Goal: Task Accomplishment & Management: Use online tool/utility

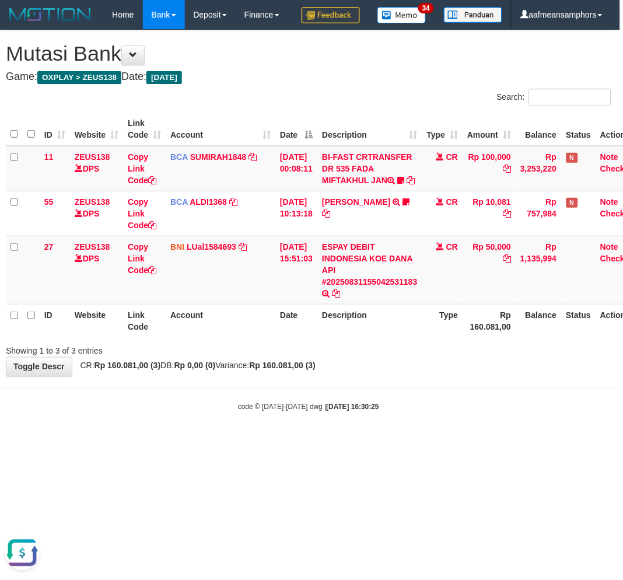
click at [414, 442] on body "Toggle navigation Home Bank Account List Load By Website Group [OXPLAY] ZEUS138…" at bounding box center [308, 221] width 623 height 442
drag, startPoint x: 418, startPoint y: 436, endPoint x: 425, endPoint y: 436, distance: 7.0
click at [417, 438] on body "Toggle navigation Home Bank Account List Load By Website Group [OXPLAY] ZEUS138…" at bounding box center [308, 221] width 623 height 442
click at [421, 437] on body "Toggle navigation Home Bank Account List Load By Website Group [OXPLAY] ZEUS138…" at bounding box center [308, 221] width 623 height 442
drag, startPoint x: 421, startPoint y: 437, endPoint x: 427, endPoint y: 439, distance: 6.8
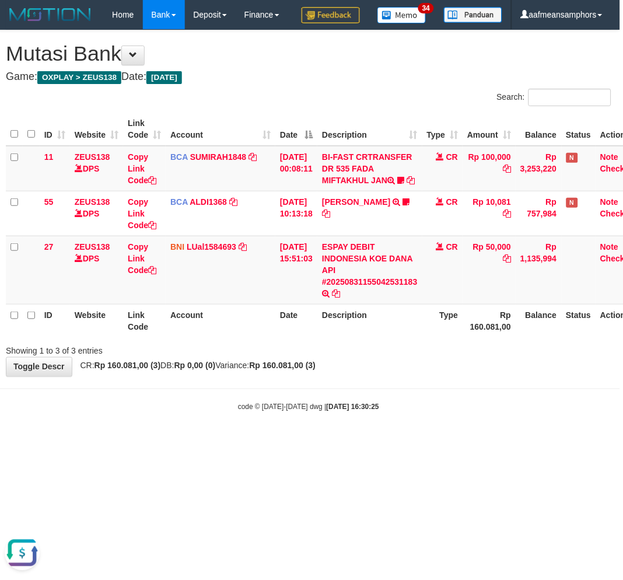
click at [420, 438] on body "Toggle navigation Home Bank Account List Load By Website Group [OXPLAY] ZEUS138…" at bounding box center [308, 221] width 623 height 442
click at [409, 413] on div "code © 2012-2018 dwg | 2025/08/31 16:30:25" at bounding box center [308, 407] width 623 height 12
drag, startPoint x: 409, startPoint y: 442, endPoint x: 403, endPoint y: 447, distance: 7.0
click at [403, 413] on div "code © 2012-2018 dwg | 2025/08/31 16:30:25" at bounding box center [308, 407] width 623 height 12
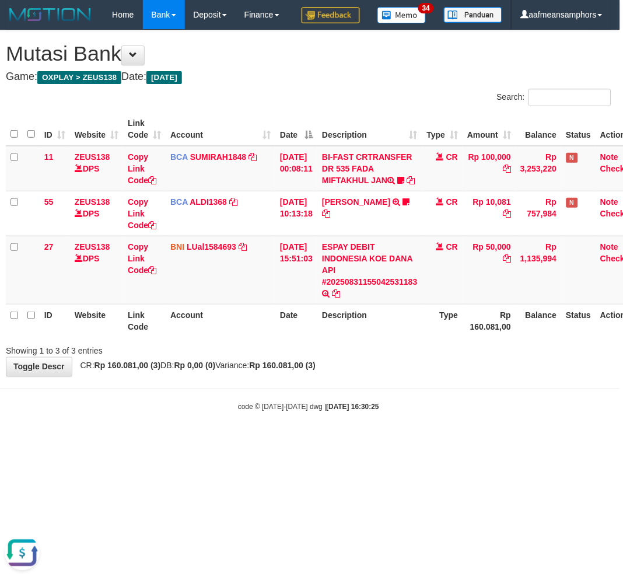
click at [406, 439] on body "Toggle navigation Home Bank Account List Load By Website Group [OXPLAY] ZEUS138…" at bounding box center [308, 221] width 623 height 442
click at [405, 439] on body "Toggle navigation Home Bank Account List Load By Website Group [OXPLAY] ZEUS138…" at bounding box center [308, 221] width 623 height 442
click at [413, 435] on body "Toggle navigation Home Bank Account List Load By Website Group [OXPLAY] ZEUS138…" at bounding box center [308, 221] width 623 height 442
click at [411, 435] on body "Toggle navigation Home Bank Account List Load By Website Group [OXPLAY] ZEUS138…" at bounding box center [308, 221] width 623 height 442
click at [412, 435] on body "Toggle navigation Home Bank Account List Load By Website Group [OXPLAY] ZEUS138…" at bounding box center [308, 221] width 623 height 442
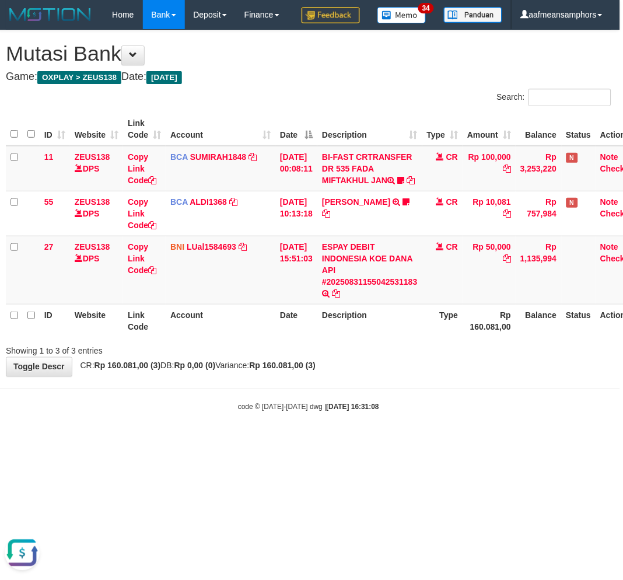
click at [442, 424] on body "Toggle navigation Home Bank Account List Load By Website Group [OXPLAY] ZEUS138…" at bounding box center [308, 221] width 623 height 442
click at [463, 418] on body "Toggle navigation Home Bank Account List Load By Website Group [OXPLAY] ZEUS138…" at bounding box center [308, 221] width 623 height 442
click at [465, 422] on body "Toggle navigation Home Bank Account List Load By Website Group [OXPLAY] ZEUS138…" at bounding box center [308, 221] width 623 height 442
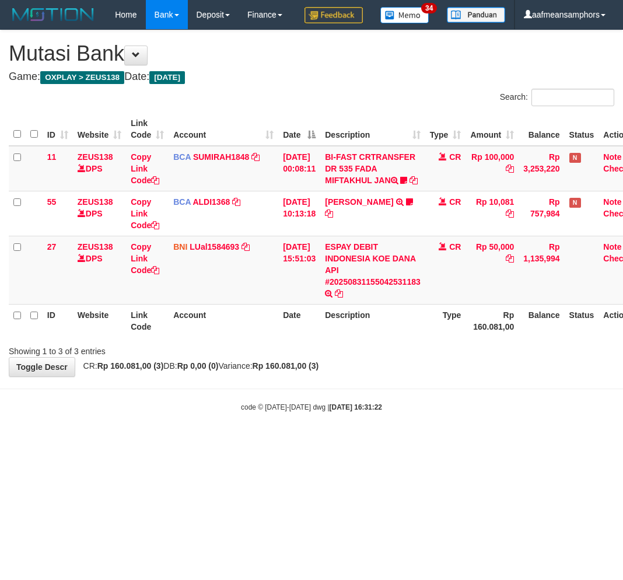
scroll to position [0, 3]
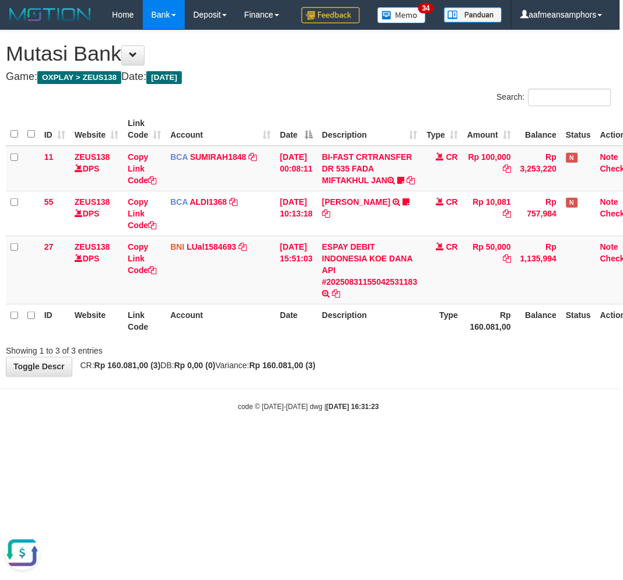
click at [403, 442] on html "Toggle navigation Home Bank Account List Load By Website Group [OXPLAY] ZEUS138…" at bounding box center [308, 221] width 623 height 442
click at [388, 442] on body "Toggle navigation Home Bank Account List Load By Website Group [OXPLAY] ZEUS138…" at bounding box center [308, 221] width 623 height 442
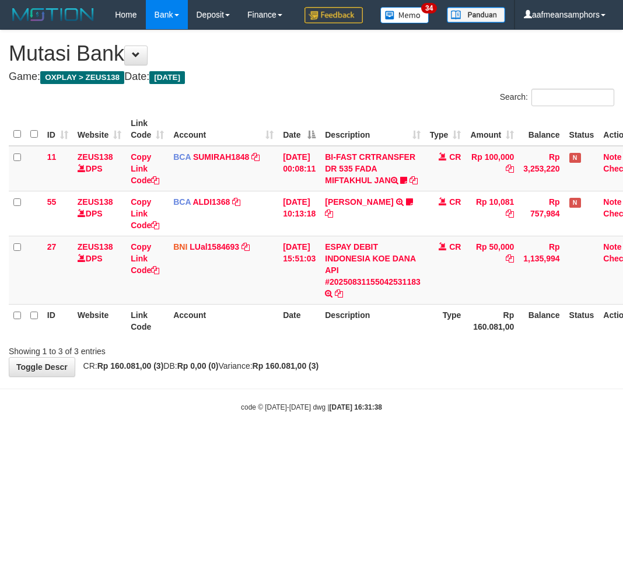
scroll to position [0, 3]
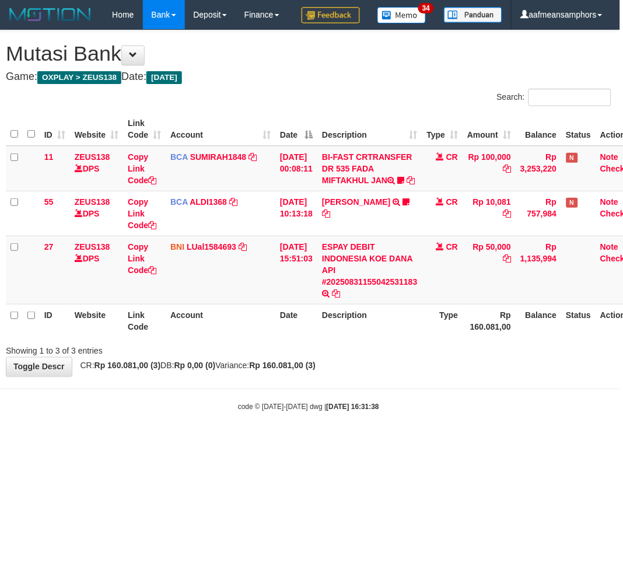
click at [362, 442] on html "Toggle navigation Home Bank Account List Load By Website Group [OXPLAY] ZEUS138…" at bounding box center [308, 221] width 623 height 442
click at [392, 442] on body "Toggle navigation Home Bank Account List Load By Website Group [OXPLAY] ZEUS138…" at bounding box center [308, 221] width 623 height 442
click at [399, 442] on body "Toggle navigation Home Bank Account List Load By Website Group [OXPLAY] ZEUS138…" at bounding box center [308, 221] width 623 height 442
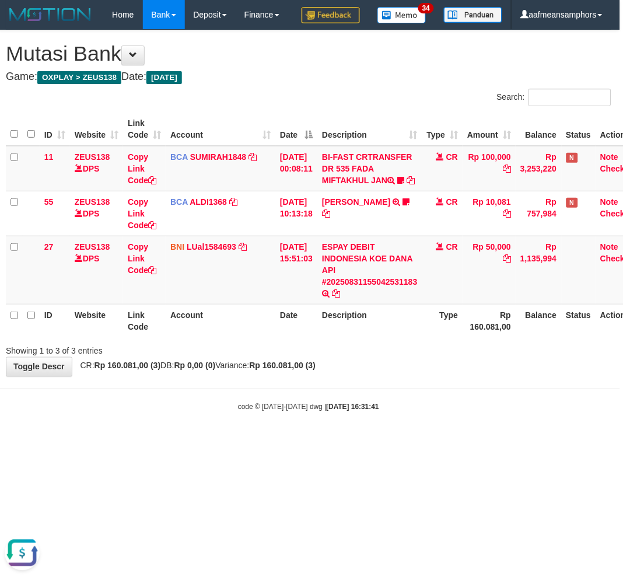
drag, startPoint x: 358, startPoint y: 419, endPoint x: 368, endPoint y: 421, distance: 10.9
click at [358, 424] on body "Toggle navigation Home Bank Account List Load By Website Group [OXPLAY] ZEUS138…" at bounding box center [308, 221] width 623 height 442
drag, startPoint x: 378, startPoint y: 419, endPoint x: 396, endPoint y: 421, distance: 18.2
click at [380, 420] on body "Toggle navigation Home Bank Account List Load By Website Group [OXPLAY] ZEUS138…" at bounding box center [308, 221] width 623 height 442
click at [419, 376] on div "**********" at bounding box center [308, 203] width 623 height 346
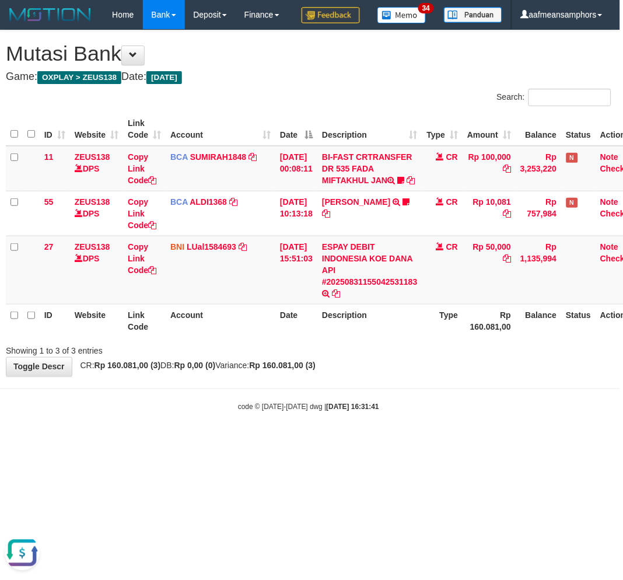
click at [413, 376] on div "**********" at bounding box center [308, 203] width 623 height 346
click at [411, 376] on div "**********" at bounding box center [308, 203] width 623 height 346
click at [419, 376] on div "**********" at bounding box center [308, 203] width 623 height 346
click at [411, 376] on div "**********" at bounding box center [308, 203] width 623 height 346
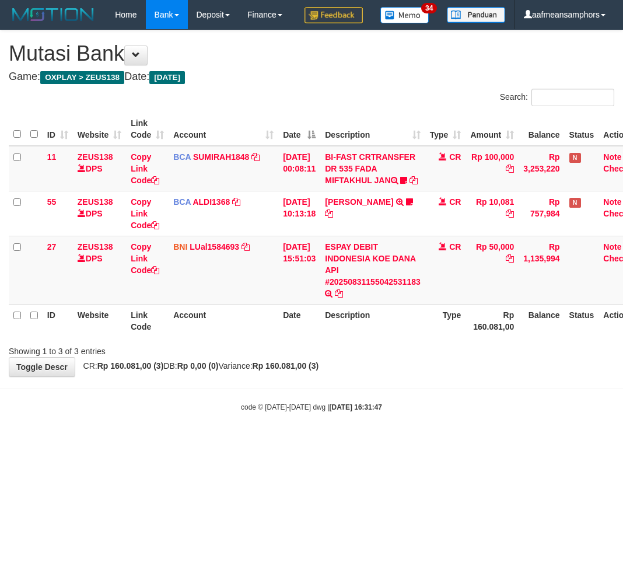
scroll to position [0, 3]
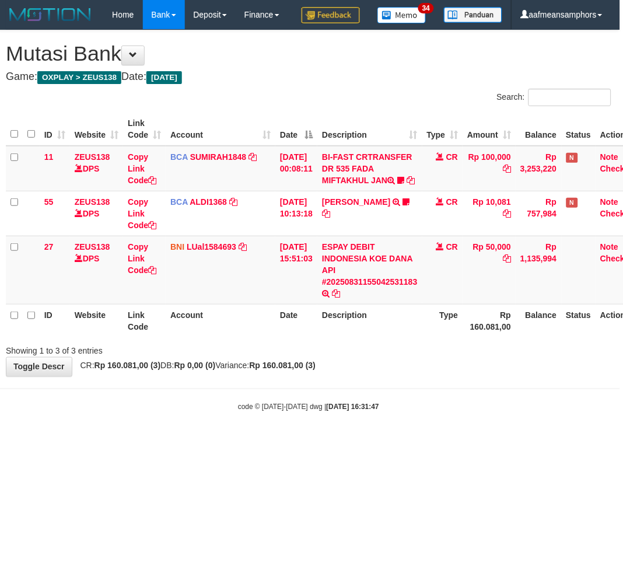
click at [462, 376] on div "**********" at bounding box center [308, 203] width 623 height 346
click at [447, 376] on div "**********" at bounding box center [308, 203] width 623 height 346
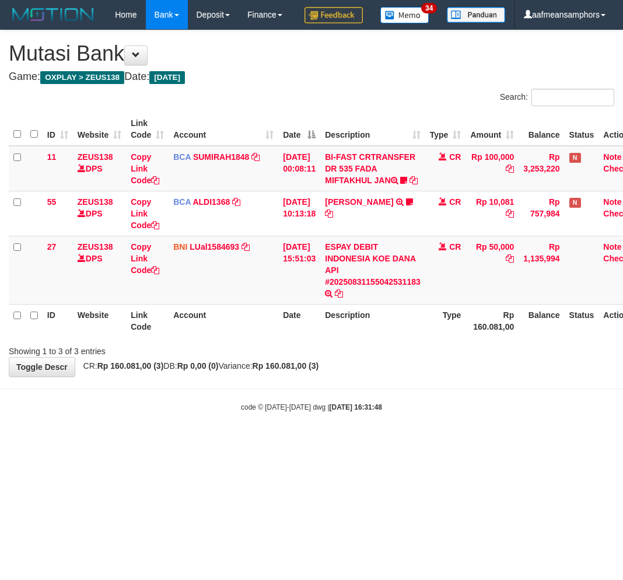
scroll to position [0, 3]
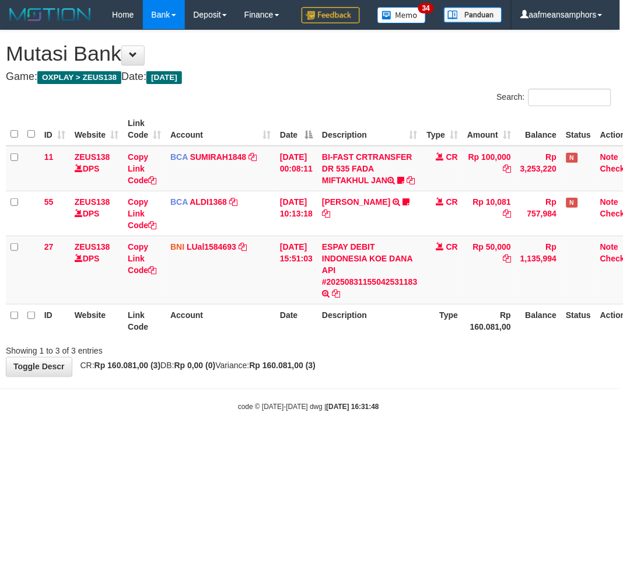
click at [378, 442] on body "Toggle navigation Home Bank Account List Load By Website Group [OXPLAY] ZEUS138…" at bounding box center [308, 221] width 623 height 442
click at [435, 442] on body "Toggle navigation Home Bank Account List Load By Website Group [OXPLAY] ZEUS138…" at bounding box center [308, 221] width 623 height 442
click at [448, 442] on body "Toggle navigation Home Bank Account List Load By Website Group [OXPLAY] ZEUS138…" at bounding box center [308, 221] width 623 height 442
drag, startPoint x: 473, startPoint y: 480, endPoint x: 621, endPoint y: 475, distance: 147.8
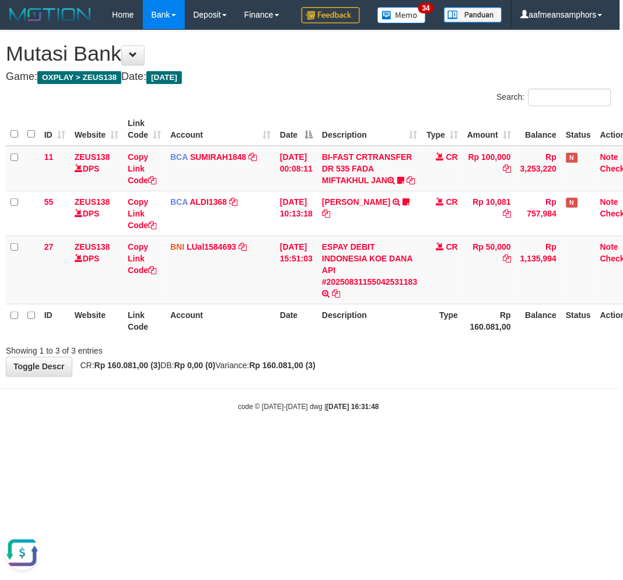
click at [444, 442] on body "Toggle navigation Home Bank Account List Load By Website Group [OXPLAY] ZEUS138…" at bounding box center [308, 221] width 623 height 442
click at [389, 442] on body "Toggle navigation Home Bank Account List Load By Website Group [OXPLAY] ZEUS138…" at bounding box center [308, 221] width 623 height 442
click at [385, 442] on body "Toggle navigation Home Bank Account List Load By Website Group [OXPLAY] ZEUS138…" at bounding box center [308, 221] width 623 height 442
drag, startPoint x: 462, startPoint y: 461, endPoint x: 452, endPoint y: 456, distance: 10.7
click at [460, 442] on body "Toggle navigation Home Bank Account List Load By Website Group [OXPLAY] ZEUS138…" at bounding box center [308, 221] width 623 height 442
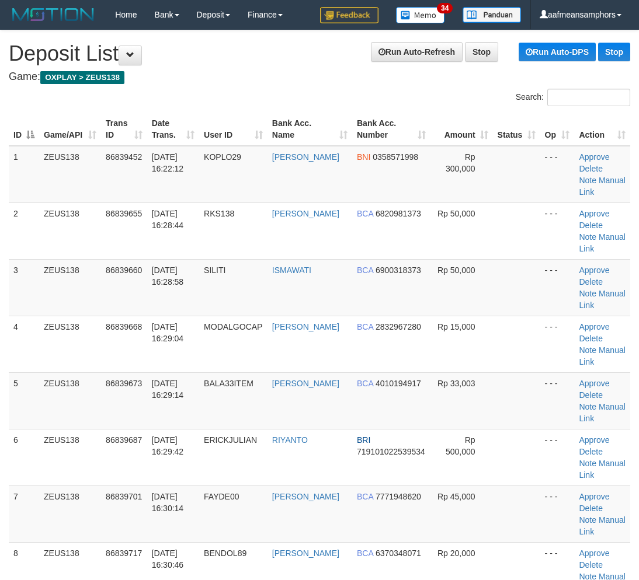
scroll to position [42, 0]
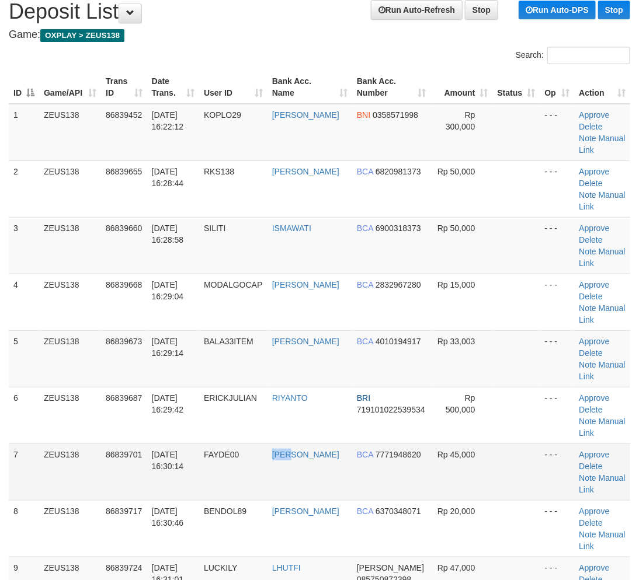
drag, startPoint x: 295, startPoint y: 450, endPoint x: 195, endPoint y: 451, distance: 100.4
click at [283, 449] on tr "7 ZEUS138 86839701 [DATE] 16:30:14 FAYDE00 [PERSON_NAME] BCA 7771948620 Rp 45,0…" at bounding box center [319, 472] width 621 height 57
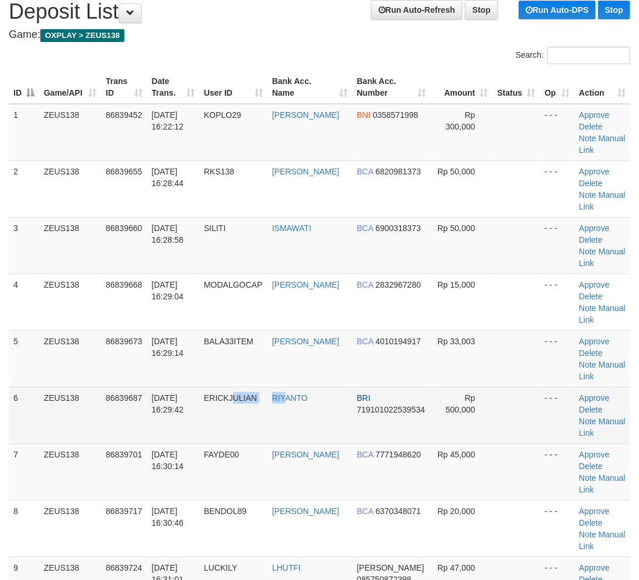
drag, startPoint x: 270, startPoint y: 438, endPoint x: 6, endPoint y: 445, distance: 263.9
click at [289, 432] on tr "6 ZEUS138 86839687 31/08/2025 16:29:42 ERICKJULIAN RIYANTO BRI 719101022539534 …" at bounding box center [319, 415] width 621 height 57
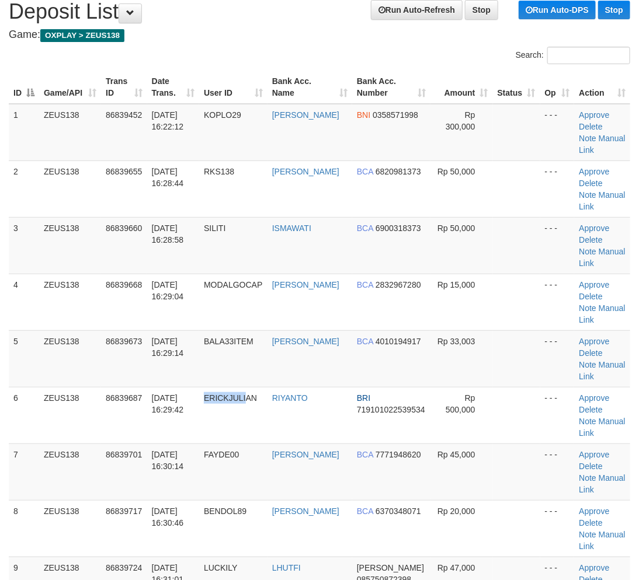
drag, startPoint x: 252, startPoint y: 417, endPoint x: 3, endPoint y: 440, distance: 249.6
click at [249, 417] on tr "6 ZEUS138 86839687 31/08/2025 16:29:42 ERICKJULIAN RIYANTO BRI 719101022539534 …" at bounding box center [319, 415] width 621 height 57
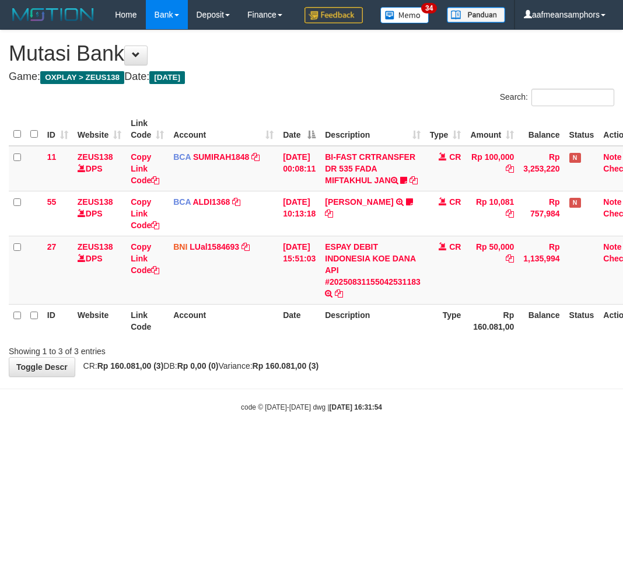
scroll to position [0, 3]
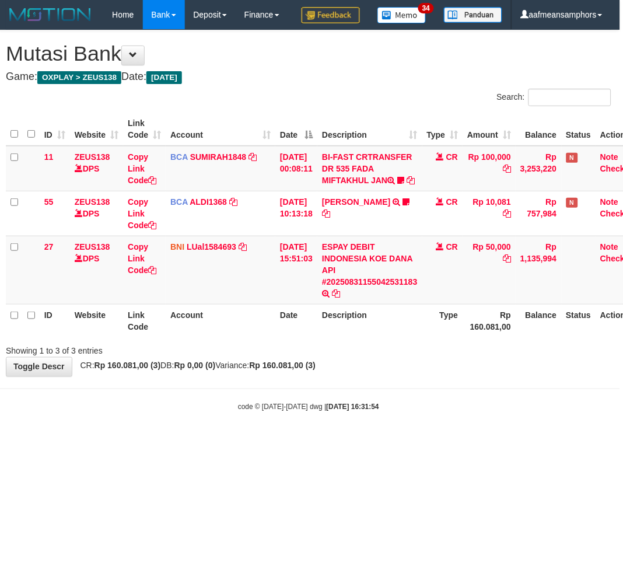
click at [370, 442] on body "Toggle navigation Home Bank Account List Load By Website Group [OXPLAY] ZEUS138…" at bounding box center [308, 221] width 623 height 442
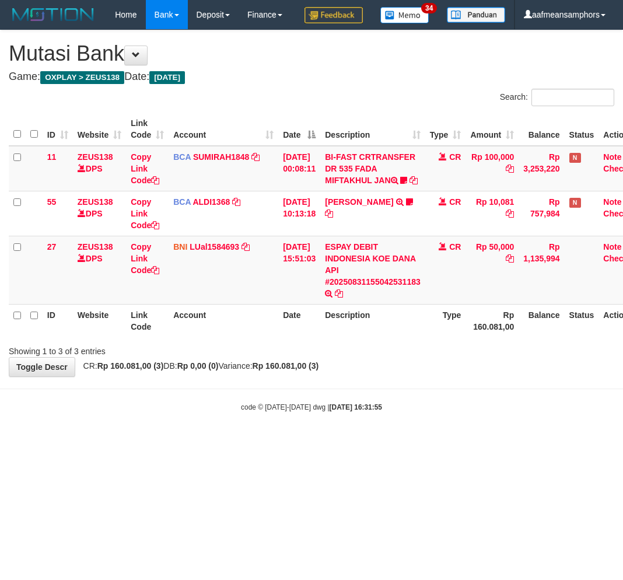
scroll to position [0, 3]
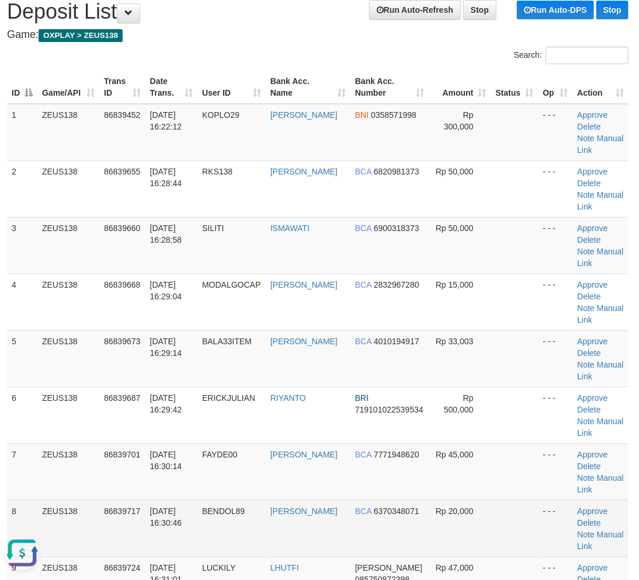
click at [477, 519] on td "Rp 20,000" at bounding box center [459, 528] width 62 height 57
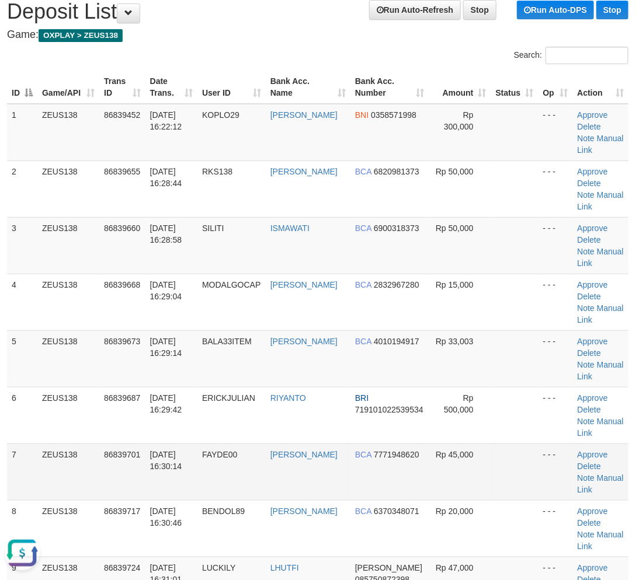
click at [464, 500] on td "Rp 20,000" at bounding box center [459, 528] width 62 height 57
drag, startPoint x: 464, startPoint y: 496, endPoint x: 424, endPoint y: 481, distance: 42.5
click at [457, 491] on td "Rp 45,000" at bounding box center [459, 472] width 62 height 57
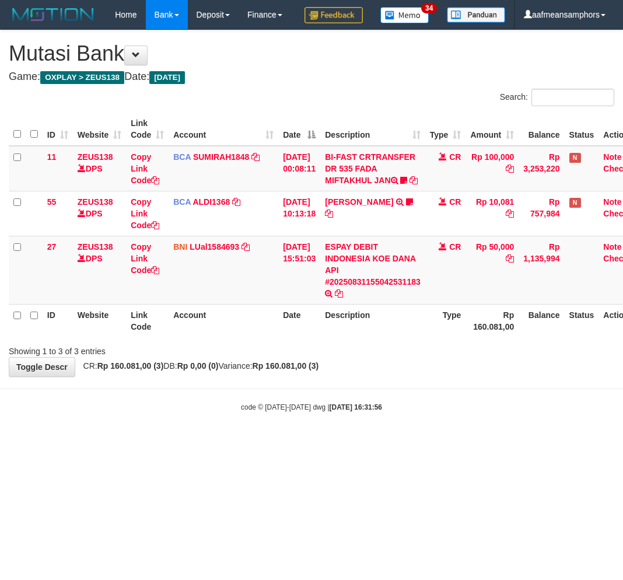
scroll to position [0, 3]
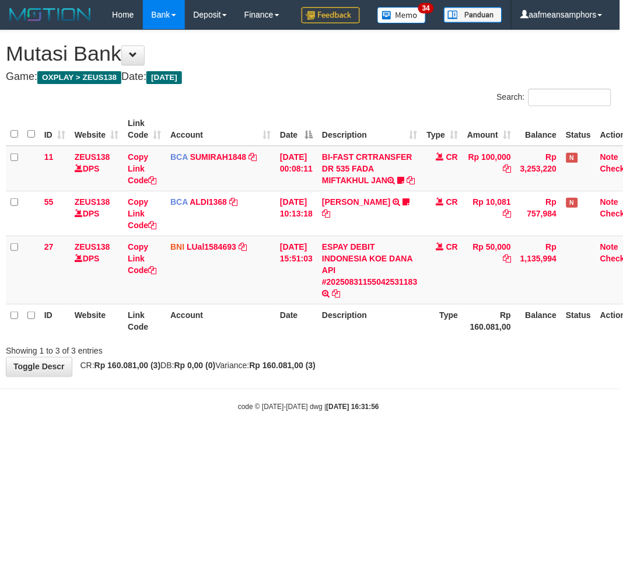
click at [370, 442] on body "Toggle navigation Home Bank Account List Load By Website Group [OXPLAY] ZEUS138…" at bounding box center [308, 221] width 623 height 442
click at [367, 442] on body "Toggle navigation Home Bank Account List Load By Website Group [OXPLAY] ZEUS138…" at bounding box center [308, 221] width 623 height 442
click at [370, 442] on body "Toggle navigation Home Bank Account List Load By Website Group [OXPLAY] ZEUS138…" at bounding box center [308, 221] width 623 height 442
click at [333, 442] on body "Toggle navigation Home Bank Account List Load By Website Group [OXPLAY] ZEUS138…" at bounding box center [308, 221] width 623 height 442
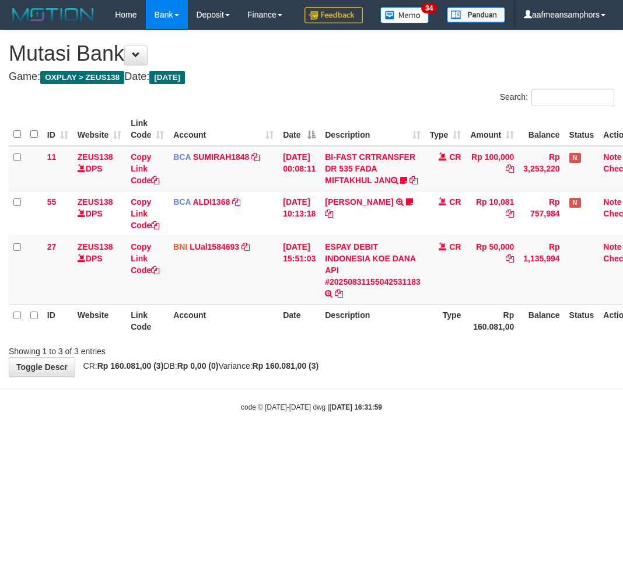
scroll to position [0, 3]
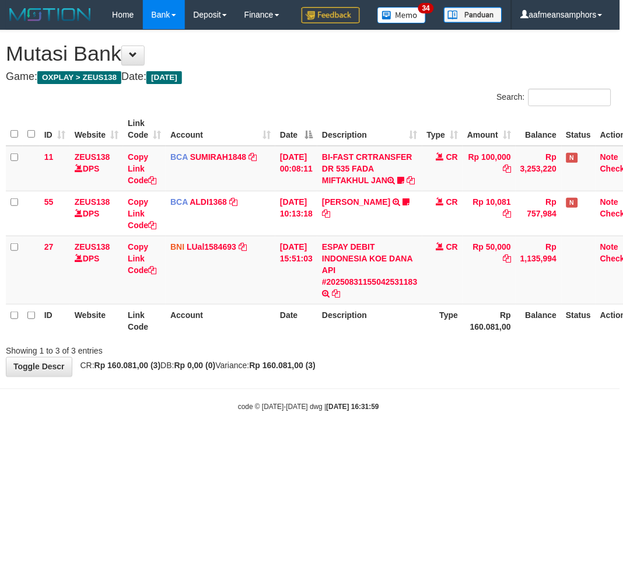
drag, startPoint x: 386, startPoint y: 438, endPoint x: 392, endPoint y: 435, distance: 6.3
click at [386, 438] on body "Toggle navigation Home Bank Account List Load By Website Group [OXPLAY] ZEUS138…" at bounding box center [308, 221] width 623 height 442
click at [400, 430] on body "Toggle navigation Home Bank Account List Load By Website Group [OXPLAY] ZEUS138…" at bounding box center [308, 221] width 623 height 442
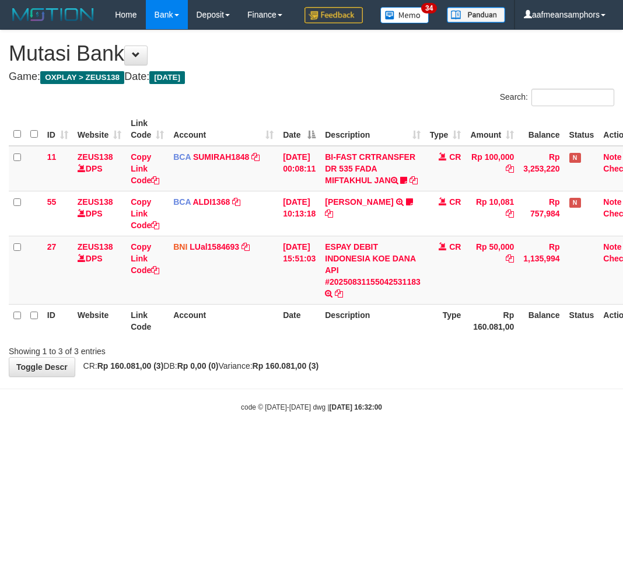
scroll to position [0, 3]
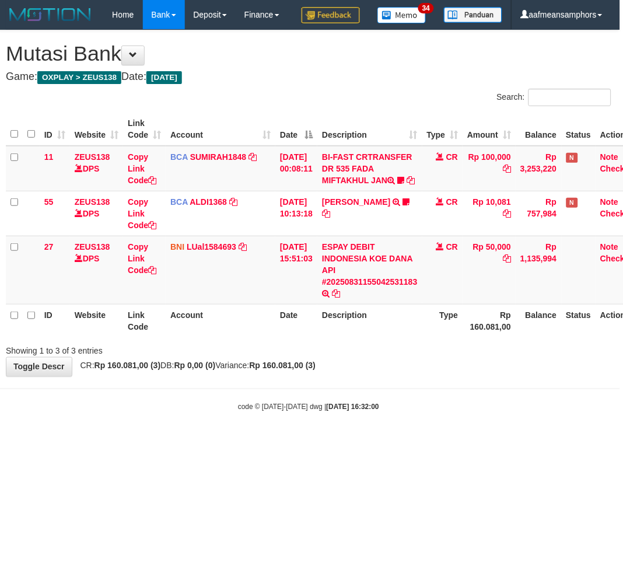
click at [393, 427] on body "Toggle navigation Home Bank Account List Load By Website Group [OXPLAY] ZEUS138…" at bounding box center [308, 221] width 623 height 442
click at [388, 423] on body "Toggle navigation Home Bank Account List Load By Website Group [OXPLAY] ZEUS138…" at bounding box center [308, 221] width 623 height 442
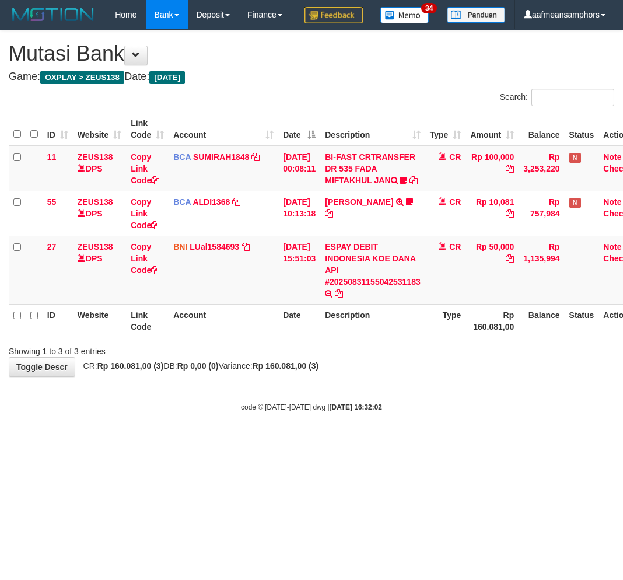
scroll to position [0, 3]
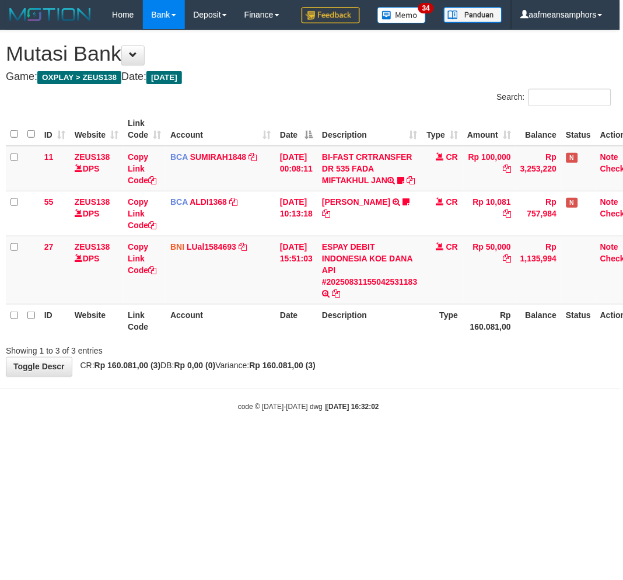
click at [358, 421] on body "Toggle navigation Home Bank Account List Load By Website Group [OXPLAY] ZEUS138…" at bounding box center [308, 221] width 623 height 442
click at [351, 422] on body "Toggle navigation Home Bank Account List Load By Website Group [OXPLAY] ZEUS138…" at bounding box center [308, 221] width 623 height 442
click at [424, 442] on body "Toggle navigation Home Bank Account List Load By Website Group [OXPLAY] ZEUS138…" at bounding box center [308, 221] width 623 height 442
click at [412, 413] on div "code © [DATE]-[DATE] dwg | [DATE] 16:32:04" at bounding box center [308, 407] width 623 height 12
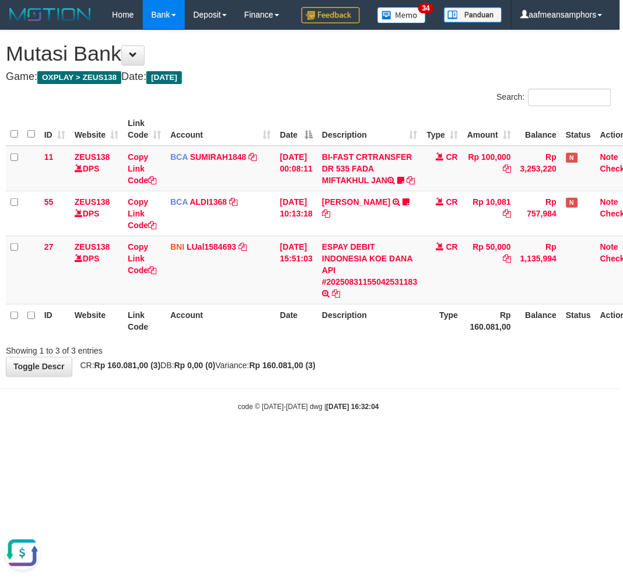
click at [421, 413] on div "code © [DATE]-[DATE] dwg | [DATE] 16:32:04" at bounding box center [308, 407] width 623 height 12
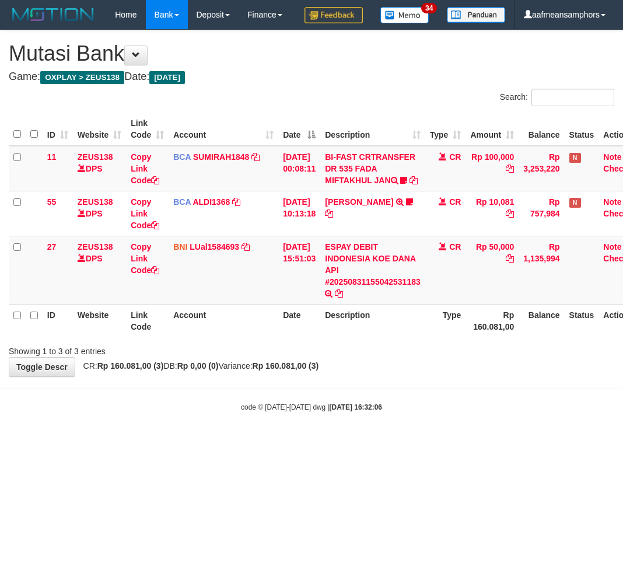
scroll to position [0, 3]
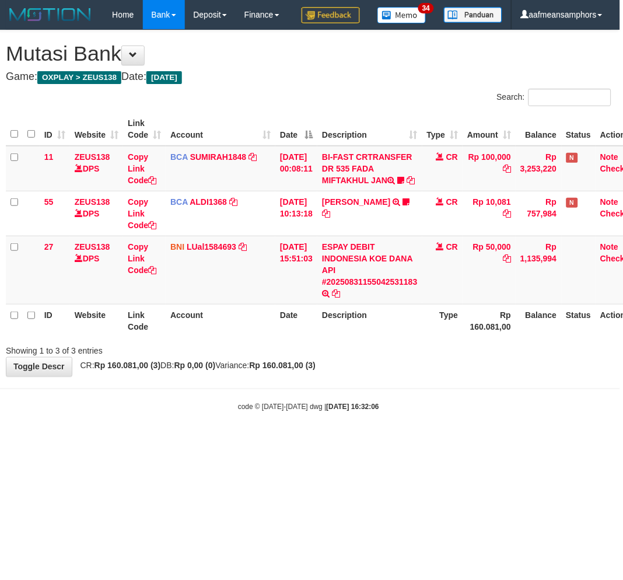
click at [398, 413] on div "code © [DATE]-[DATE] dwg | [DATE] 16:32:06" at bounding box center [308, 407] width 623 height 12
click at [404, 439] on body "Toggle navigation Home Bank Account List Load By Website Group [OXPLAY] ZEUS138…" at bounding box center [308, 221] width 623 height 442
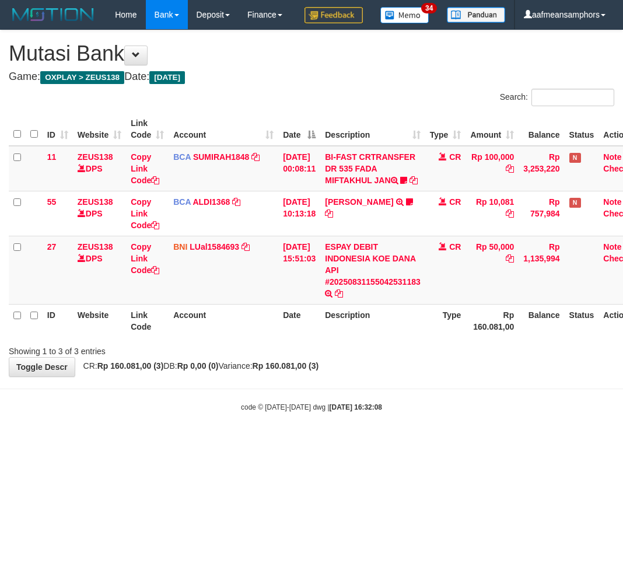
scroll to position [0, 3]
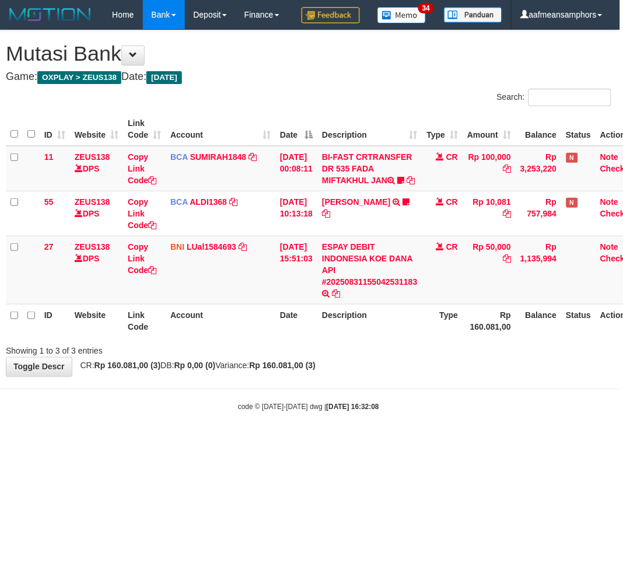
click at [404, 440] on body "Toggle navigation Home Bank Account List Load By Website Group [OXPLAY] ZEUS138…" at bounding box center [308, 221] width 623 height 442
click at [383, 439] on body "Toggle navigation Home Bank Account List Load By Website Group [OXPLAY] ZEUS138…" at bounding box center [308, 221] width 623 height 442
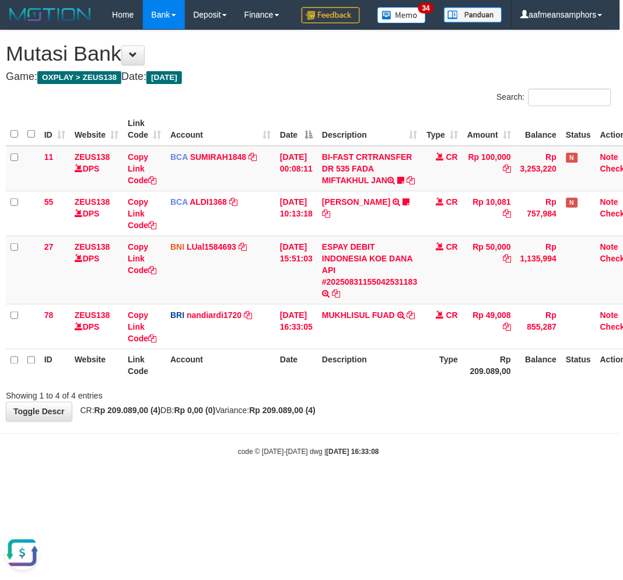
click at [377, 421] on div "**********" at bounding box center [308, 225] width 623 height 391
click at [386, 421] on div "**********" at bounding box center [308, 225] width 623 height 391
drag, startPoint x: 399, startPoint y: 429, endPoint x: 404, endPoint y: 423, distance: 7.5
click at [399, 402] on div "Search: ID Website Link Code Account Date Description Type Amount Balance Statu…" at bounding box center [309, 245] width 606 height 313
click at [403, 382] on th "Description" at bounding box center [370, 365] width 105 height 33
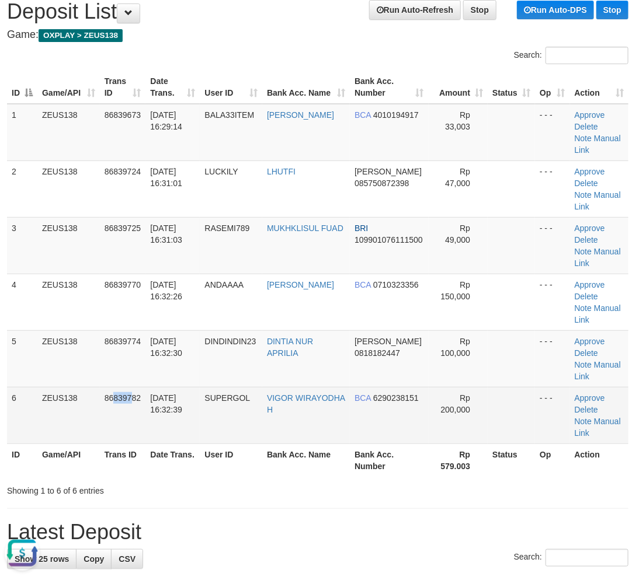
click at [131, 395] on span "86839782" at bounding box center [122, 397] width 36 height 9
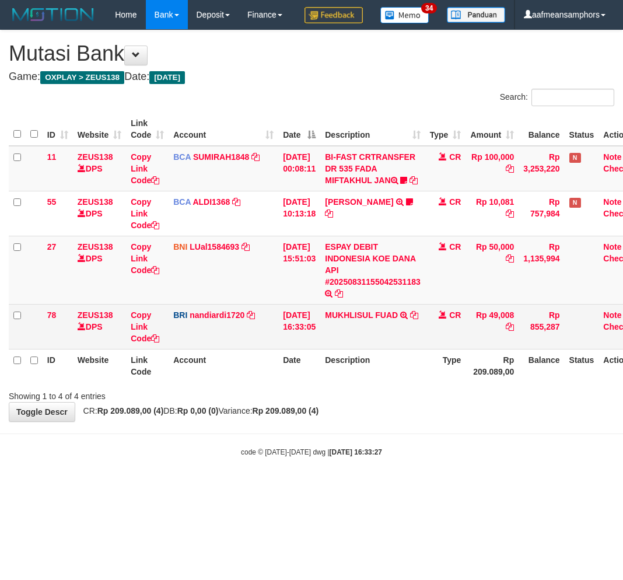
scroll to position [0, 3]
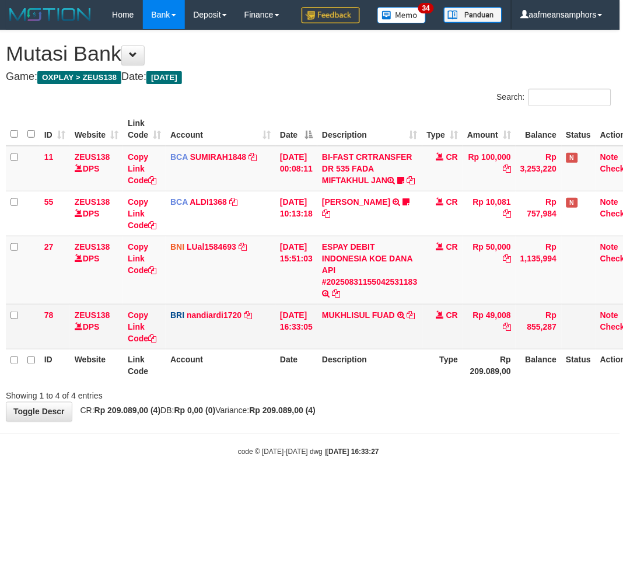
click at [505, 349] on td "Rp 49,008" at bounding box center [489, 326] width 53 height 45
copy td "49,008"
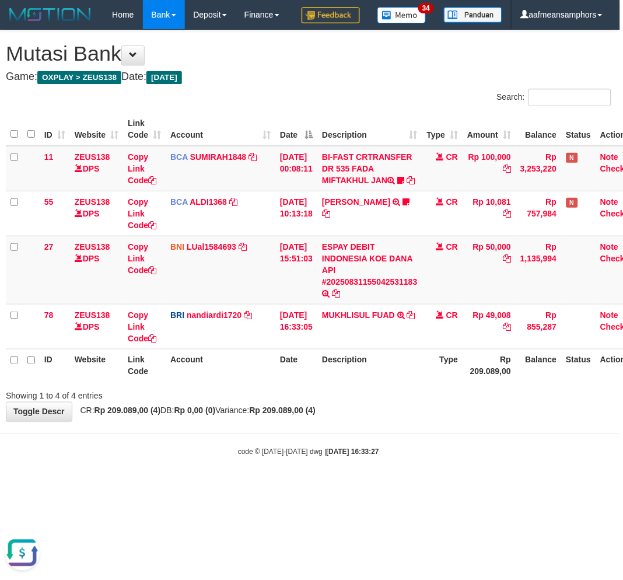
click at [516, 421] on div "**********" at bounding box center [308, 225] width 623 height 391
click at [490, 421] on div "**********" at bounding box center [308, 225] width 623 height 391
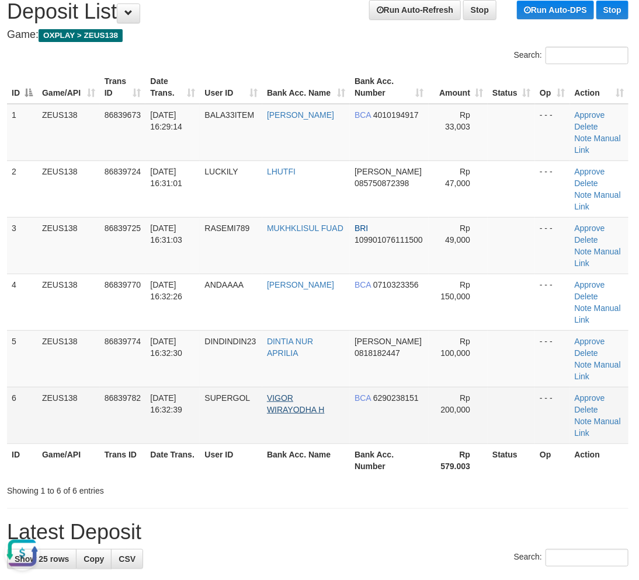
click at [275, 394] on link "VIGOR WIRAYODHA H" at bounding box center [296, 403] width 58 height 21
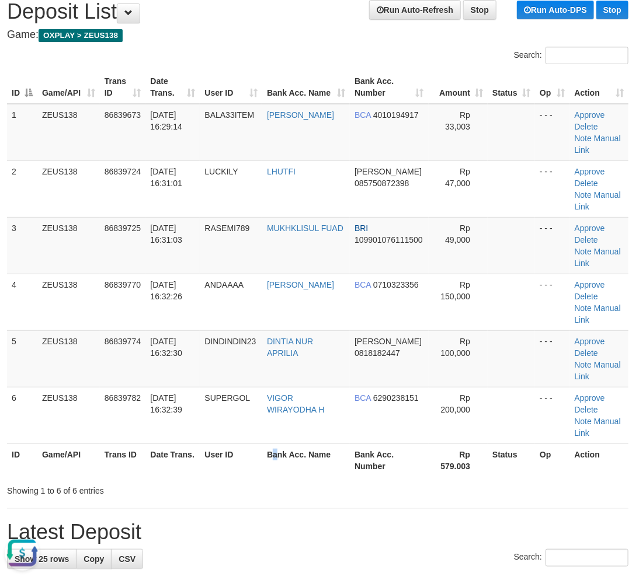
click at [282, 469] on th "Bank Acc. Name" at bounding box center [306, 460] width 88 height 33
click at [282, 463] on th "Bank Acc. Name" at bounding box center [306, 460] width 88 height 33
click at [295, 450] on th "Bank Acc. Name" at bounding box center [306, 460] width 88 height 33
drag, startPoint x: 240, startPoint y: 465, endPoint x: 5, endPoint y: 463, distance: 235.8
click at [240, 463] on tr "ID Game/API Trans ID Date Trans. User ID Bank Acc. Name Bank Acc. Number Rp 579…" at bounding box center [317, 460] width 621 height 33
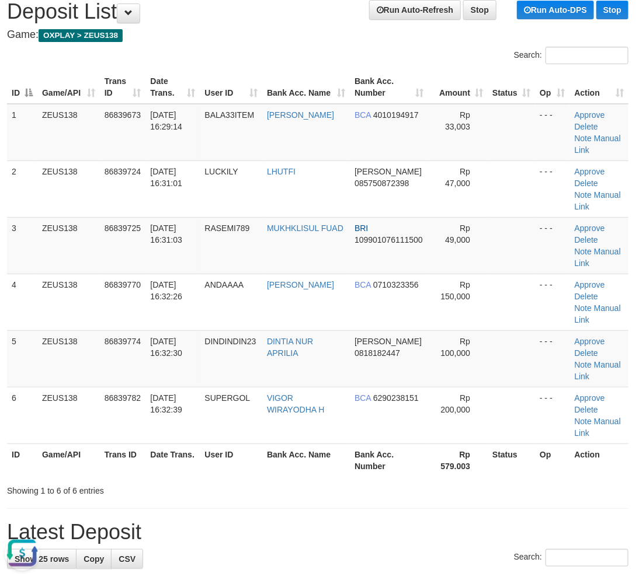
drag, startPoint x: 235, startPoint y: 485, endPoint x: 144, endPoint y: 469, distance: 91.9
click at [235, 484] on div "Showing 1 to 6 of 6 entries" at bounding box center [131, 488] width 249 height 16
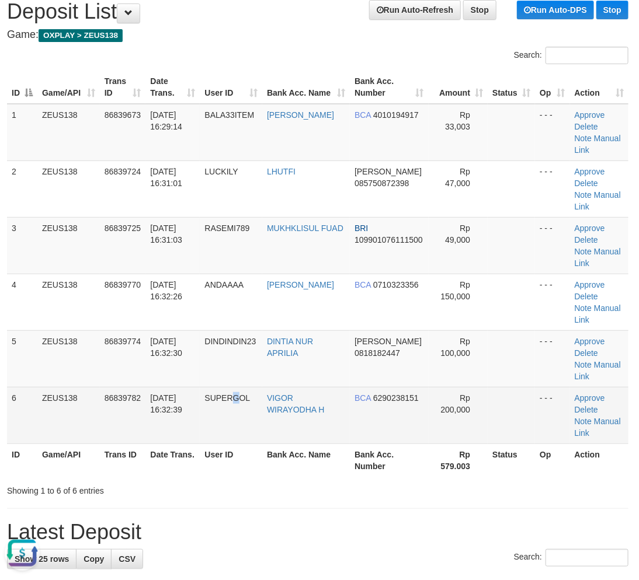
click at [240, 441] on td "SUPERGOL" at bounding box center [231, 415] width 62 height 57
click at [316, 433] on tr "6 ZEUS138 86839782 31/08/2025 16:32:39 SUPERGOL VIGOR WIRAYODHA H BCA 629023815…" at bounding box center [317, 415] width 621 height 57
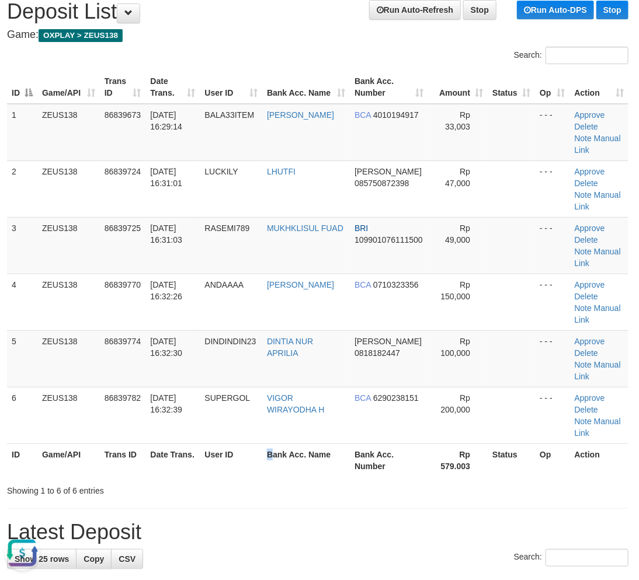
click at [278, 471] on th "Bank Acc. Name" at bounding box center [306, 460] width 88 height 33
drag, startPoint x: 226, startPoint y: 463, endPoint x: 214, endPoint y: 455, distance: 13.9
click at [224, 463] on th "User ID" at bounding box center [231, 460] width 62 height 33
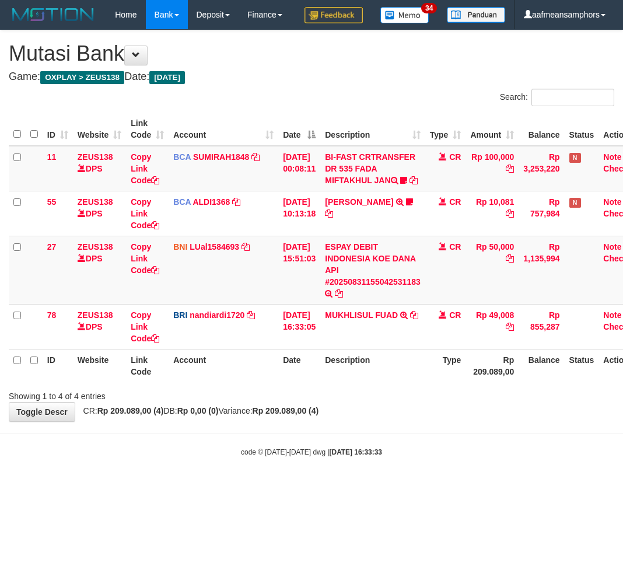
scroll to position [0, 3]
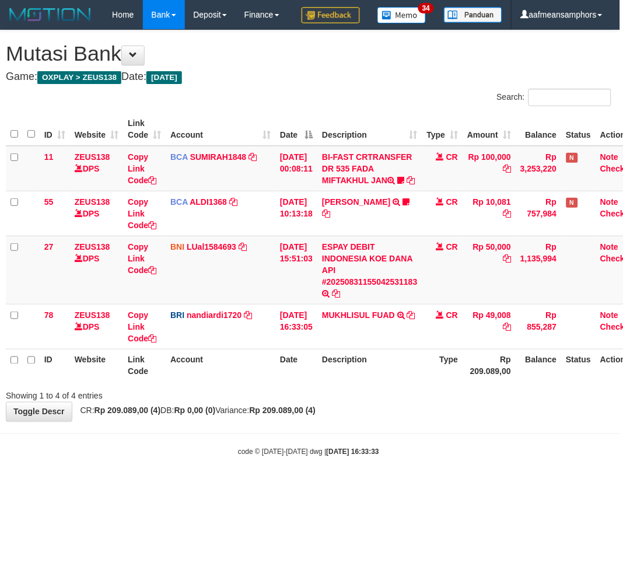
drag, startPoint x: 382, startPoint y: 466, endPoint x: 397, endPoint y: 459, distance: 16.2
click at [382, 466] on body "Toggle navigation Home Bank Account List Load By Website Group [OXPLAY] ZEUS138…" at bounding box center [308, 243] width 623 height 487
click at [364, 472] on body "Toggle navigation Home Bank Account List Load By Website Group [OXPLAY] ZEUS138…" at bounding box center [308, 243] width 623 height 487
click at [450, 421] on div "**********" at bounding box center [308, 225] width 623 height 391
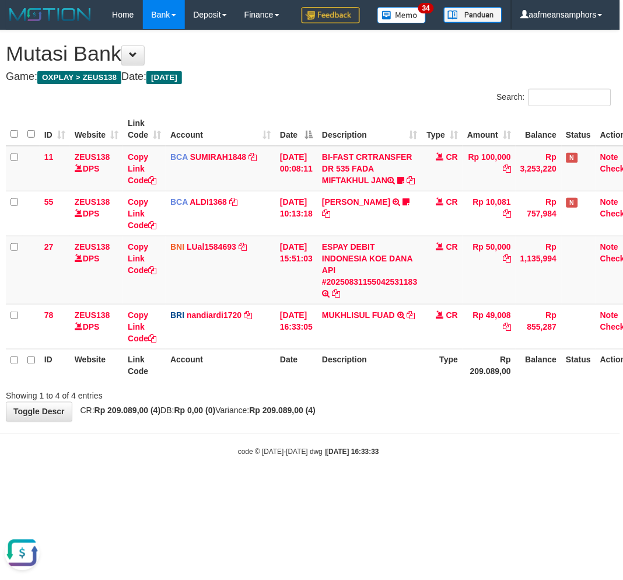
drag, startPoint x: 434, startPoint y: 469, endPoint x: 438, endPoint y: 465, distance: 6.2
click at [433, 469] on body "Toggle navigation Home Bank Account List Load By Website Group [OXPLAY] ZEUS138…" at bounding box center [308, 243] width 623 height 487
click at [378, 421] on div "**********" at bounding box center [308, 225] width 623 height 391
drag, startPoint x: 497, startPoint y: 448, endPoint x: 459, endPoint y: 447, distance: 38.0
click at [459, 421] on div "**********" at bounding box center [308, 225] width 623 height 391
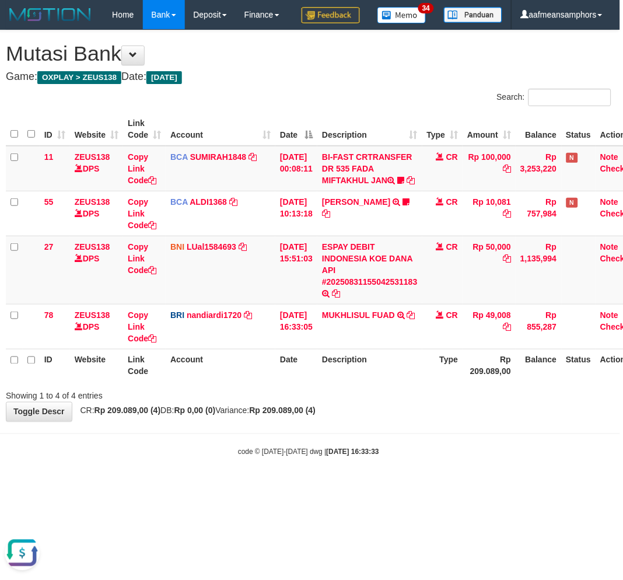
click at [419, 421] on div "**********" at bounding box center [308, 225] width 623 height 391
click at [349, 421] on div "**********" at bounding box center [308, 225] width 623 height 391
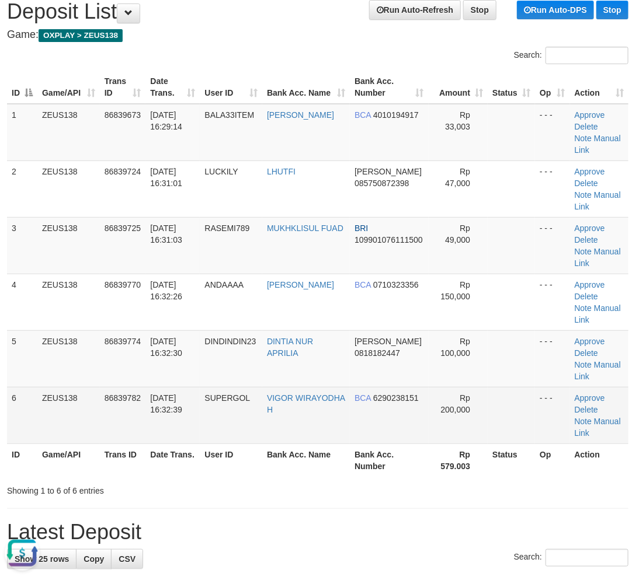
drag, startPoint x: 267, startPoint y: 505, endPoint x: 71, endPoint y: 434, distance: 208.9
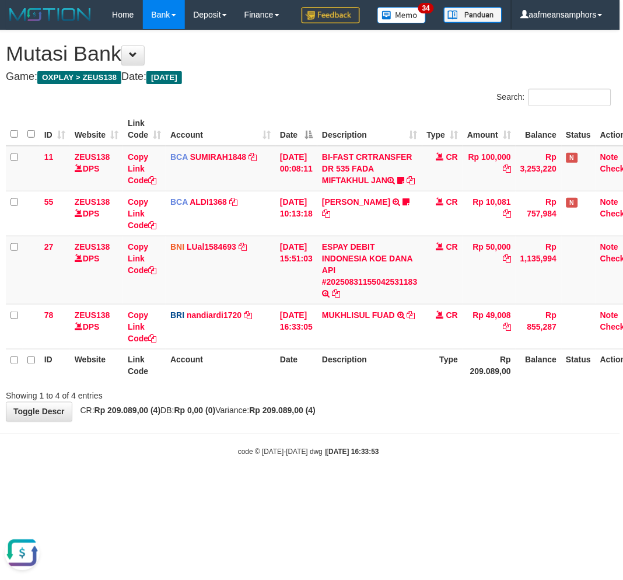
click at [411, 473] on body "Toggle navigation Home Bank Account List Load By Website Group [OXPLAY] ZEUS138…" at bounding box center [308, 243] width 623 height 487
click at [407, 471] on body "Toggle navigation Home Bank Account List Load By Website Group [OXPLAY] ZEUS138…" at bounding box center [308, 243] width 623 height 487
click at [406, 470] on body "Toggle navigation Home Bank Account List Load By Website Group [OXPLAY] ZEUS138…" at bounding box center [308, 243] width 623 height 487
click at [401, 469] on body "Toggle navigation Home Bank Account List Load By Website Group [OXPLAY] ZEUS138…" at bounding box center [308, 243] width 623 height 487
click at [401, 467] on body "Toggle navigation Home Bank Account List Load By Website Group [OXPLAY] ZEUS138…" at bounding box center [308, 243] width 623 height 487
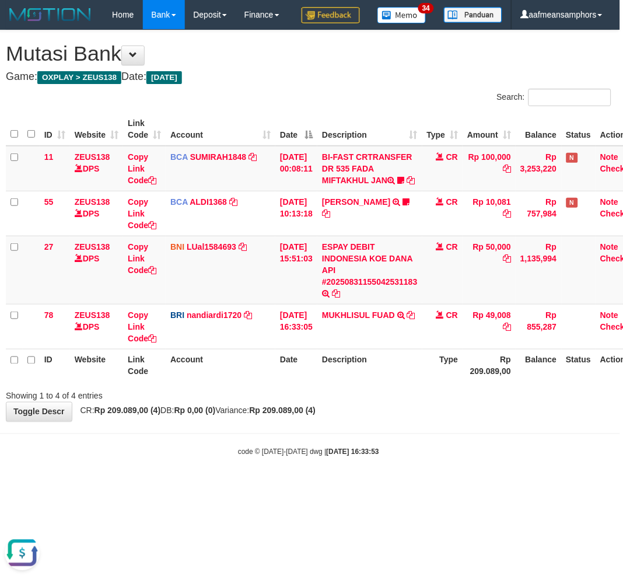
click at [401, 467] on body "Toggle navigation Home Bank Account List Load By Website Group [OXPLAY] ZEUS138…" at bounding box center [308, 243] width 623 height 487
click at [398, 471] on body "Toggle navigation Home Bank Account List Load By Website Group [OXPLAY] ZEUS138…" at bounding box center [308, 243] width 623 height 487
click at [399, 471] on body "Toggle navigation Home Bank Account List Load By Website Group [OXPLAY] ZEUS138…" at bounding box center [308, 243] width 623 height 487
click at [409, 421] on div "**********" at bounding box center [308, 225] width 623 height 391
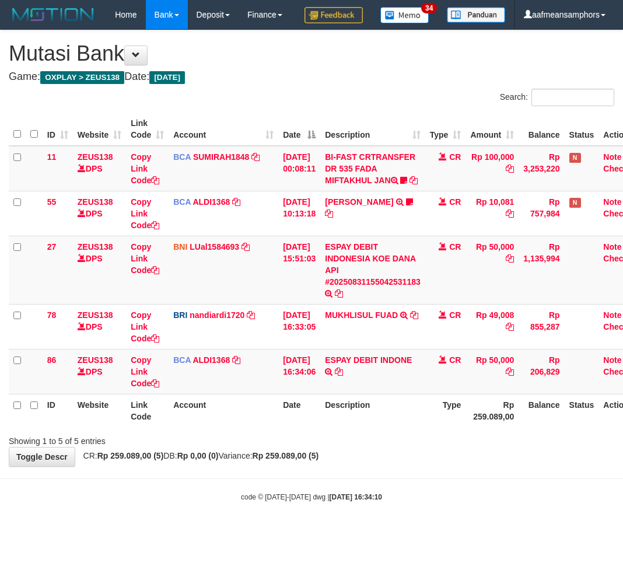
click at [456, 427] on th "Type" at bounding box center [446, 410] width 41 height 33
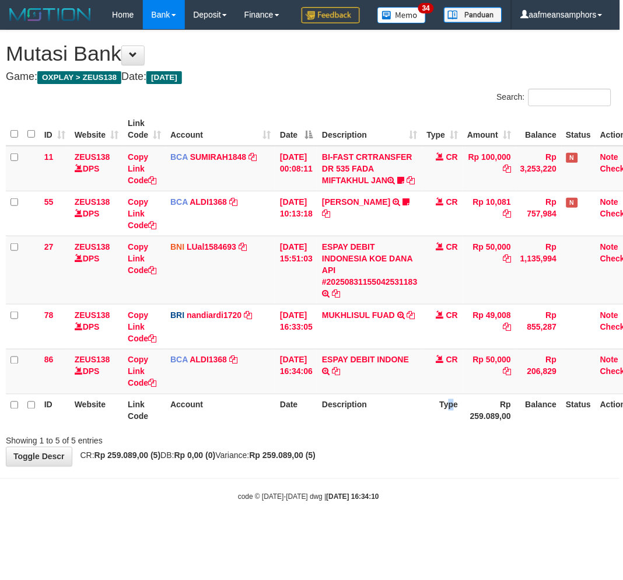
click at [454, 427] on th "Type" at bounding box center [443, 410] width 41 height 33
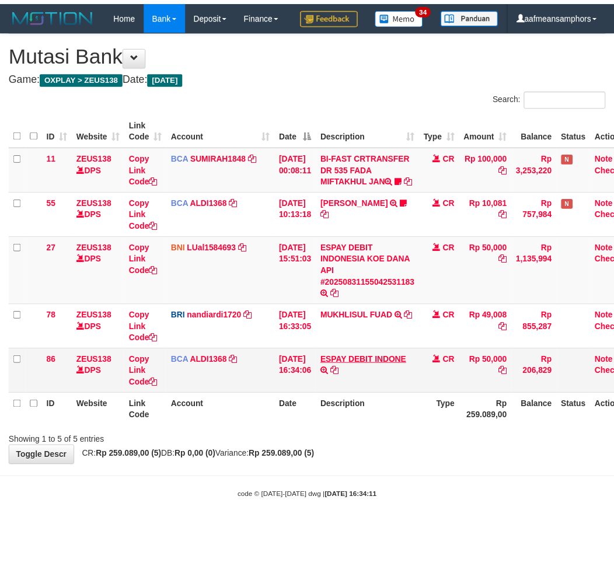
scroll to position [0, 3]
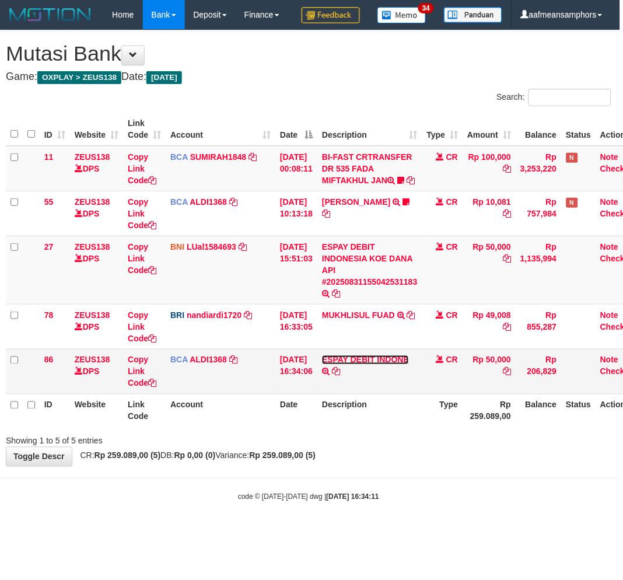
click at [389, 365] on link "ESPAY DEBIT INDONE" at bounding box center [365, 359] width 87 height 9
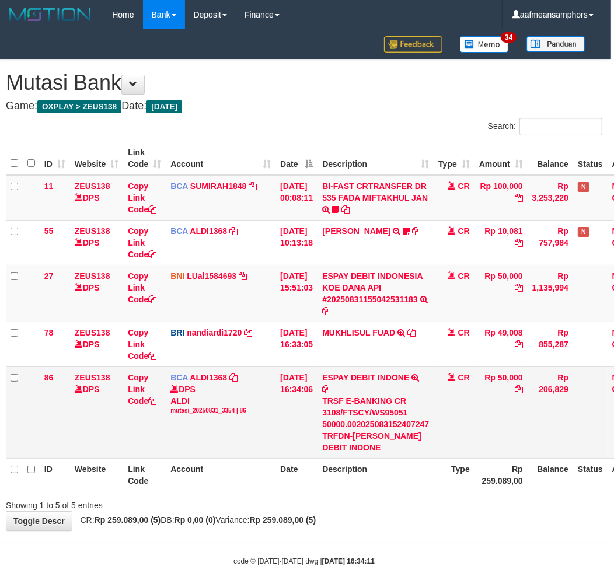
click at [378, 433] on div "TRSF E-BANKING CR 3108/FTSCY/WS95051 50000.002025083152407247 TRFDN-SUKRA ESPAY…" at bounding box center [375, 424] width 107 height 58
copy div "SUKRA"
click at [137, 386] on link "Copy Link Code" at bounding box center [142, 389] width 29 height 33
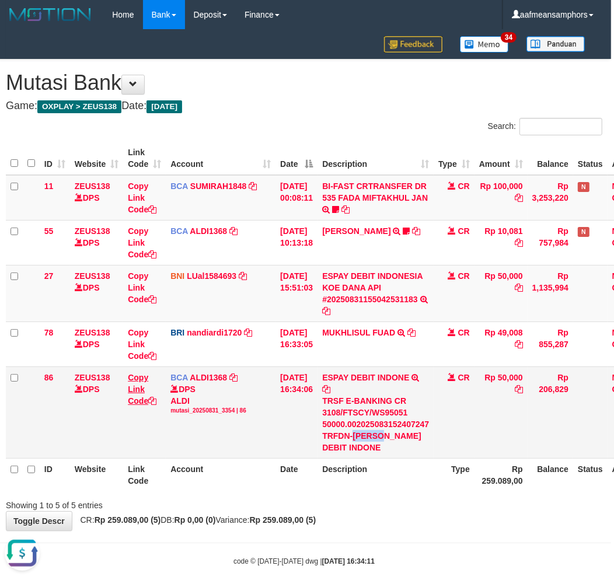
copy div "SUKRA"
click at [137, 386] on link "Copy Link Code" at bounding box center [142, 389] width 29 height 33
click at [433, 518] on div "**********" at bounding box center [304, 295] width 614 height 471
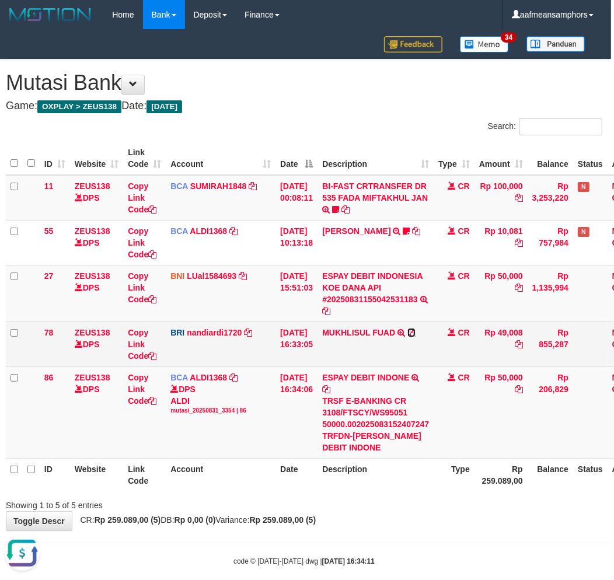
click at [416, 333] on icon at bounding box center [411, 333] width 8 height 8
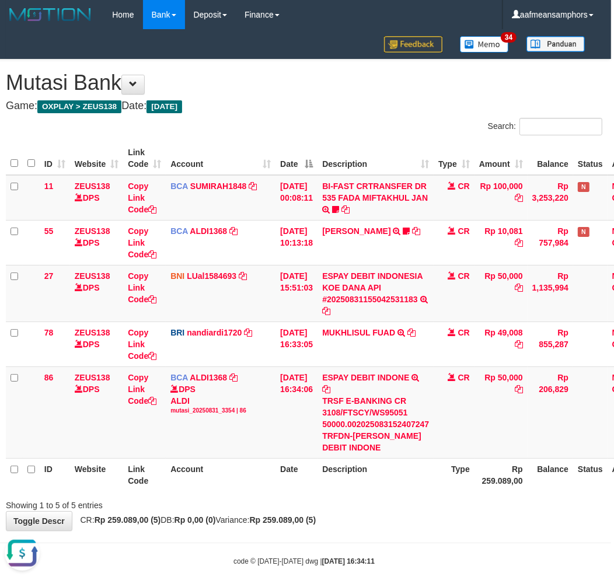
drag, startPoint x: 469, startPoint y: 508, endPoint x: 475, endPoint y: 511, distance: 6.3
click at [468, 509] on div "Showing 1 to 5 of 5 entries" at bounding box center [304, 503] width 614 height 16
click at [463, 501] on div "Showing 1 to 5 of 5 entries" at bounding box center [304, 503] width 614 height 16
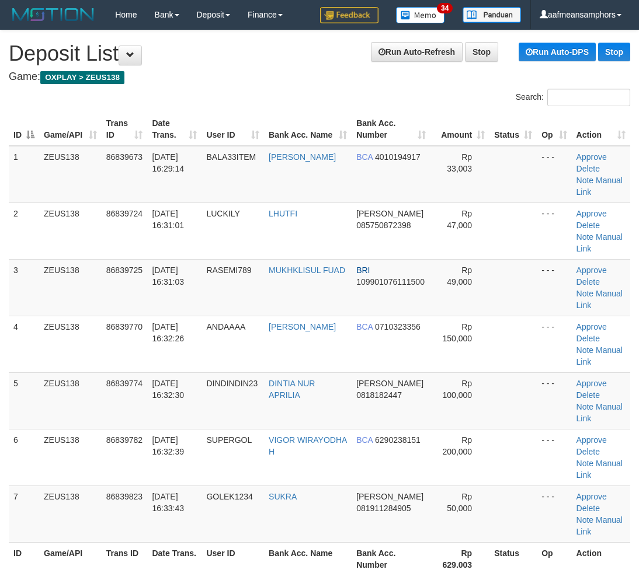
scroll to position [42, 2]
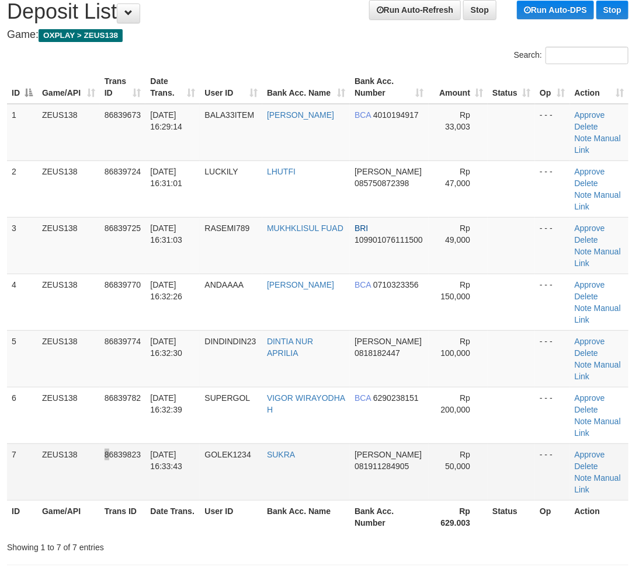
drag, startPoint x: 105, startPoint y: 469, endPoint x: 137, endPoint y: 446, distance: 38.9
click at [117, 468] on tr "7 ZEUS138 86839823 [DATE] 16:33:43 GOLEK1234 [GEOGRAPHIC_DATA] DANA 08191128490…" at bounding box center [317, 472] width 621 height 57
drag, startPoint x: 597, startPoint y: 475, endPoint x: 566, endPoint y: 471, distance: 31.1
click at [597, 475] on link "Manual Link" at bounding box center [597, 483] width 46 height 21
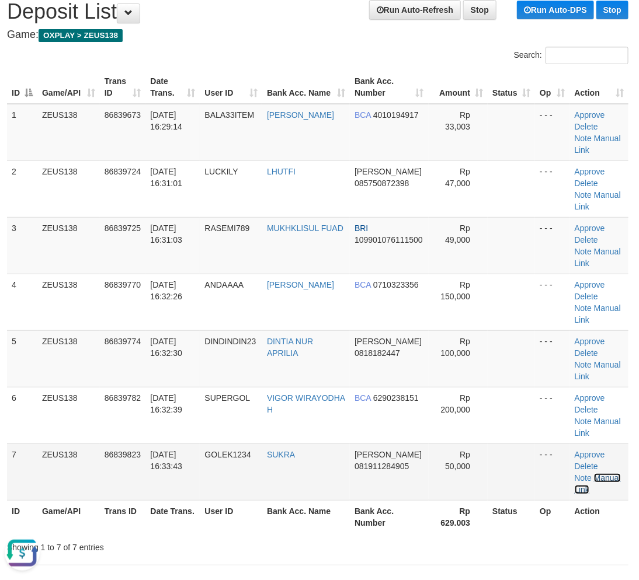
click at [605, 479] on link "Manual Link" at bounding box center [597, 483] width 46 height 21
click at [197, 544] on div "Showing 1 to 7 of 7 entries" at bounding box center [131, 545] width 249 height 16
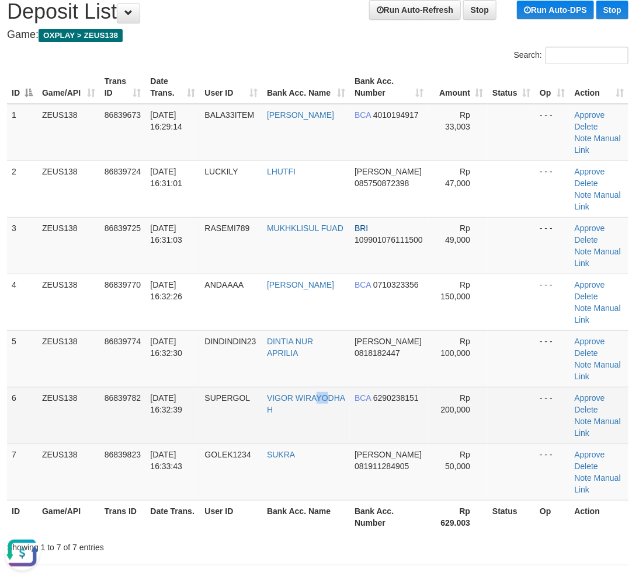
click at [301, 441] on td "VIGOR WIRAYODHA H" at bounding box center [306, 415] width 88 height 57
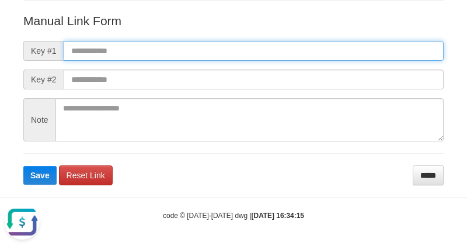
click at [305, 46] on input "text" at bounding box center [254, 51] width 380 height 20
paste input "**********"
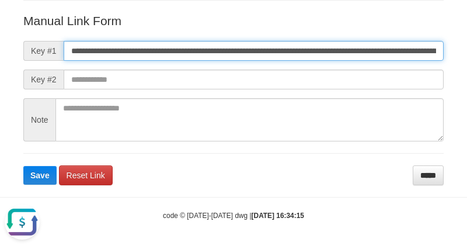
scroll to position [0, 651]
type input "**********"
click at [23, 166] on button "Save" at bounding box center [39, 175] width 33 height 19
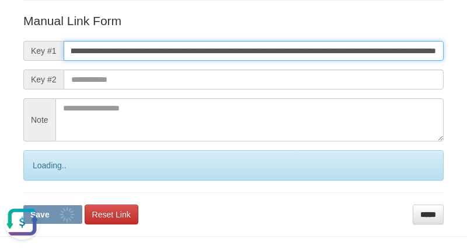
click at [23, 205] on button "Save" at bounding box center [52, 214] width 59 height 19
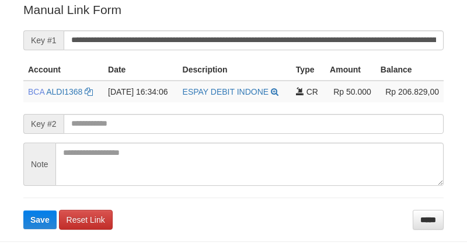
click at [249, 37] on input "**********" at bounding box center [254, 40] width 380 height 20
click at [23, 210] on button "Save" at bounding box center [39, 219] width 33 height 19
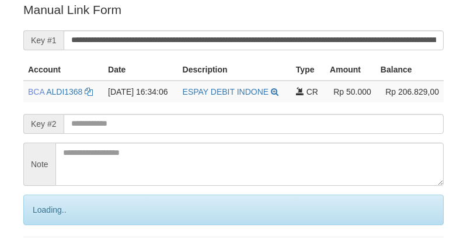
scroll to position [236, 0]
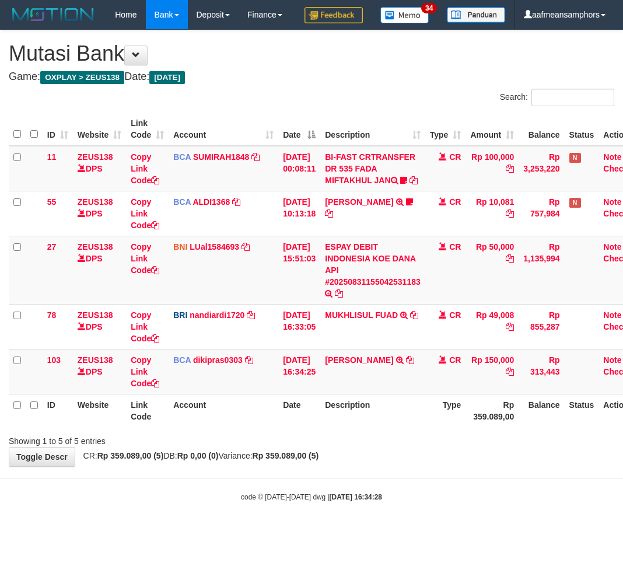
scroll to position [0, 3]
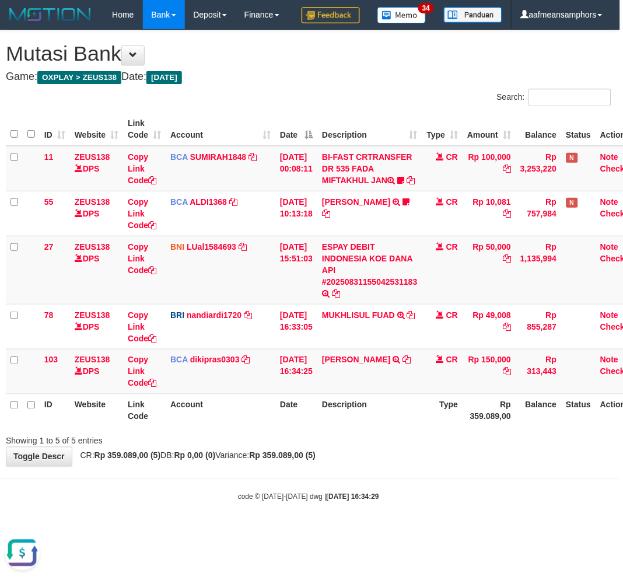
click at [332, 527] on body "Toggle navigation Home Bank Account List Load By Website Group [OXPLAY] ZEUS138…" at bounding box center [308, 266] width 623 height 532
click at [331, 527] on body "Toggle navigation Home Bank Account List Load By Website Group [OXPLAY] ZEUS138…" at bounding box center [308, 266] width 623 height 532
click at [348, 521] on body "Toggle navigation Home Bank Account List Load By Website Group [OXPLAY] ZEUS138…" at bounding box center [308, 266] width 623 height 532
click at [362, 524] on body "Toggle navigation Home Bank Account List Load By Website Group [OXPLAY] ZEUS138…" at bounding box center [308, 266] width 623 height 532
click at [360, 525] on body "Toggle navigation Home Bank Account List Load By Website Group [OXPLAY] ZEUS138…" at bounding box center [308, 266] width 623 height 532
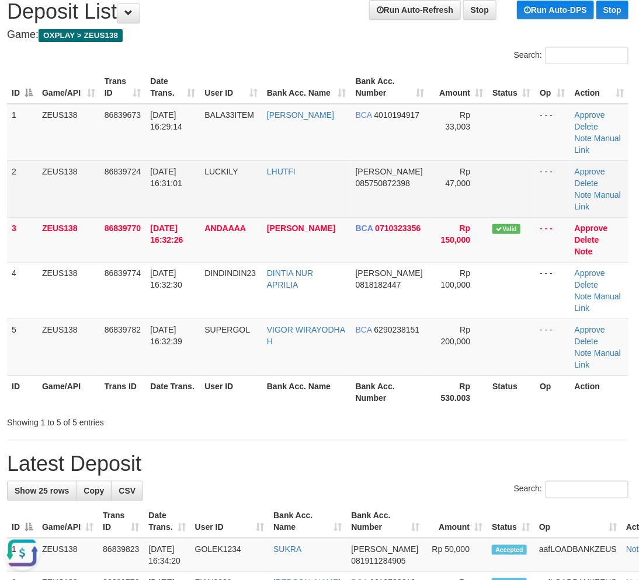
click at [251, 162] on td "LUCKILY" at bounding box center [231, 189] width 62 height 57
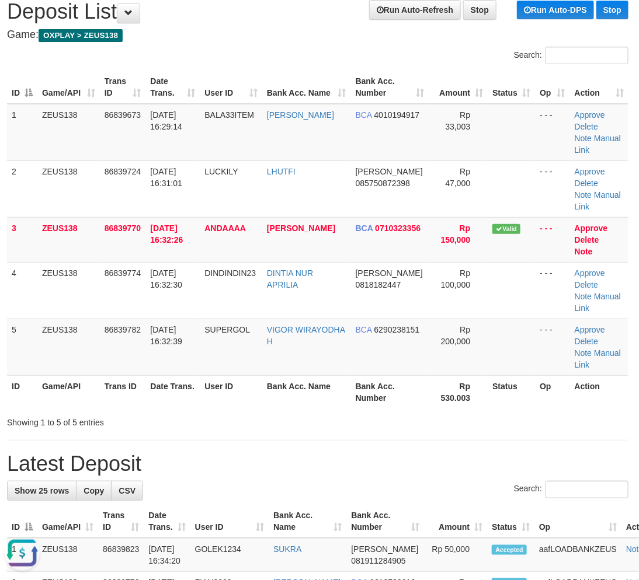
click at [320, 481] on div "Search:" at bounding box center [317, 491] width 621 height 20
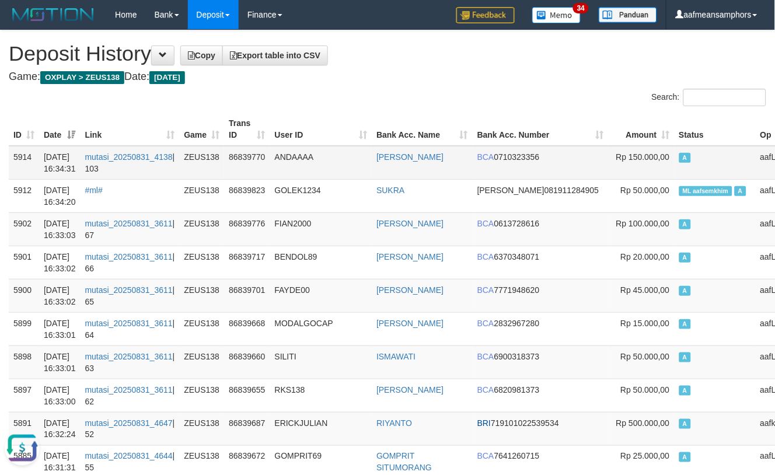
click at [316, 172] on td "ANDAAAA" at bounding box center [321, 163] width 102 height 34
click at [326, 165] on td "ANDAAAA" at bounding box center [321, 163] width 102 height 34
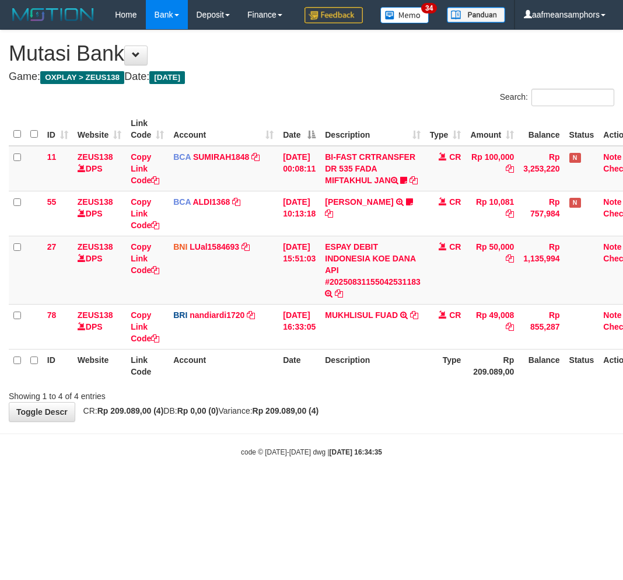
scroll to position [0, 3]
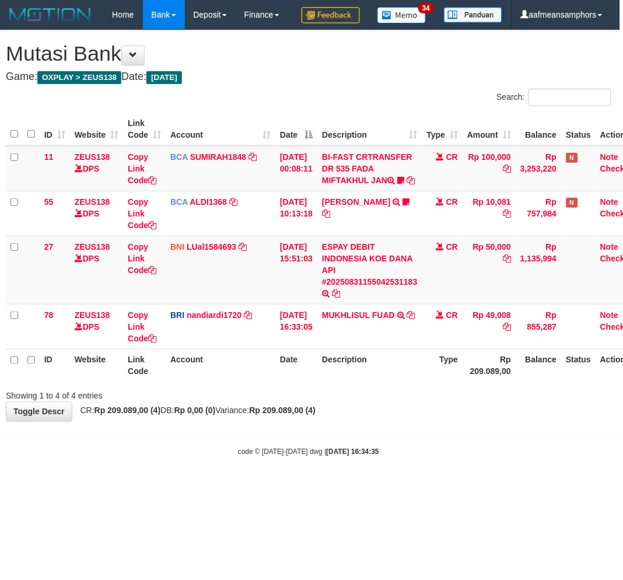
click at [368, 487] on body "Toggle navigation Home Bank Account List Load By Website Group [OXPLAY] ZEUS138…" at bounding box center [308, 243] width 623 height 487
click at [374, 480] on body "Toggle navigation Home Bank Account List Load By Website Group [OXPLAY] ZEUS138…" at bounding box center [308, 243] width 623 height 487
click at [364, 476] on body "Toggle navigation Home Bank Account List Load By Website Group [OXPLAY] ZEUS138…" at bounding box center [308, 243] width 623 height 487
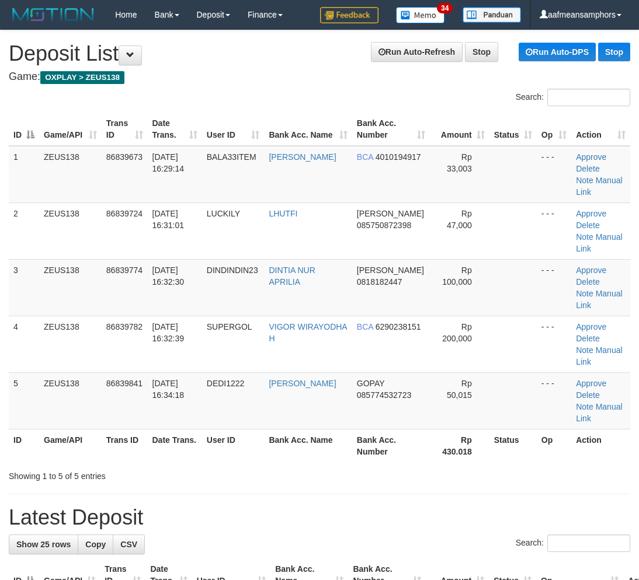
scroll to position [42, 2]
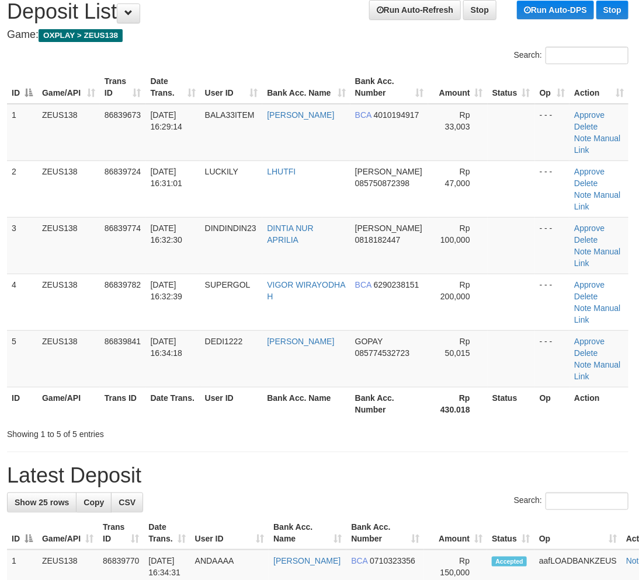
click at [329, 424] on div "Showing 1 to 5 of 5 entries" at bounding box center [317, 432] width 639 height 16
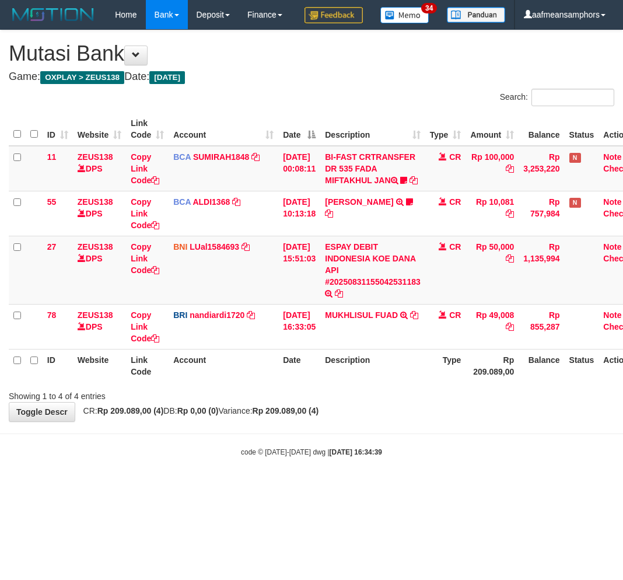
click at [403, 470] on body "Toggle navigation Home Bank Account List Load By Website Group [OXPLAY] ZEUS138…" at bounding box center [311, 243] width 623 height 487
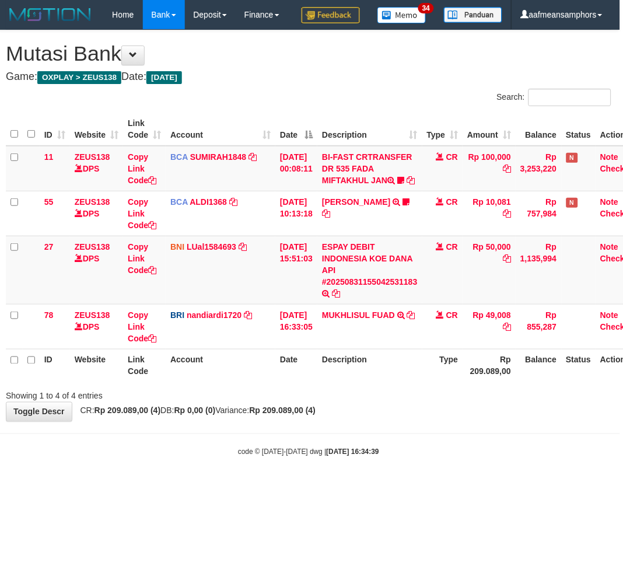
click at [424, 421] on div "**********" at bounding box center [308, 225] width 623 height 391
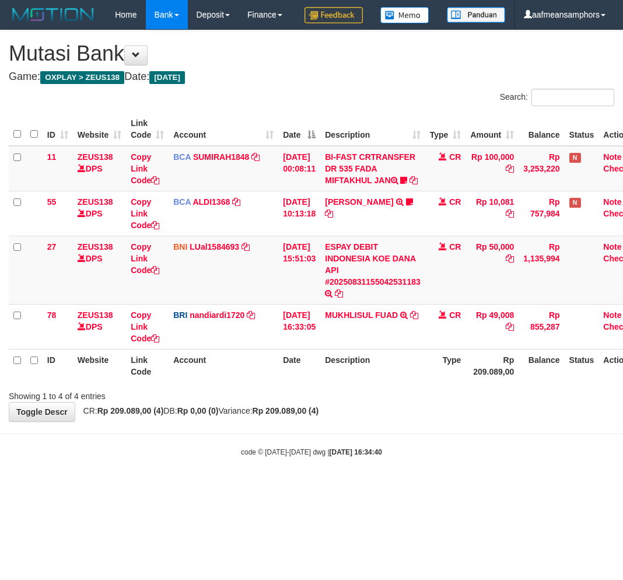
scroll to position [0, 3]
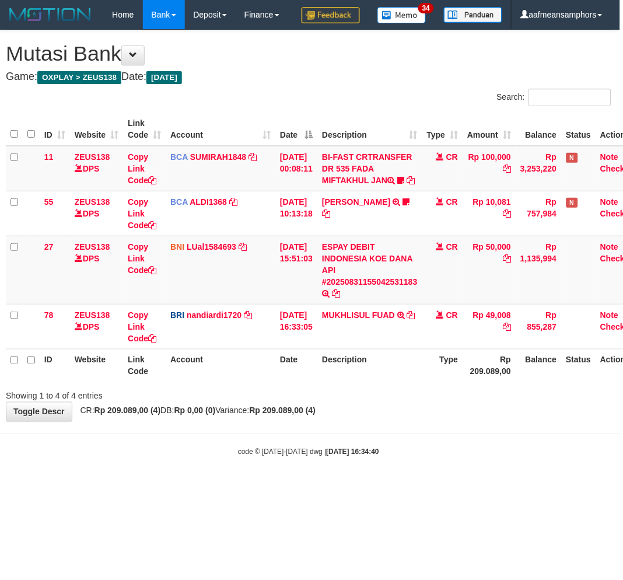
drag, startPoint x: 399, startPoint y: 460, endPoint x: 400, endPoint y: 447, distance: 13.5
click at [399, 421] on div "**********" at bounding box center [308, 225] width 623 height 391
click at [386, 421] on div "**********" at bounding box center [308, 225] width 623 height 391
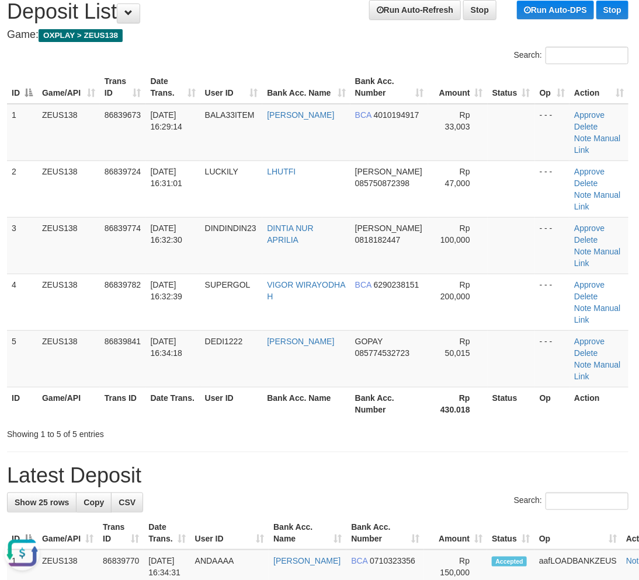
drag, startPoint x: 155, startPoint y: 545, endPoint x: 1, endPoint y: 480, distance: 167.7
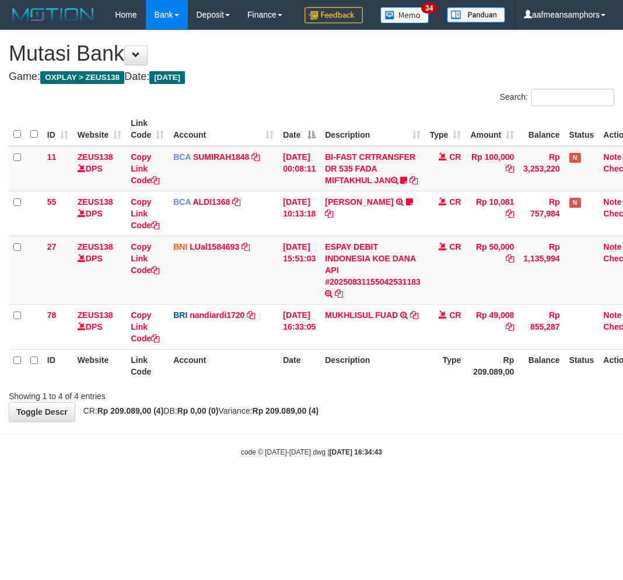
scroll to position [0, 3]
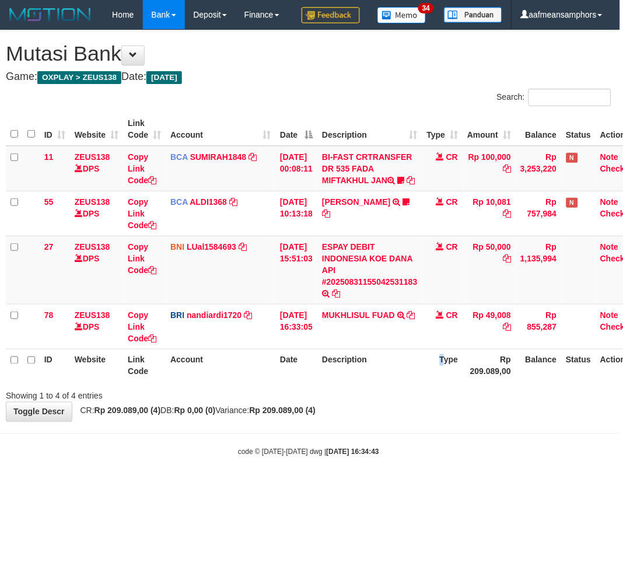
click at [444, 382] on th "Type" at bounding box center [443, 365] width 41 height 33
click at [423, 487] on body "Toggle navigation Home Bank Account List Load By Website Group [OXPLAY] ZEUS138…" at bounding box center [308, 243] width 623 height 487
click at [410, 486] on body "Toggle navigation Home Bank Account List Load By Website Group [OXPLAY] ZEUS138…" at bounding box center [308, 243] width 623 height 487
click at [427, 480] on body "Toggle navigation Home Bank Account List Load By Website Group [OXPLAY] ZEUS138…" at bounding box center [308, 243] width 623 height 487
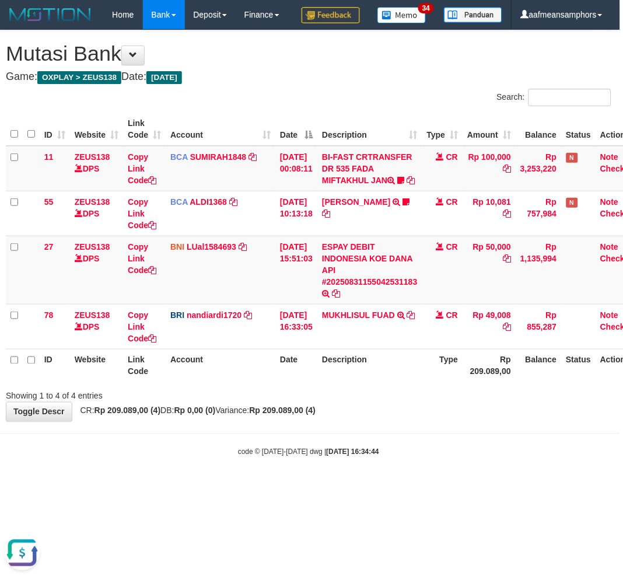
click at [440, 486] on body "Toggle navigation Home Bank Account List Load By Website Group [OXPLAY] ZEUS138…" at bounding box center [308, 243] width 623 height 487
click at [440, 458] on div "code © [DATE]-[DATE] dwg | [DATE] 16:34:44" at bounding box center [308, 452] width 623 height 12
click at [426, 458] on div "code © [DATE]-[DATE] dwg | [DATE] 16:34:44" at bounding box center [308, 452] width 623 height 12
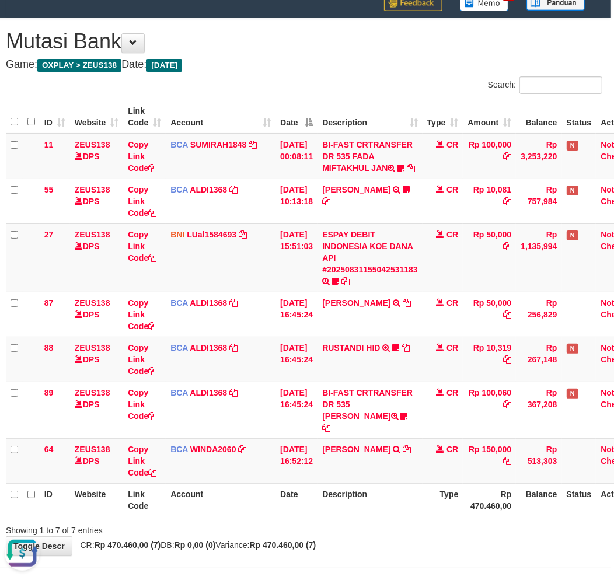
scroll to position [82, 3]
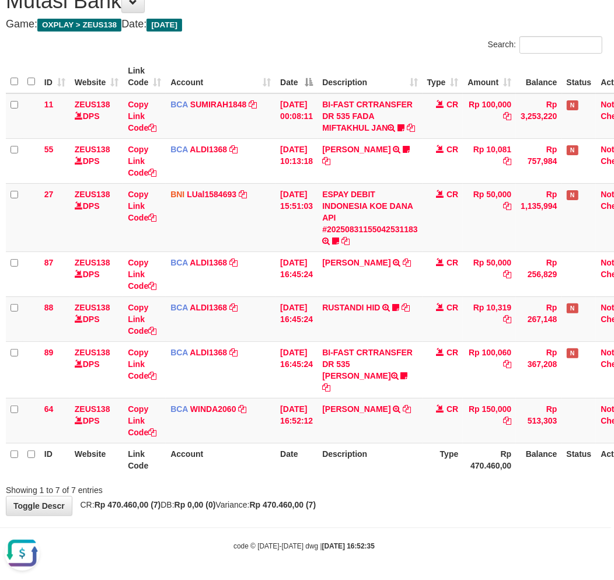
click at [389, 518] on body "Toggle navigation Home Bank Account List Load By Website Group [OXPLAY] ZEUS138…" at bounding box center [304, 249] width 614 height 663
click at [388, 511] on div "**********" at bounding box center [304, 247] width 614 height 538
drag, startPoint x: 406, startPoint y: 512, endPoint x: 422, endPoint y: 515, distance: 15.9
click at [406, 512] on div "**********" at bounding box center [304, 247] width 614 height 538
drag, startPoint x: 422, startPoint y: 515, endPoint x: 432, endPoint y: 518, distance: 10.5
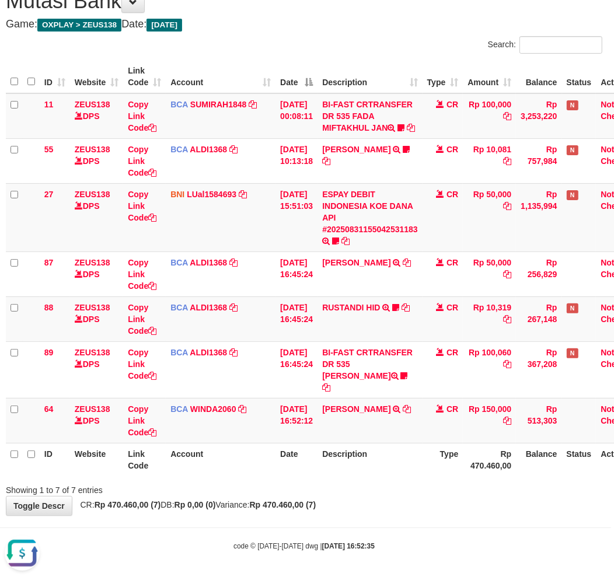
click at [421, 516] on body "Toggle navigation Home Bank Account List Load By Website Group [OXPLAY] ZEUS138…" at bounding box center [304, 249] width 614 height 663
click at [337, 469] on th "Description" at bounding box center [370, 459] width 105 height 33
click at [364, 469] on th "Description" at bounding box center [370, 459] width 105 height 33
click at [365, 469] on th "Description" at bounding box center [370, 459] width 105 height 33
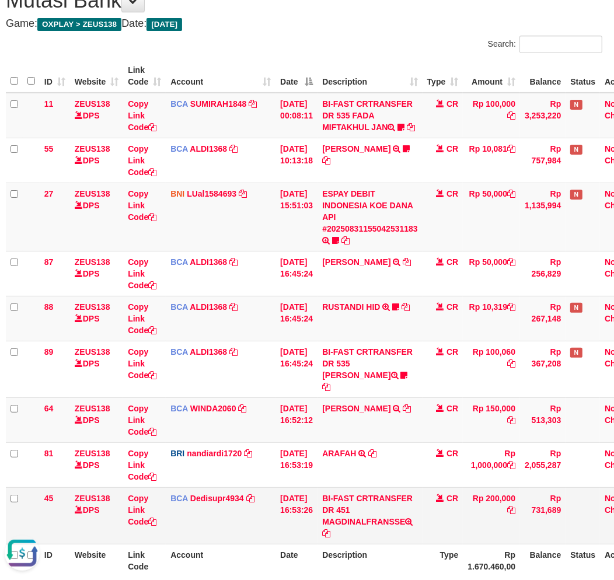
scroll to position [183, 3]
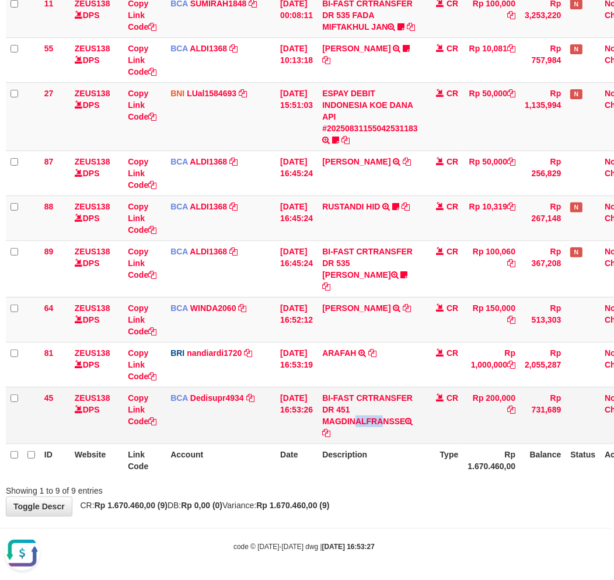
drag, startPoint x: 340, startPoint y: 420, endPoint x: 360, endPoint y: 420, distance: 19.8
click at [360, 420] on td "BI-FAST CRTRANSFER DR 451 MAGDINALFRANSSE" at bounding box center [370, 415] width 105 height 57
click at [138, 410] on link "Copy Link Code" at bounding box center [142, 409] width 29 height 33
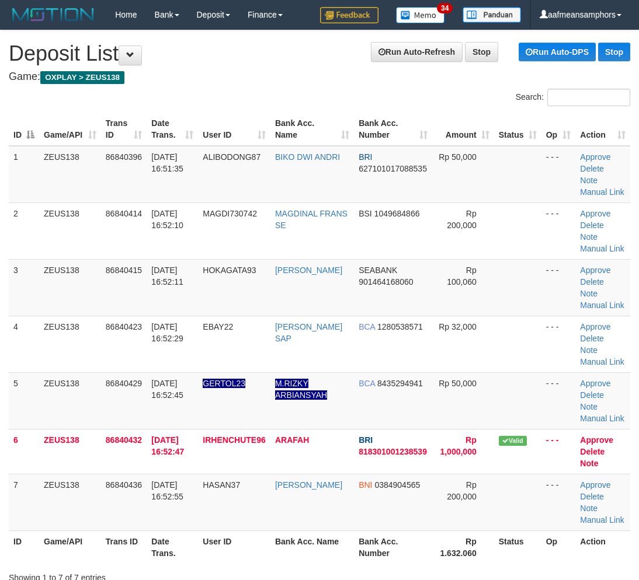
scroll to position [42, 2]
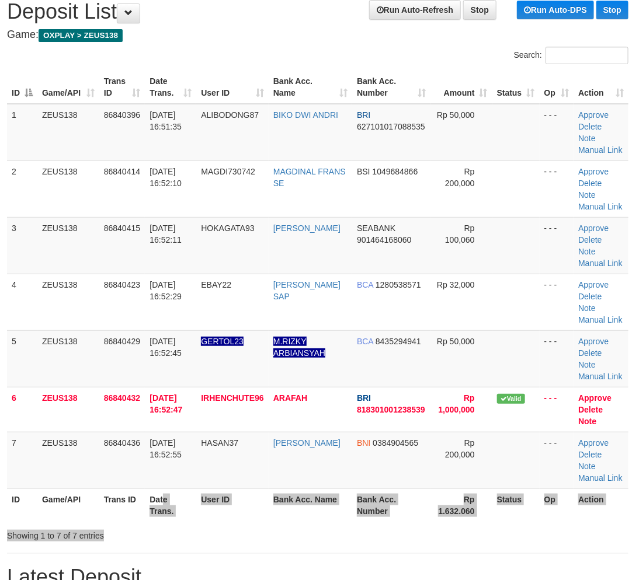
drag, startPoint x: 250, startPoint y: 538, endPoint x: 253, endPoint y: 529, distance: 9.4
click at [251, 534] on div "Search: ID Game/API Trans ID Date Trans. User ID Bank Acc. Name Bank Acc. Numbe…" at bounding box center [317, 294] width 621 height 495
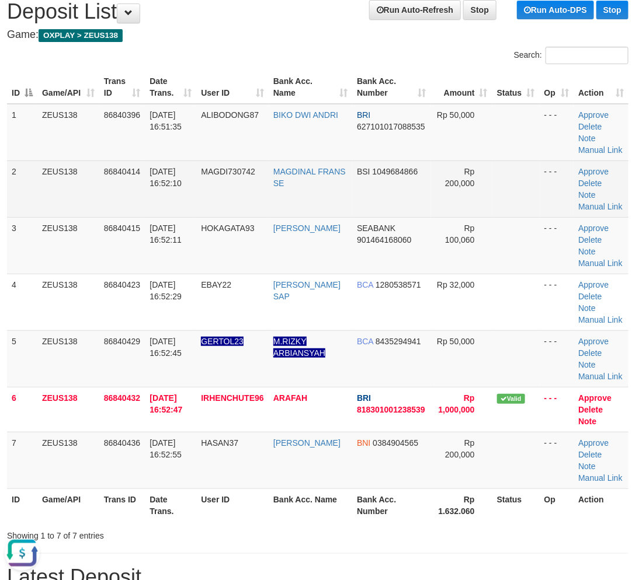
scroll to position [0, 0]
click at [601, 202] on link "Manual Link" at bounding box center [600, 206] width 44 height 9
click at [608, 202] on link "Manual Link" at bounding box center [600, 206] width 44 height 9
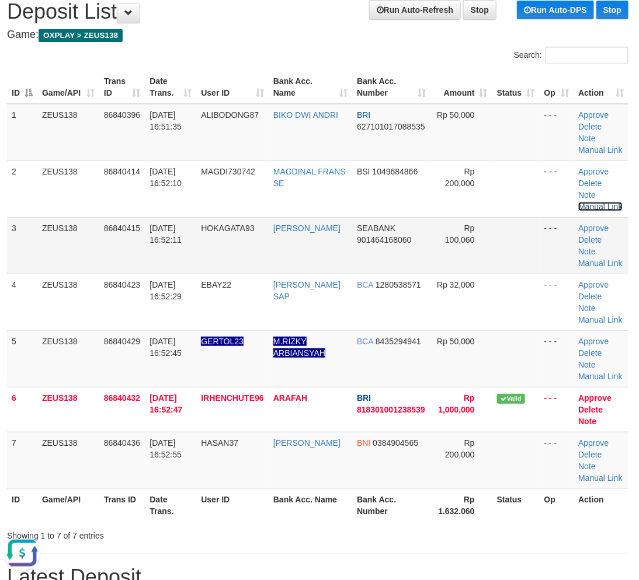
click at [578, 202] on link "Manual Link" at bounding box center [600, 206] width 44 height 9
drag, startPoint x: 322, startPoint y: 535, endPoint x: 327, endPoint y: 505, distance: 30.8
click at [323, 531] on div "Showing 1 to 7 of 7 entries" at bounding box center [317, 533] width 639 height 16
click at [602, 259] on link "Manual Link" at bounding box center [600, 263] width 44 height 9
click at [611, 259] on link "Manual Link" at bounding box center [600, 263] width 44 height 9
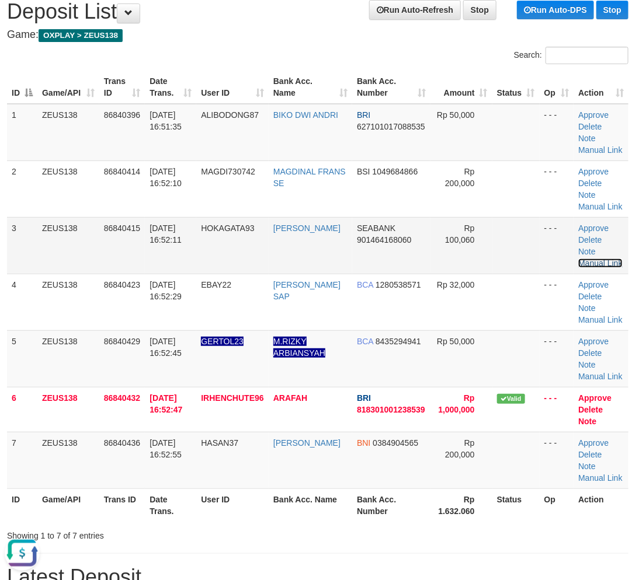
click at [578, 259] on link "Manual Link" at bounding box center [600, 263] width 44 height 9
drag, startPoint x: 253, startPoint y: 541, endPoint x: 233, endPoint y: 507, distance: 39.2
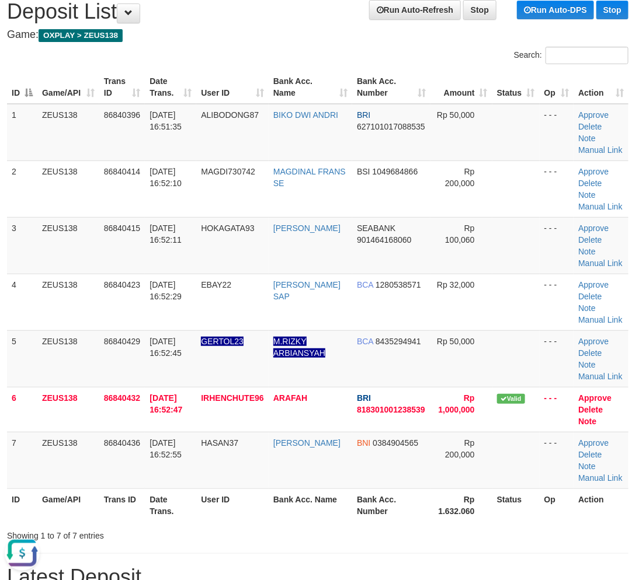
click at [254, 535] on div "Showing 1 to 7 of 7 entries" at bounding box center [131, 533] width 249 height 16
drag, startPoint x: 260, startPoint y: 545, endPoint x: 264, endPoint y: 529, distance: 15.7
click at [263, 536] on div "Showing 1 to 7 of 7 entries" at bounding box center [131, 533] width 266 height 16
click at [234, 508] on th "User ID" at bounding box center [232, 505] width 72 height 33
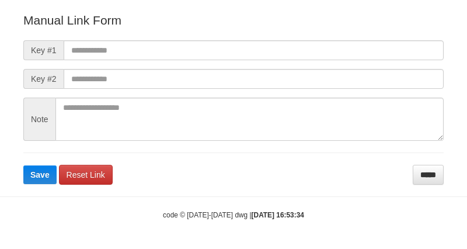
scroll to position [130, 0]
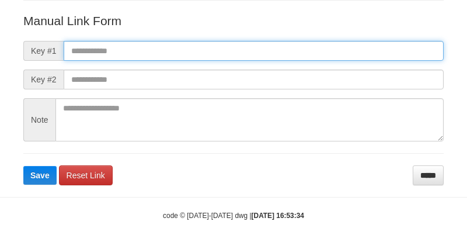
click at [282, 45] on input "text" at bounding box center [254, 51] width 380 height 20
paste input "**********"
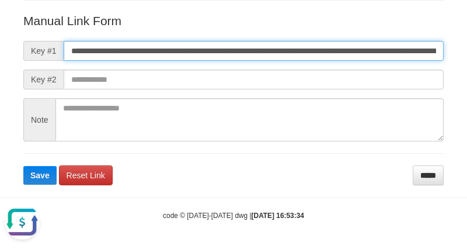
scroll to position [0, 717]
type input "**********"
click at [23, 166] on button "Save" at bounding box center [39, 175] width 33 height 19
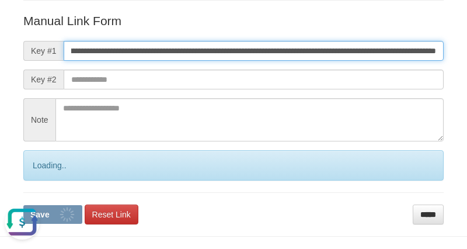
click at [23, 205] on button "Save" at bounding box center [52, 214] width 59 height 19
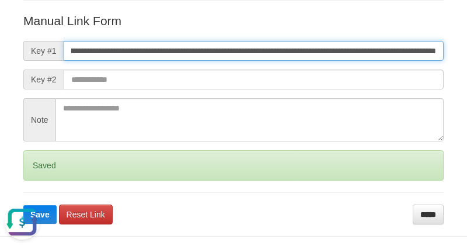
click at [23, 205] on button "Save" at bounding box center [39, 214] width 33 height 19
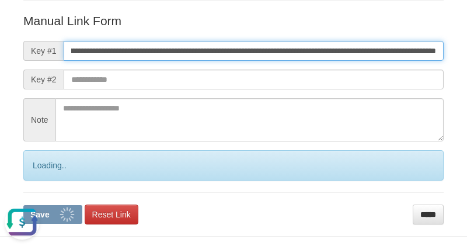
click at [23, 205] on button "Save" at bounding box center [52, 214] width 59 height 19
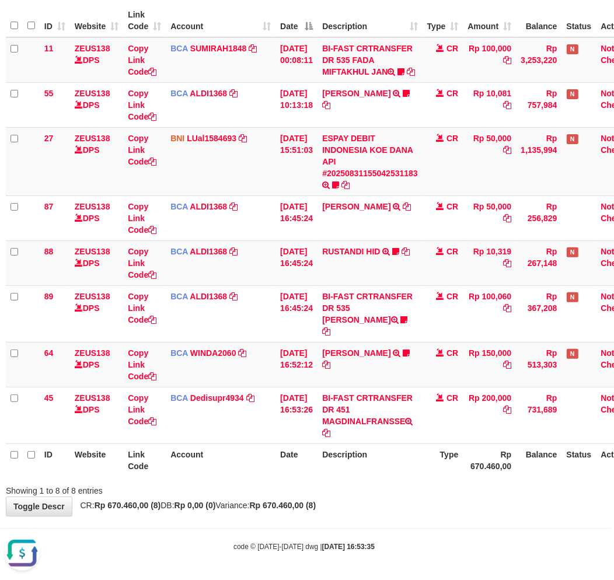
click at [337, 493] on div "Showing 1 to 8 of 8 entries" at bounding box center [304, 488] width 614 height 16
drag, startPoint x: 357, startPoint y: 470, endPoint x: 351, endPoint y: 470, distance: 6.4
click at [351, 470] on th "Description" at bounding box center [370, 460] width 105 height 33
drag, startPoint x: 351, startPoint y: 470, endPoint x: 374, endPoint y: 446, distance: 33.9
click at [351, 470] on th "Description" at bounding box center [370, 460] width 105 height 33
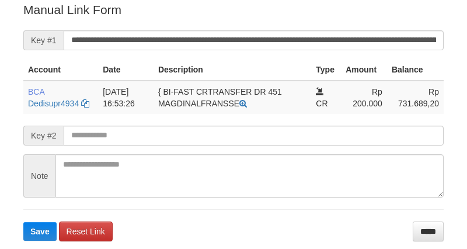
click at [23, 222] on button "Save" at bounding box center [39, 231] width 33 height 19
click at [245, 36] on input "**********" at bounding box center [254, 40] width 380 height 20
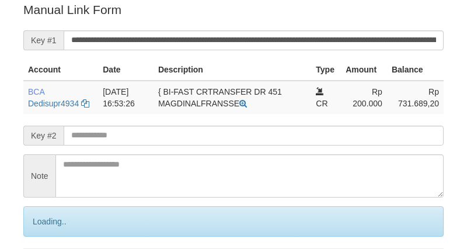
scroll to position [236, 0]
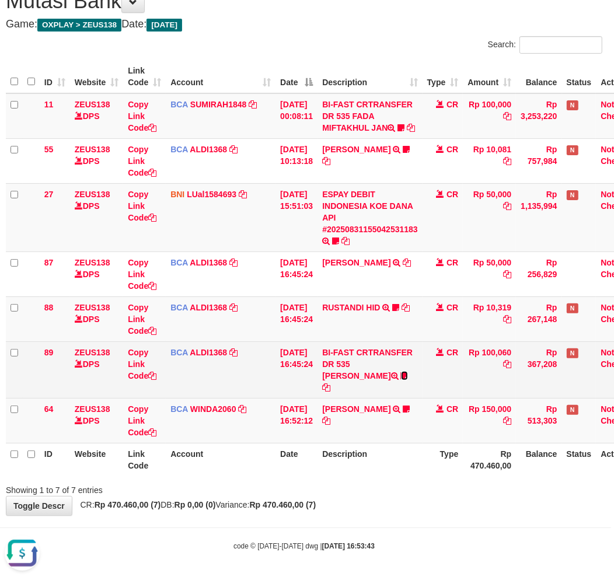
click at [401, 380] on icon at bounding box center [404, 376] width 7 height 8
click at [380, 395] on td "BI-FAST CRTRANSFER DR 535 DANI MAULANA hokagata93" at bounding box center [370, 369] width 105 height 57
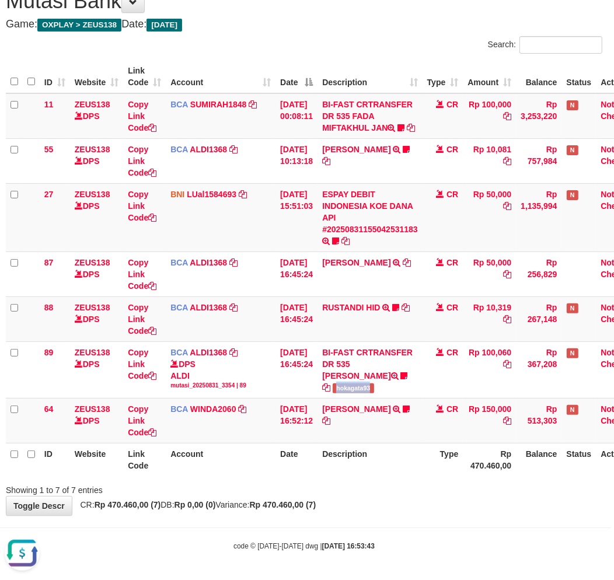
copy span "hokagata93"
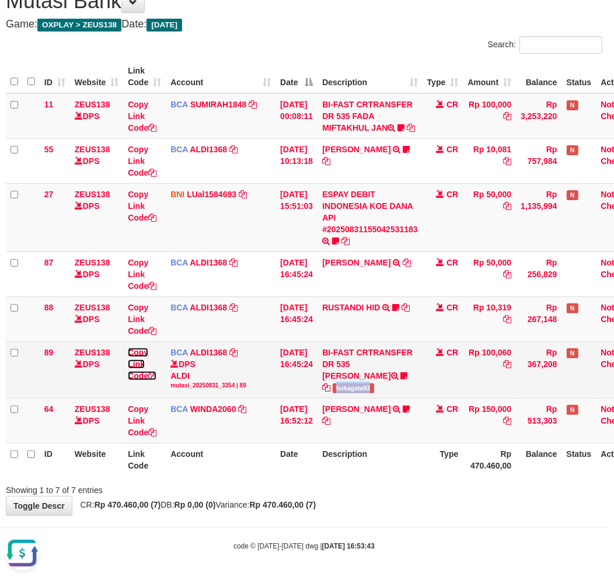
click at [137, 372] on link "Copy Link Code" at bounding box center [142, 364] width 29 height 33
copy span "hokagata93"
click at [137, 374] on link "Copy Link Code" at bounding box center [142, 364] width 29 height 33
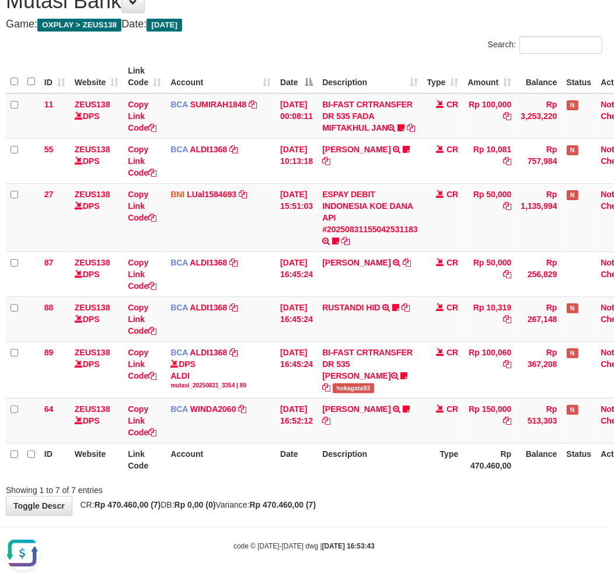
scroll to position [147, 0]
click at [388, 476] on th "Description" at bounding box center [370, 459] width 105 height 33
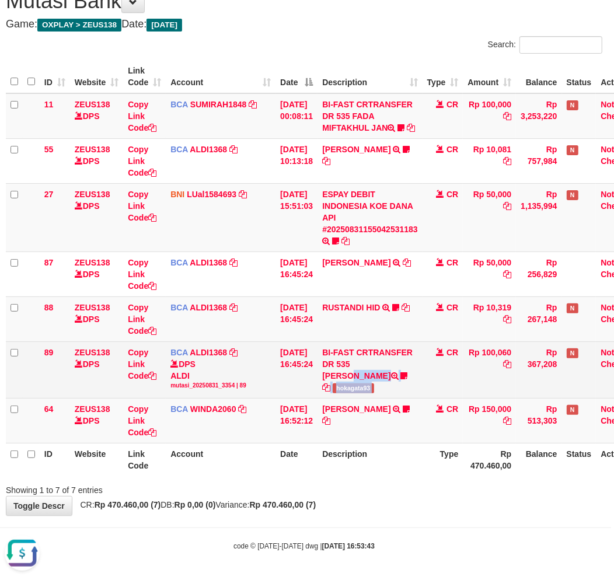
drag, startPoint x: 361, startPoint y: 374, endPoint x: 431, endPoint y: 375, distance: 70.0
click at [431, 375] on tr "89 ZEUS138 DPS Copy Link Code BCA ALDI1368 DPS ALDI mutasi_20250831_3354 | 89 m…" at bounding box center [325, 369] width 638 height 57
copy tr "DANI MAULANA hokagata93"
click at [362, 375] on td "BI-FAST CRTRANSFER DR 535 DANI MAULANA hokagata93" at bounding box center [370, 369] width 105 height 57
click at [423, 374] on td "BI-FAST CRTRANSFER DR 535 DANI MAULANA hokagata93" at bounding box center [370, 369] width 105 height 57
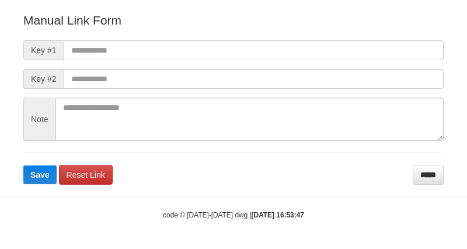
scroll to position [130, 0]
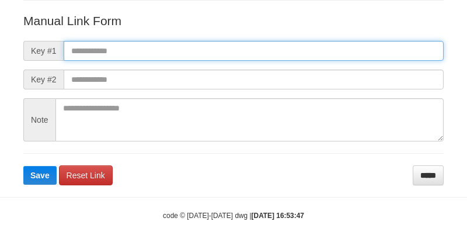
click at [295, 47] on input "text" at bounding box center [254, 51] width 380 height 20
paste input "**********"
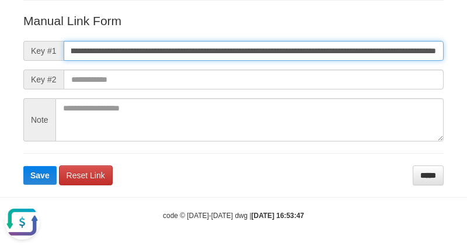
scroll to position [0, 0]
type input "**********"
click at [23, 166] on button "Save" at bounding box center [39, 175] width 33 height 19
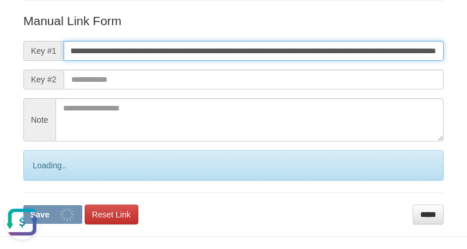
click at [23, 205] on button "Save" at bounding box center [52, 214] width 59 height 19
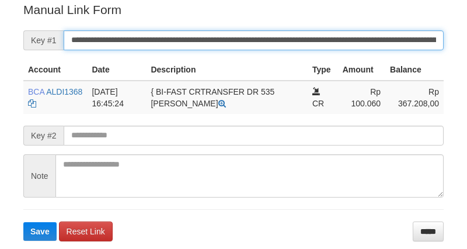
click at [311, 32] on input "**********" at bounding box center [254, 40] width 380 height 20
click at [23, 222] on button "Save" at bounding box center [39, 231] width 33 height 19
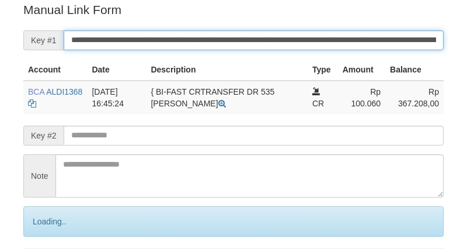
click at [311, 32] on input "**********" at bounding box center [254, 40] width 380 height 20
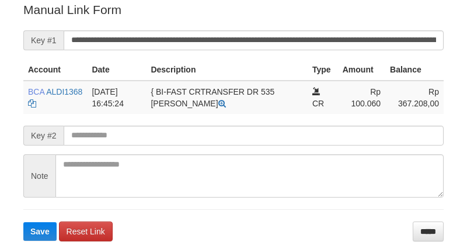
click at [23, 222] on button "Save" at bounding box center [39, 231] width 33 height 19
click at [301, 41] on input "**********" at bounding box center [254, 40] width 380 height 20
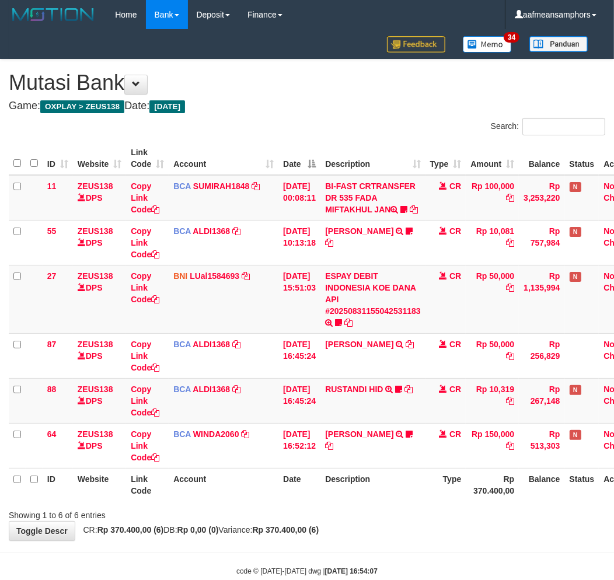
click at [357, 521] on div "Showing 1 to 6 of 6 entries" at bounding box center [307, 513] width 614 height 16
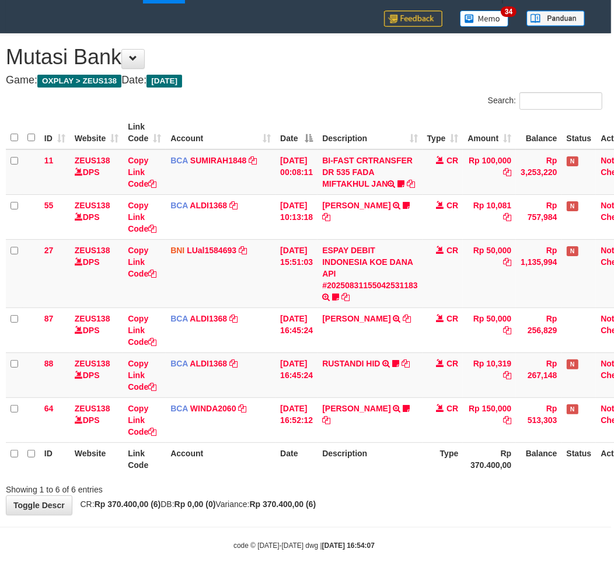
drag, startPoint x: 362, startPoint y: 514, endPoint x: 622, endPoint y: 494, distance: 261.1
click at [362, 512] on div "**********" at bounding box center [304, 274] width 614 height 481
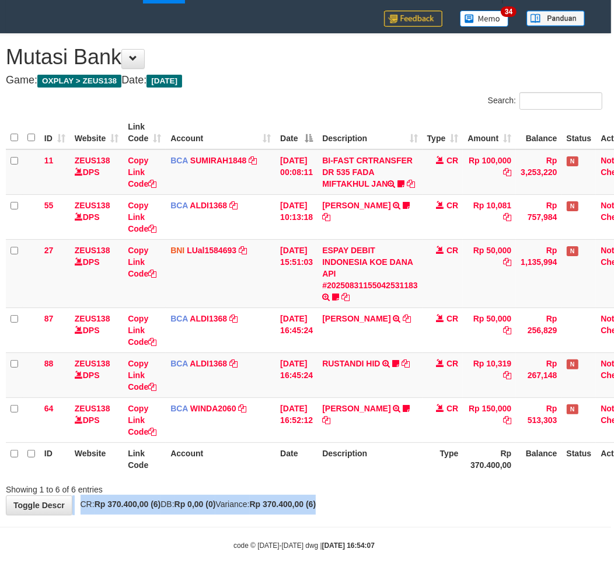
click at [361, 494] on div "**********" at bounding box center [304, 274] width 614 height 481
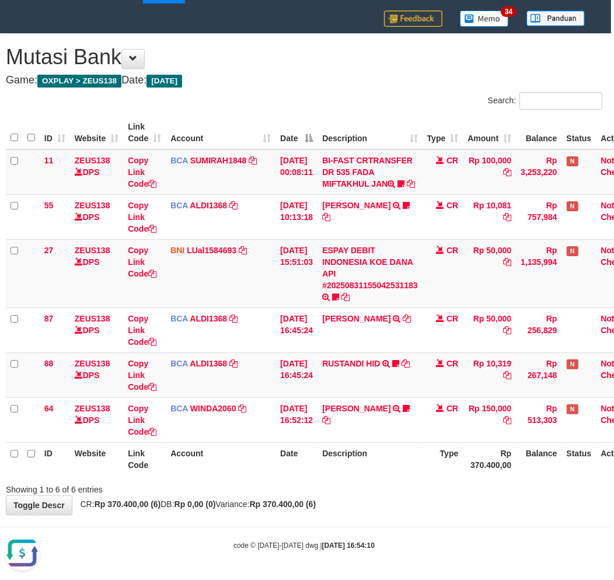
click at [366, 499] on div "**********" at bounding box center [304, 274] width 614 height 481
click at [370, 494] on div "Showing 1 to 6 of 6 entries" at bounding box center [304, 487] width 614 height 16
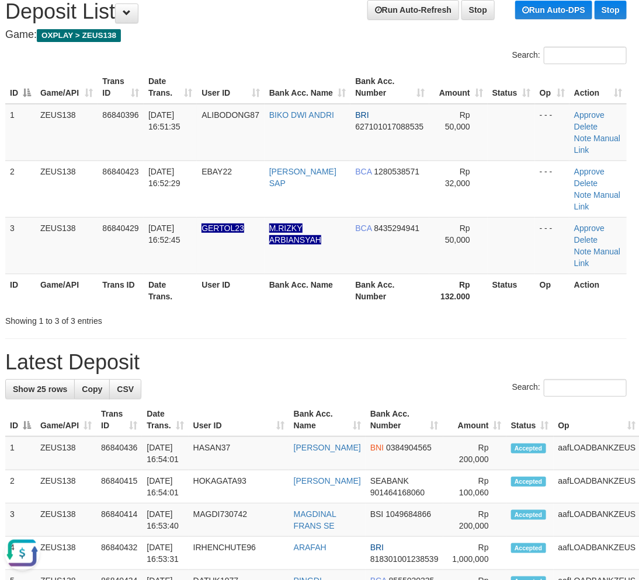
click at [420, 351] on h1 "Latest Deposit" at bounding box center [315, 362] width 621 height 23
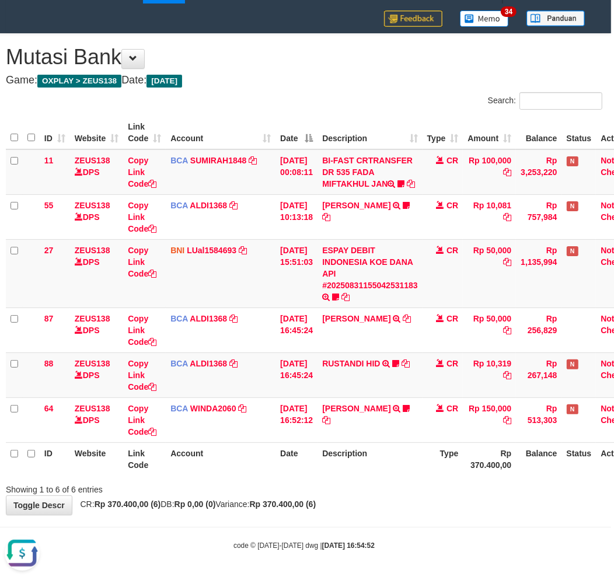
drag, startPoint x: 405, startPoint y: 469, endPoint x: 410, endPoint y: 475, distance: 7.9
click at [406, 473] on th "Description" at bounding box center [370, 458] width 105 height 33
click at [397, 470] on th "Description" at bounding box center [370, 458] width 105 height 33
click at [372, 494] on div "Showing 1 to 6 of 6 entries" at bounding box center [304, 487] width 614 height 16
click at [381, 479] on div "ID Website Link Code Account Date Description Type Amount Balance Status Action…" at bounding box center [304, 296] width 614 height 367
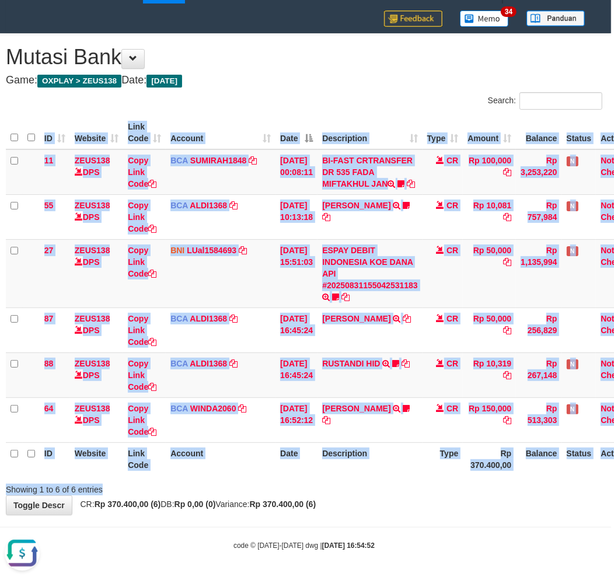
click at [381, 480] on div "Search: ID Website Link Code Account Date Description Type Amount Balance Statu…" at bounding box center [304, 293] width 597 height 403
click at [375, 480] on div at bounding box center [432, 479] width 358 height 1
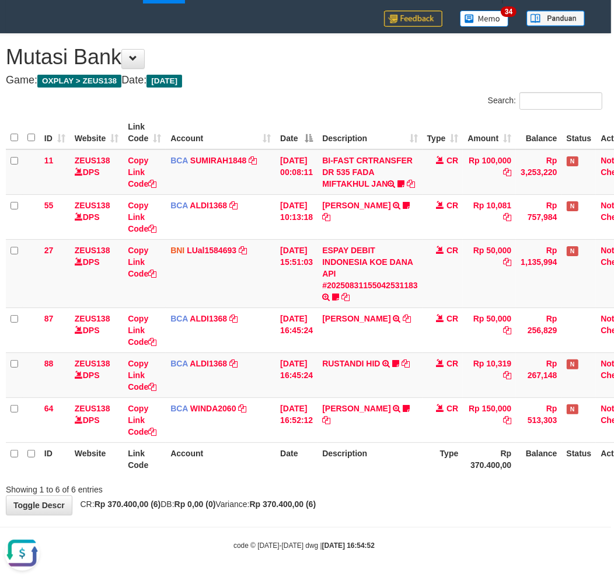
click at [383, 489] on div "Showing 1 to 6 of 6 entries" at bounding box center [304, 487] width 614 height 16
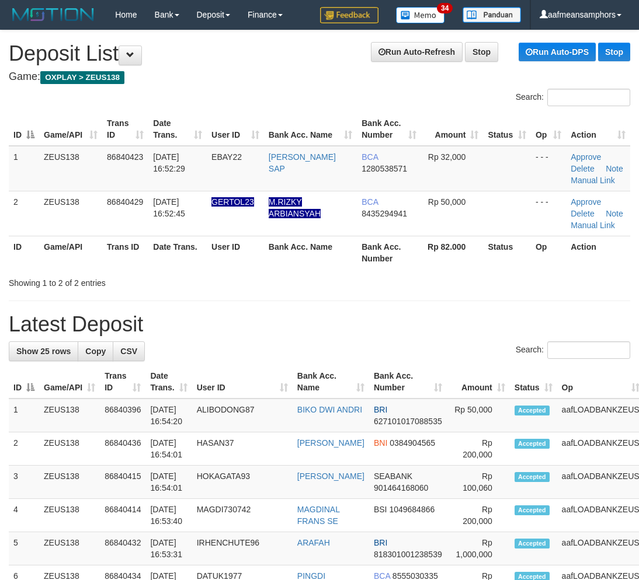
scroll to position [42, 4]
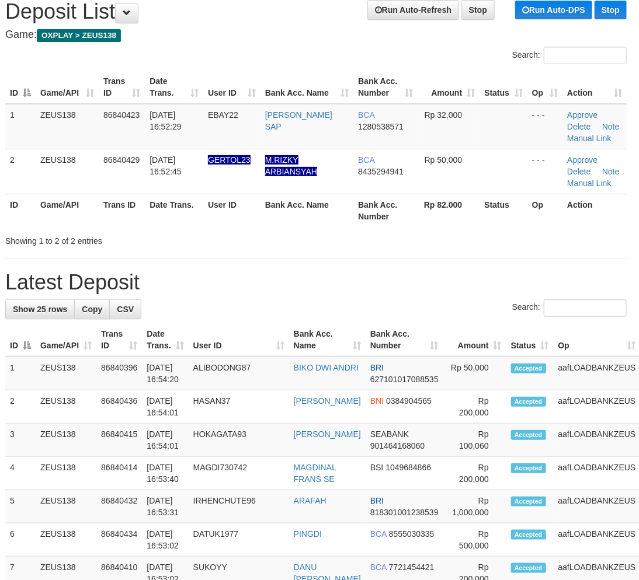
click at [314, 218] on th "Bank Acc. Name" at bounding box center [306, 210] width 93 height 33
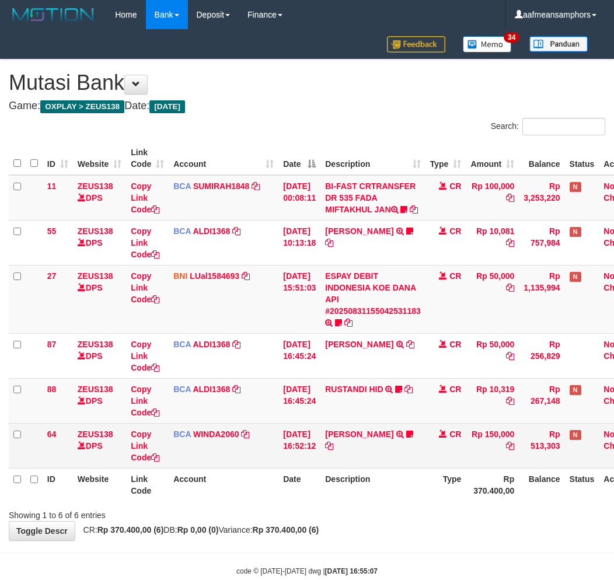
scroll to position [36, 3]
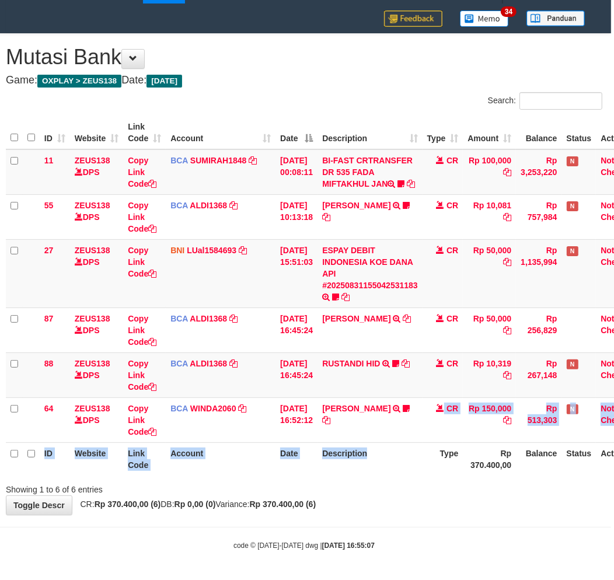
drag, startPoint x: 400, startPoint y: 439, endPoint x: 398, endPoint y: 446, distance: 7.6
click at [398, 446] on table "ID Website Link Code Account Date Description Type Amount Balance Status Action…" at bounding box center [325, 296] width 638 height 360
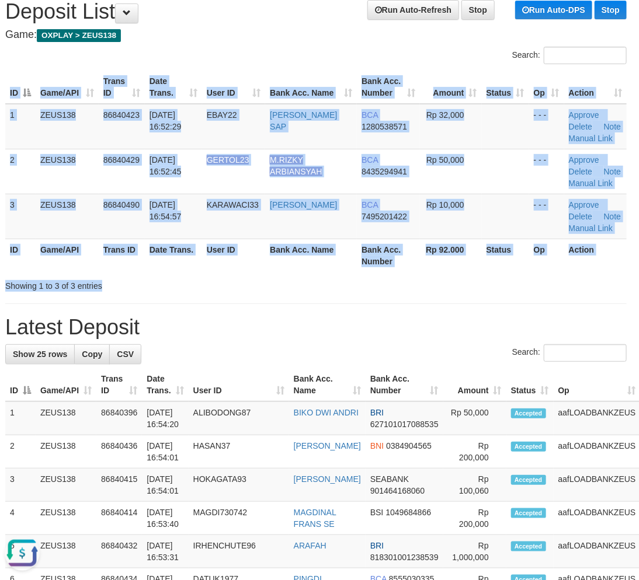
click at [234, 273] on div "Search: ID Game/API Trans ID Date Trans. User ID Bank Acc. Name Bank Acc. Numbe…" at bounding box center [315, 169] width 621 height 245
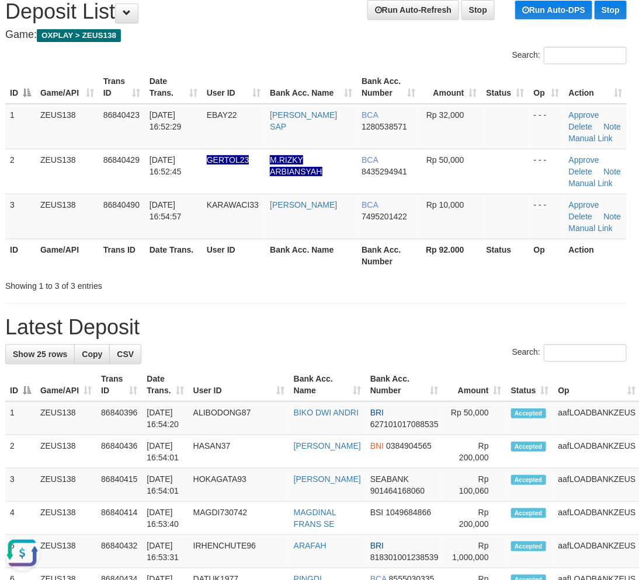
drag, startPoint x: 219, startPoint y: 313, endPoint x: 213, endPoint y: 315, distance: 6.1
click at [215, 316] on h1 "Latest Deposit" at bounding box center [315, 327] width 621 height 23
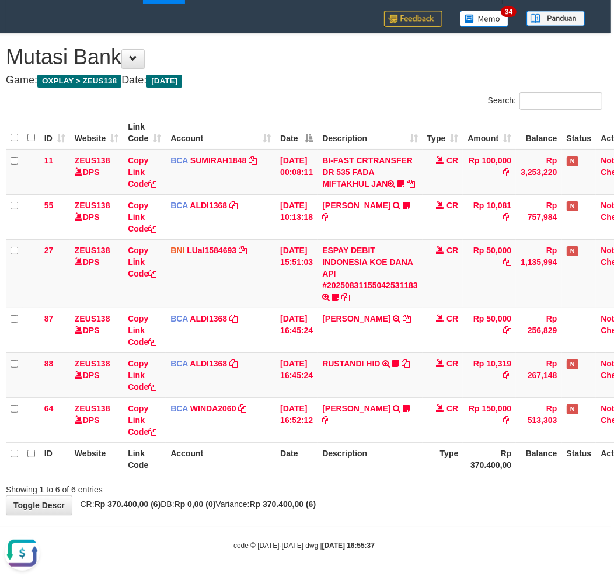
click at [423, 460] on th "Description" at bounding box center [370, 458] width 105 height 33
click at [421, 454] on th "Description" at bounding box center [370, 458] width 105 height 33
drag, startPoint x: 410, startPoint y: 456, endPoint x: 419, endPoint y: 457, distance: 8.8
click at [416, 458] on th "Description" at bounding box center [370, 458] width 105 height 33
click at [398, 459] on th "Description" at bounding box center [370, 458] width 105 height 33
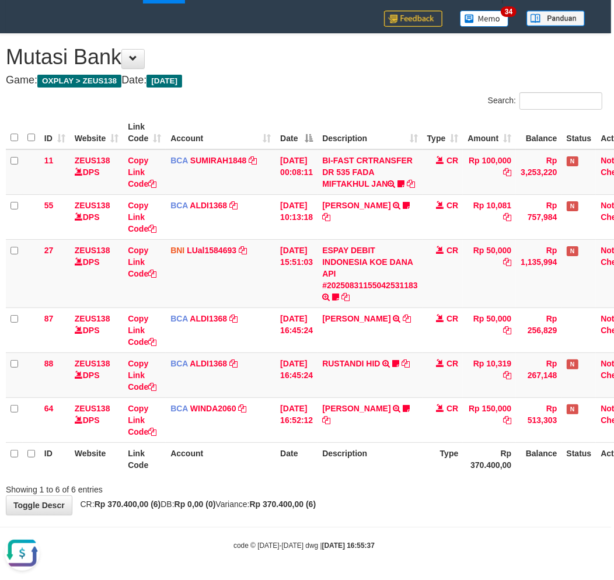
click at [391, 465] on th "Description" at bounding box center [370, 458] width 105 height 33
click at [333, 476] on div "ID Website Link Code Account Date Description Type Amount Balance Status Action…" at bounding box center [304, 296] width 614 height 367
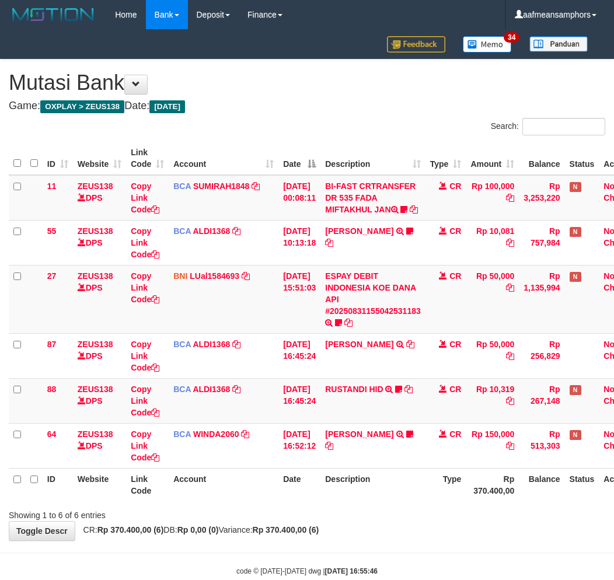
scroll to position [36, 3]
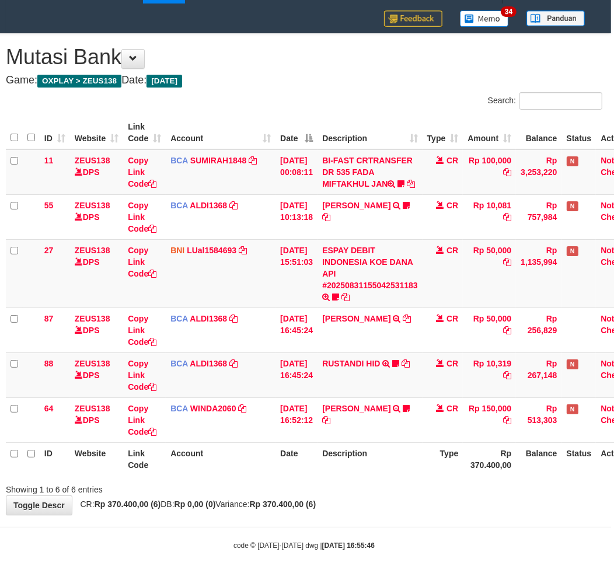
click at [419, 451] on th "Description" at bounding box center [370, 458] width 105 height 33
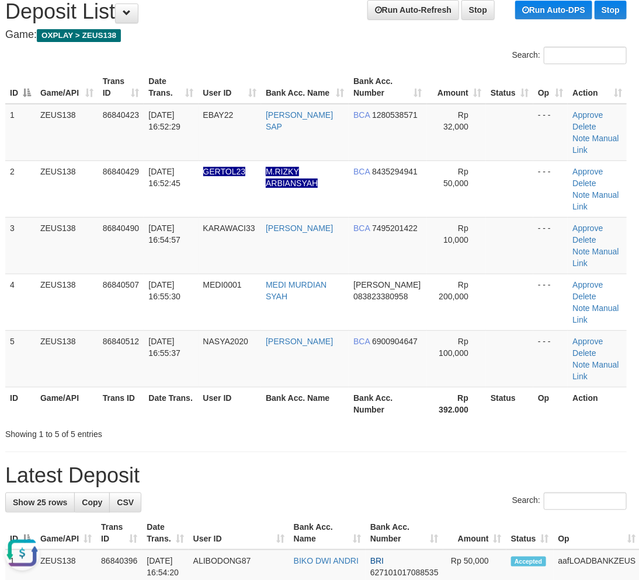
click at [248, 424] on div "Showing 1 to 5 of 5 entries" at bounding box center [129, 432] width 249 height 16
drag, startPoint x: 204, startPoint y: 381, endPoint x: 83, endPoint y: 419, distance: 127.4
click at [205, 424] on div "Showing 1 to 5 of 5 entries" at bounding box center [129, 432] width 249 height 16
click at [260, 452] on hr at bounding box center [315, 452] width 621 height 1
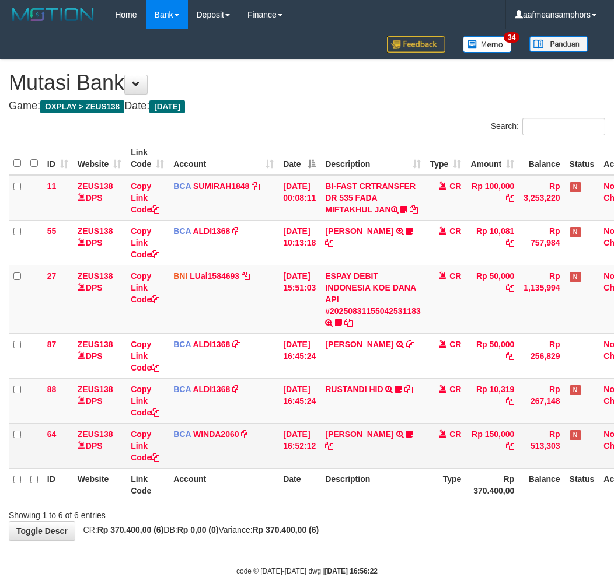
scroll to position [36, 3]
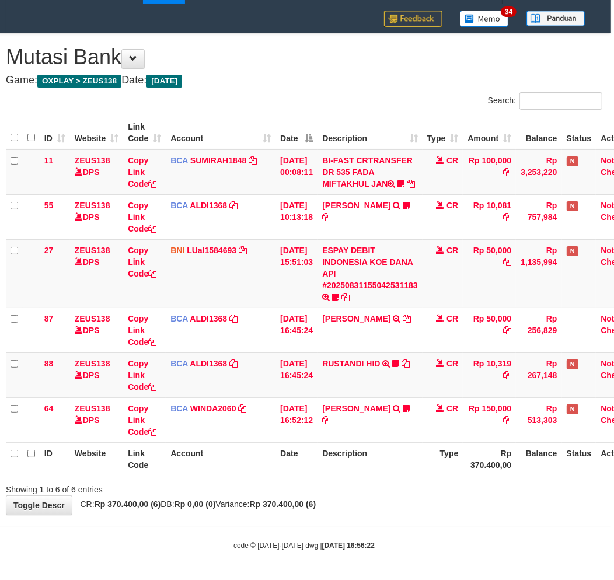
click at [389, 487] on div "Showing 1 to 6 of 6 entries" at bounding box center [304, 487] width 614 height 16
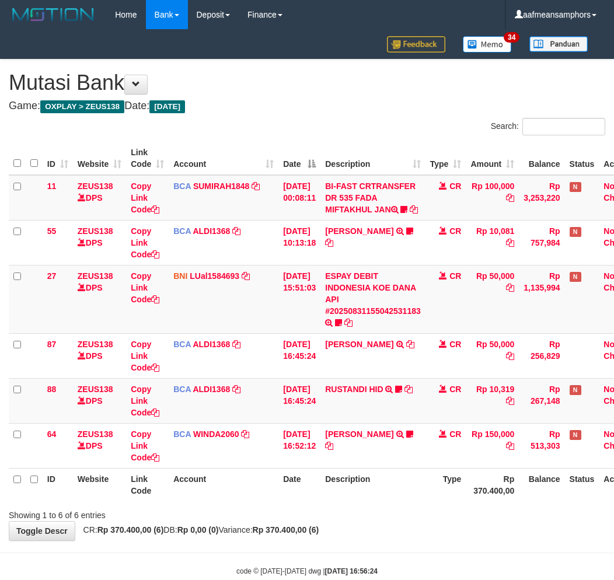
scroll to position [36, 3]
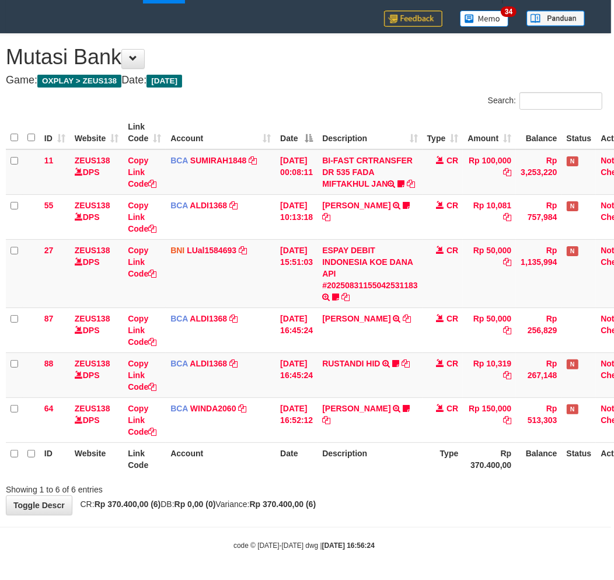
click at [354, 488] on div "Showing 1 to 6 of 6 entries" at bounding box center [304, 487] width 614 height 16
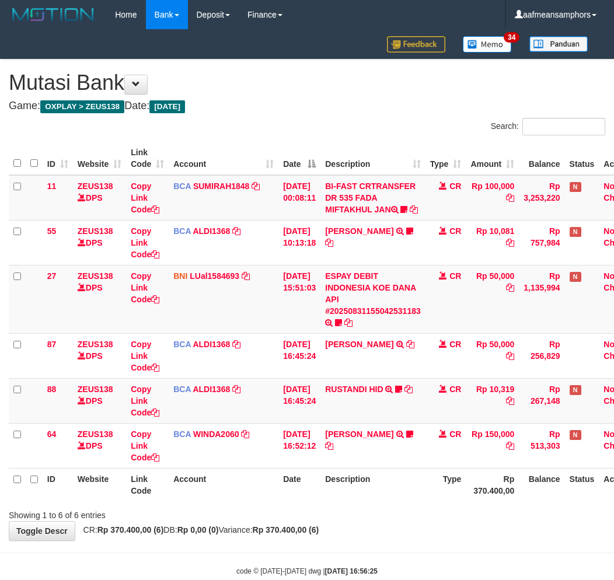
scroll to position [36, 3]
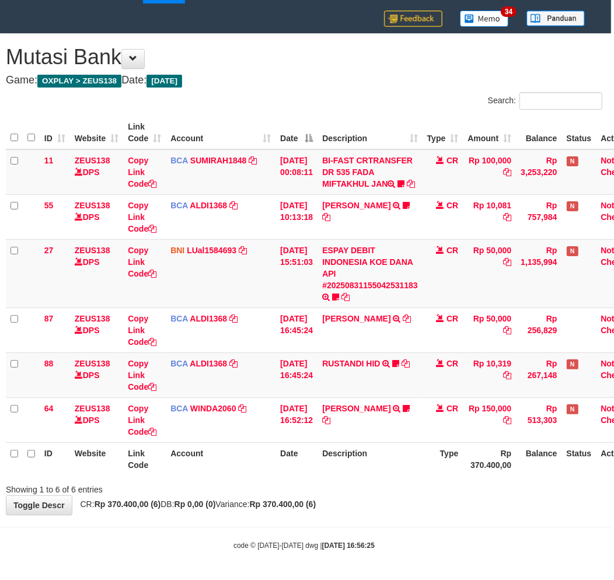
click at [383, 508] on div "**********" at bounding box center [304, 274] width 614 height 481
drag, startPoint x: 383, startPoint y: 508, endPoint x: 390, endPoint y: 506, distance: 7.4
click at [384, 509] on div "**********" at bounding box center [304, 274] width 614 height 481
click at [392, 505] on div "**********" at bounding box center [304, 274] width 614 height 481
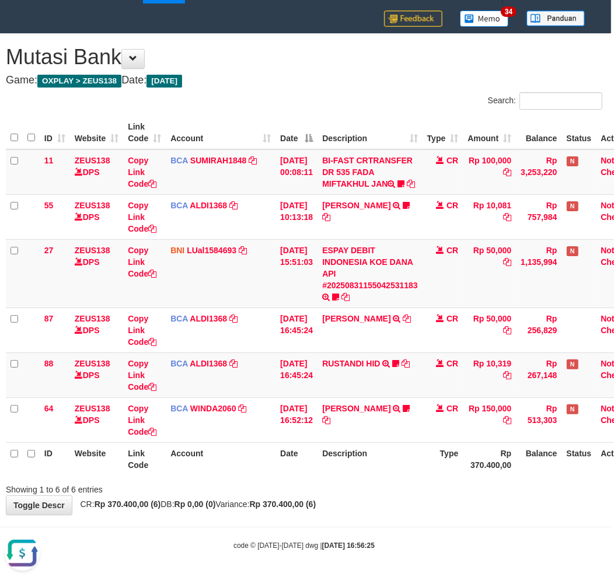
click at [392, 505] on div "**********" at bounding box center [304, 274] width 614 height 481
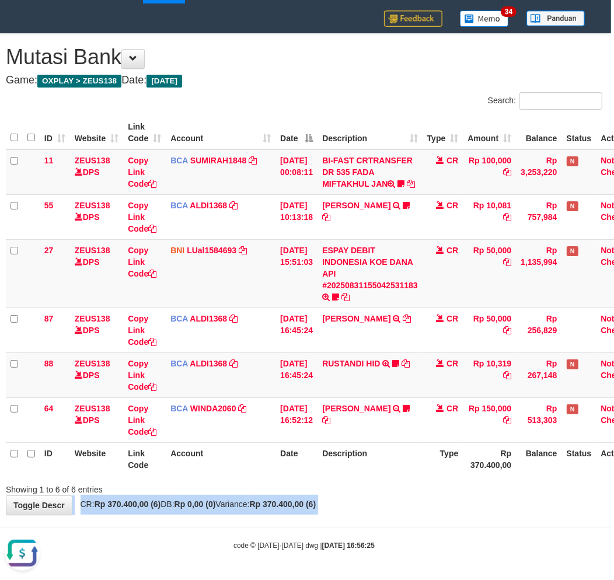
click at [392, 505] on div "**********" at bounding box center [304, 274] width 614 height 481
click at [392, 497] on div "**********" at bounding box center [304, 274] width 614 height 481
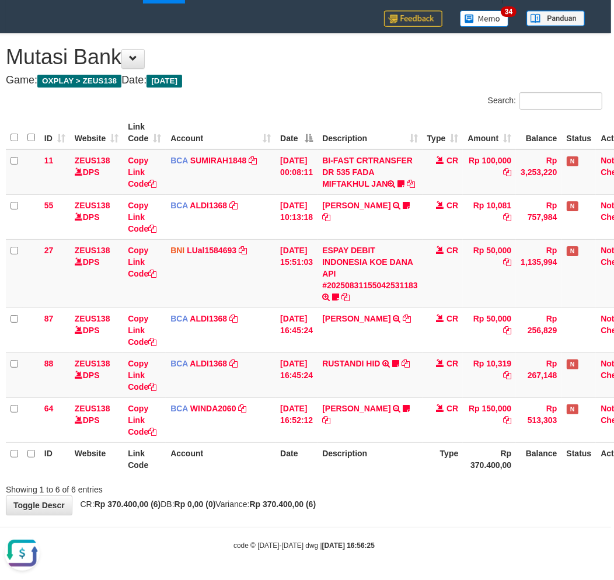
click at [393, 493] on div "Showing 1 to 6 of 6 entries" at bounding box center [304, 487] width 614 height 16
click at [396, 490] on div "Showing 1 to 6 of 6 entries" at bounding box center [304, 487] width 614 height 16
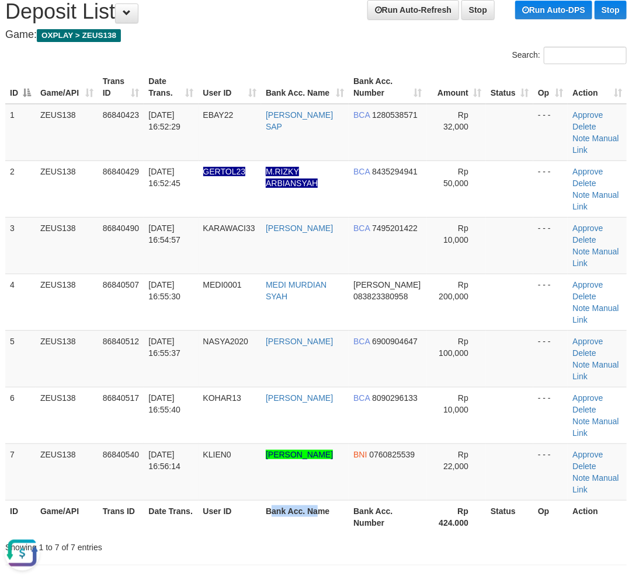
drag, startPoint x: 325, startPoint y: 420, endPoint x: 284, endPoint y: 424, distance: 41.0
click at [323, 500] on th "Bank Acc. Name" at bounding box center [305, 516] width 88 height 33
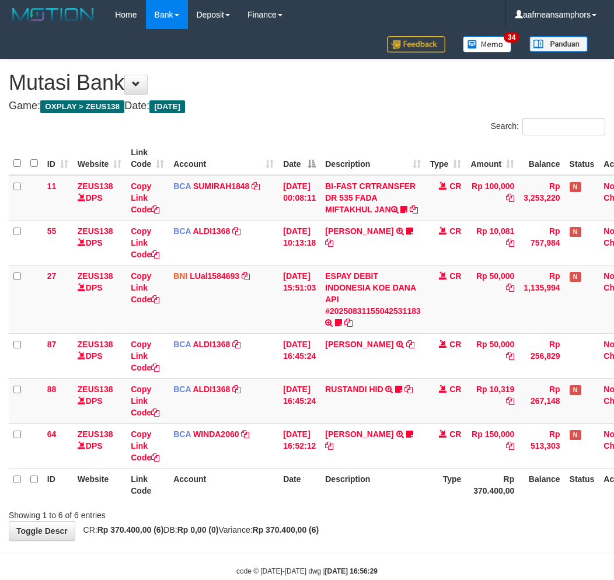
scroll to position [36, 3]
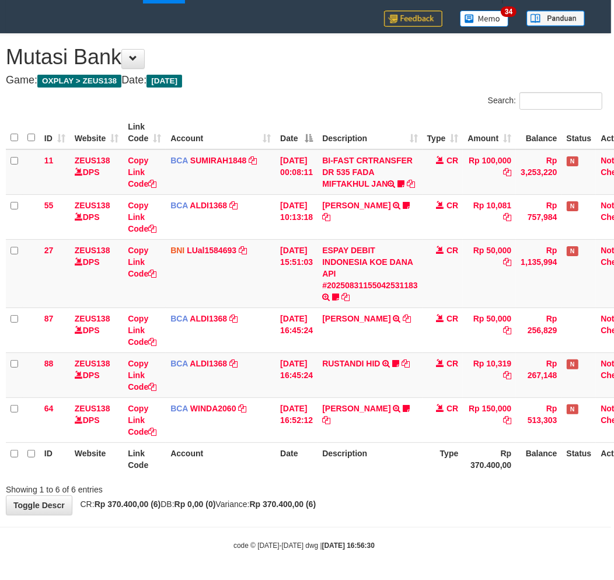
click at [391, 480] on div "Showing 1 to 6 of 6 entries" at bounding box center [304, 487] width 614 height 16
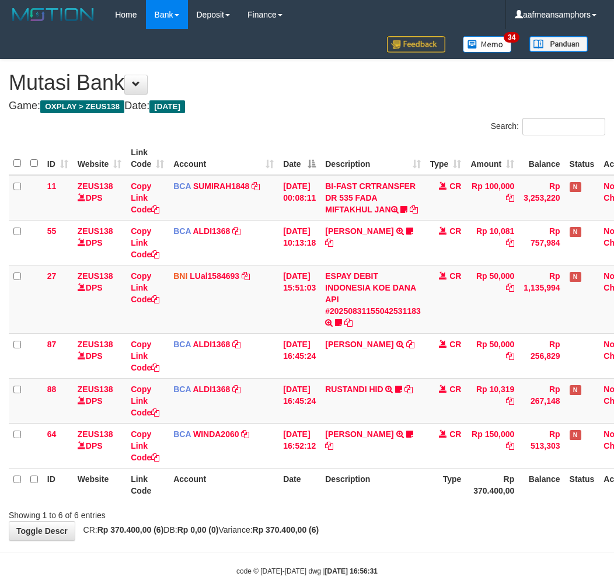
scroll to position [36, 3]
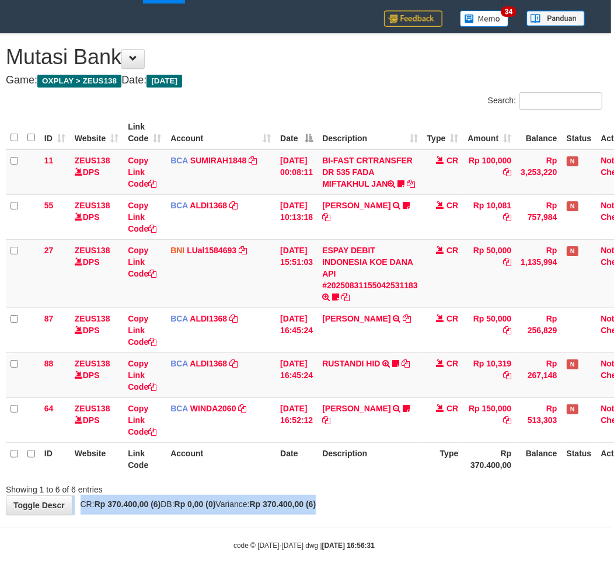
click at [439, 498] on div "**********" at bounding box center [304, 274] width 614 height 481
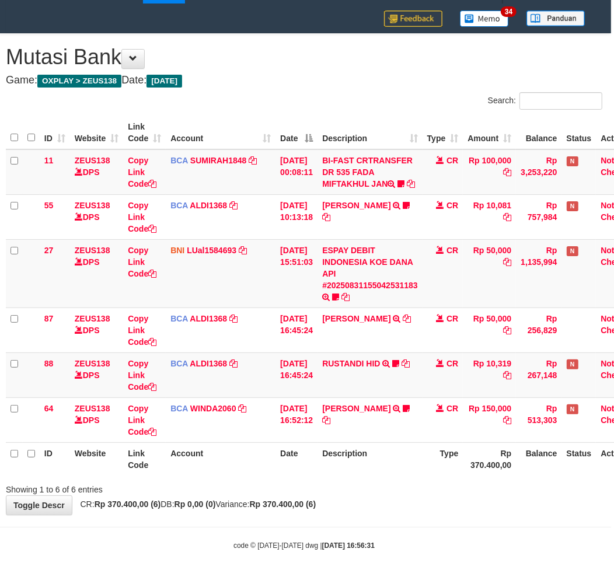
drag, startPoint x: 407, startPoint y: 494, endPoint x: 459, endPoint y: 471, distance: 57.5
click at [407, 495] on div "**********" at bounding box center [304, 274] width 614 height 481
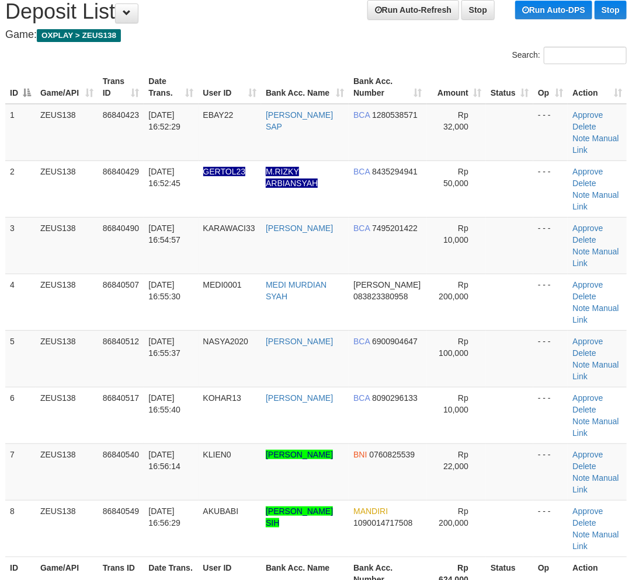
click at [271, 557] on tr "ID Game/API Trans ID Date Trans. User ID Bank Acc. Name Bank Acc. Number Rp 624…" at bounding box center [315, 573] width 621 height 33
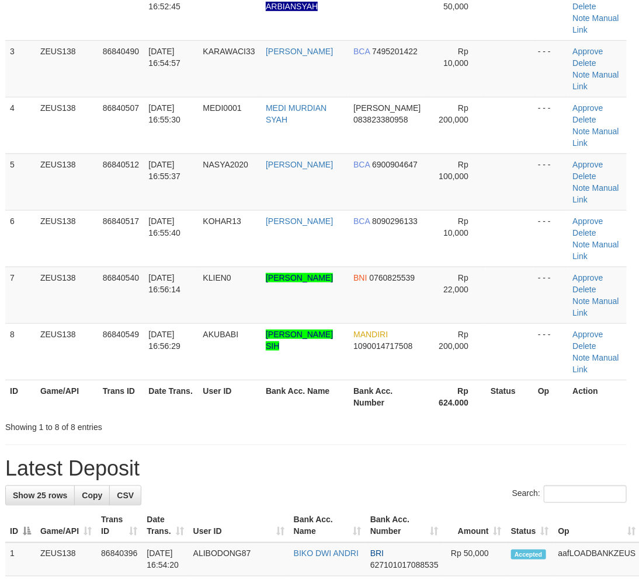
scroll to position [236, 4]
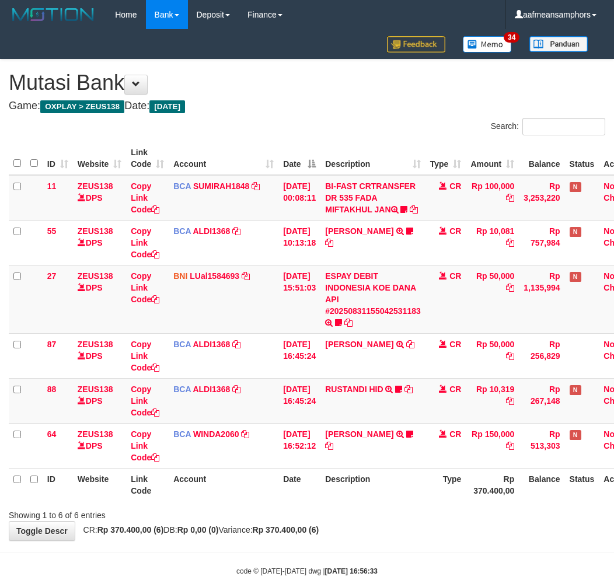
scroll to position [36, 3]
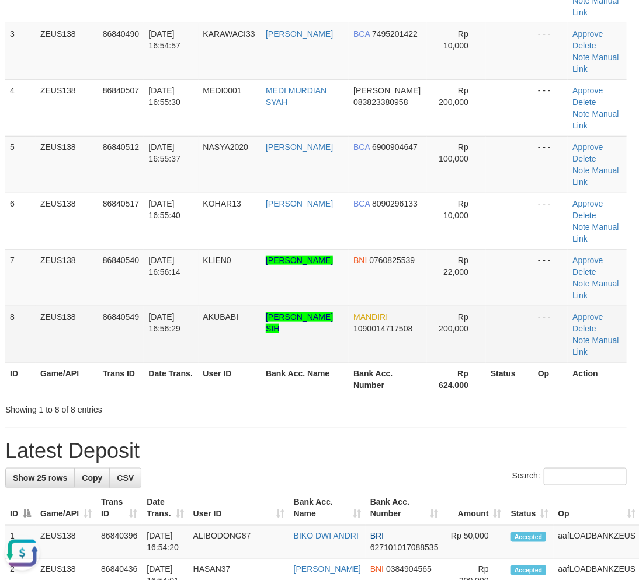
click at [229, 306] on td "AKUBABI" at bounding box center [229, 334] width 63 height 57
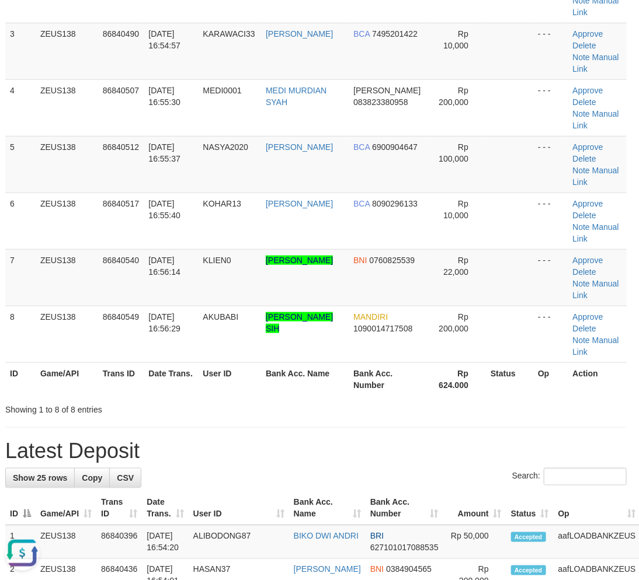
drag, startPoint x: 292, startPoint y: 335, endPoint x: 198, endPoint y: 371, distance: 100.5
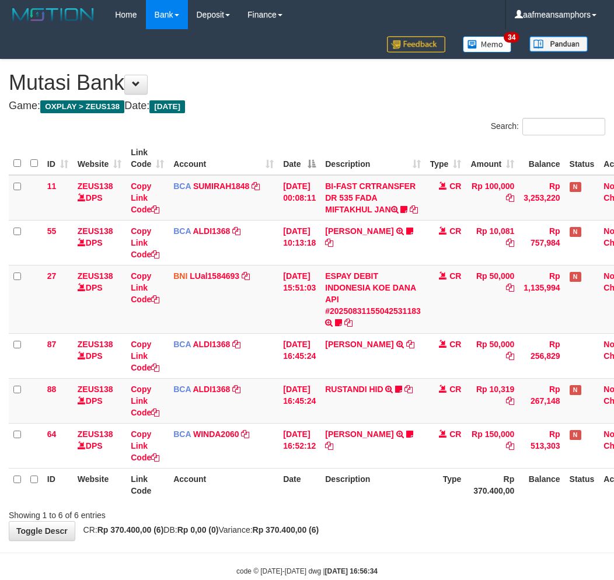
scroll to position [36, 3]
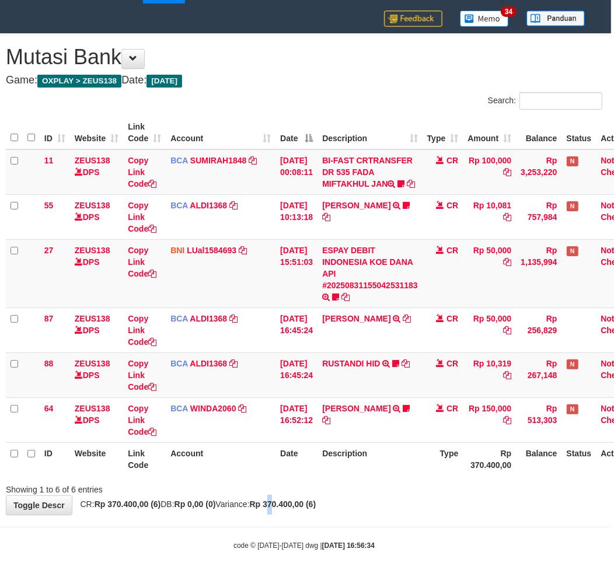
click at [297, 515] on div "**********" at bounding box center [304, 274] width 614 height 481
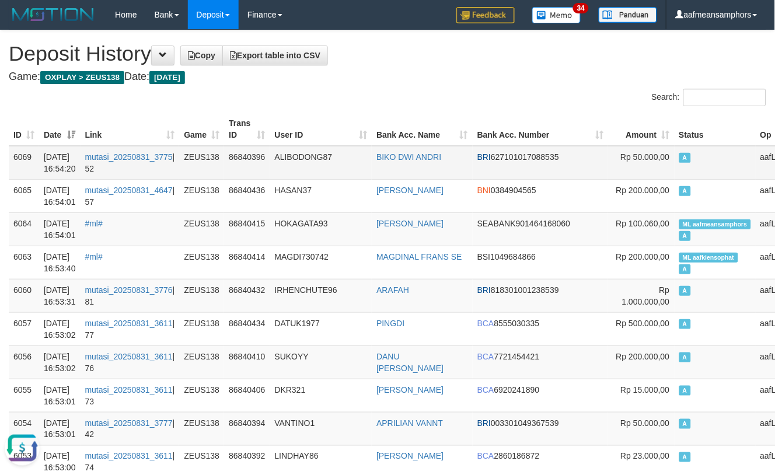
click at [319, 165] on td "ALIBODONG87" at bounding box center [321, 163] width 102 height 34
click at [336, 166] on td "ALIBODONG87" at bounding box center [321, 163] width 102 height 34
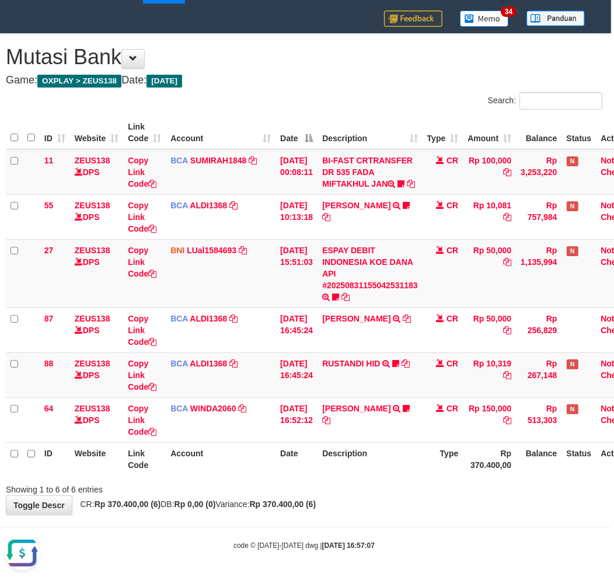
click at [466, 534] on body "Toggle navigation Home Bank Account List Load By Website Group [OXPLAY] ZEUS138…" at bounding box center [304, 277] width 614 height 606
click at [335, 499] on div "**********" at bounding box center [304, 274] width 614 height 481
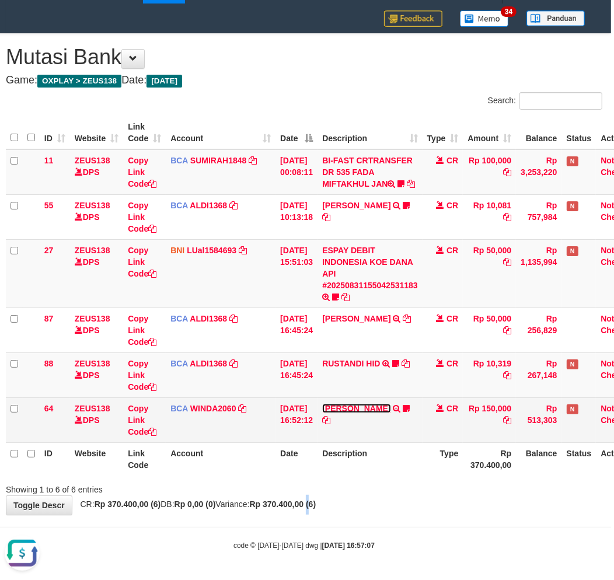
click at [380, 409] on link "[PERSON_NAME]" at bounding box center [356, 408] width 68 height 9
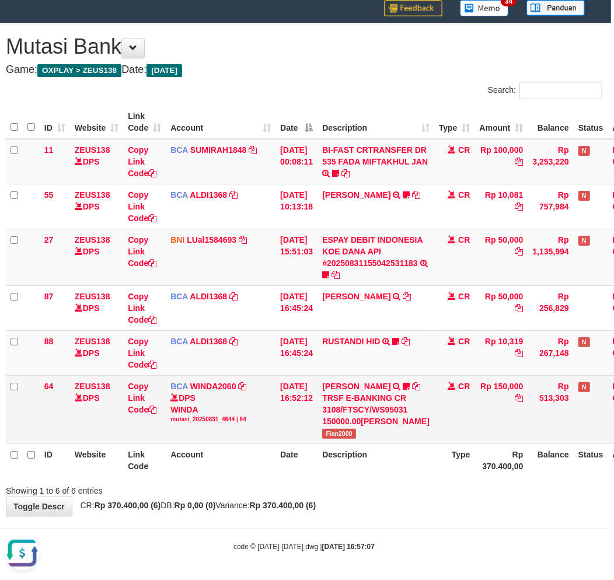
click at [339, 444] on td "ISMULLAH SARAGIH TRSF E-BANKING CR 3108/FTSCY/WS95031 150000.00ISMULLAH SARAGIH…" at bounding box center [376, 409] width 117 height 68
copy span "Fian2000"
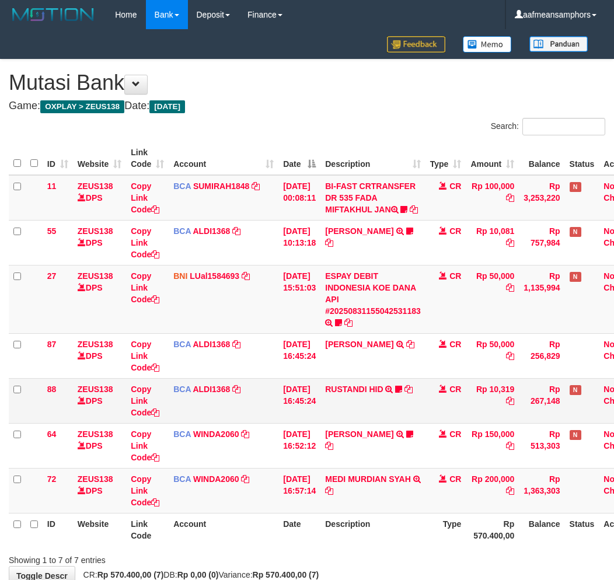
scroll to position [36, 3]
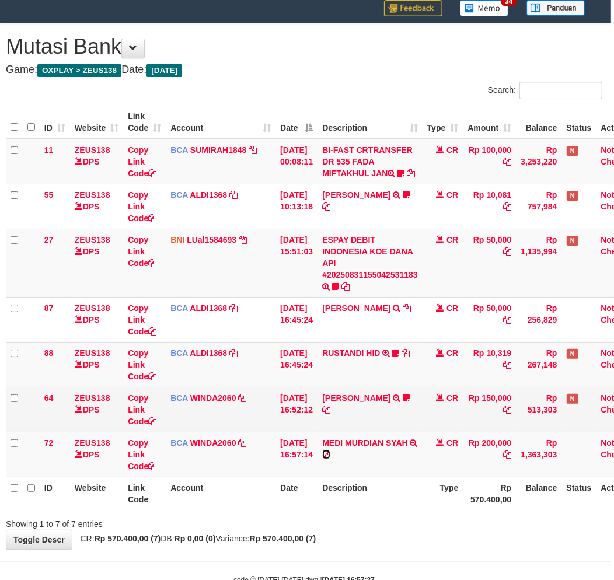
drag, startPoint x: 343, startPoint y: 465, endPoint x: 389, endPoint y: 438, distance: 54.2
click at [330, 459] on icon at bounding box center [326, 455] width 8 height 8
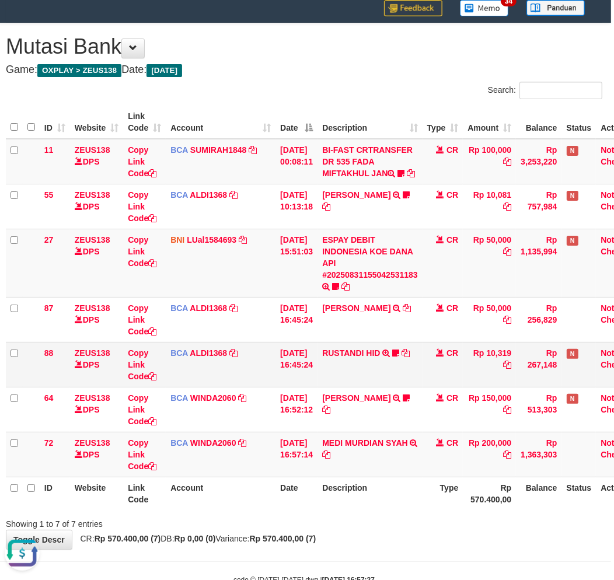
scroll to position [0, 0]
drag, startPoint x: 298, startPoint y: 558, endPoint x: 306, endPoint y: 549, distance: 12.0
click at [298, 549] on div "**********" at bounding box center [304, 286] width 614 height 526
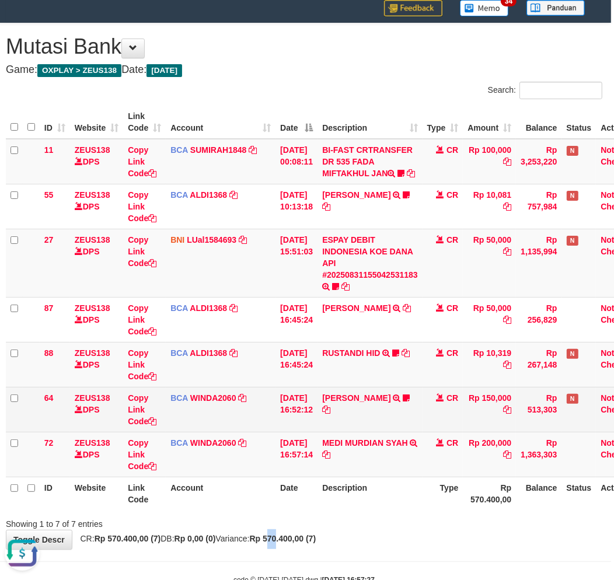
click at [314, 530] on div "Showing 1 to 7 of 7 entries" at bounding box center [304, 522] width 614 height 16
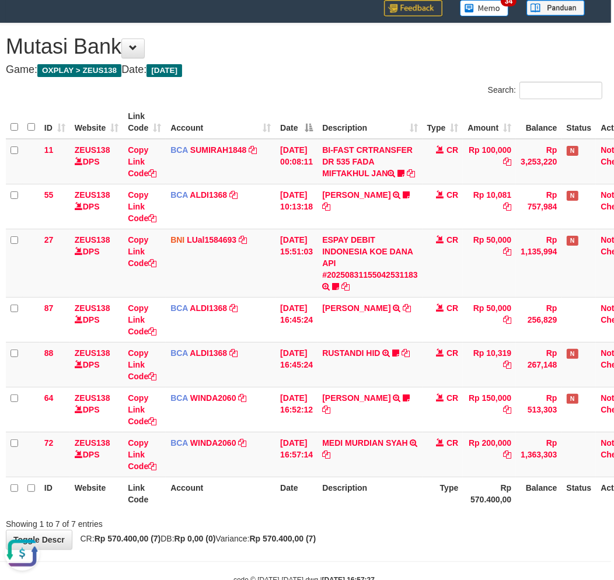
click at [439, 510] on th "Type" at bounding box center [443, 493] width 41 height 33
click at [436, 510] on th "Type" at bounding box center [443, 493] width 41 height 33
click at [434, 508] on th "Type" at bounding box center [443, 493] width 41 height 33
click at [407, 506] on th "Description" at bounding box center [370, 493] width 105 height 33
click at [406, 506] on th "Description" at bounding box center [370, 493] width 105 height 33
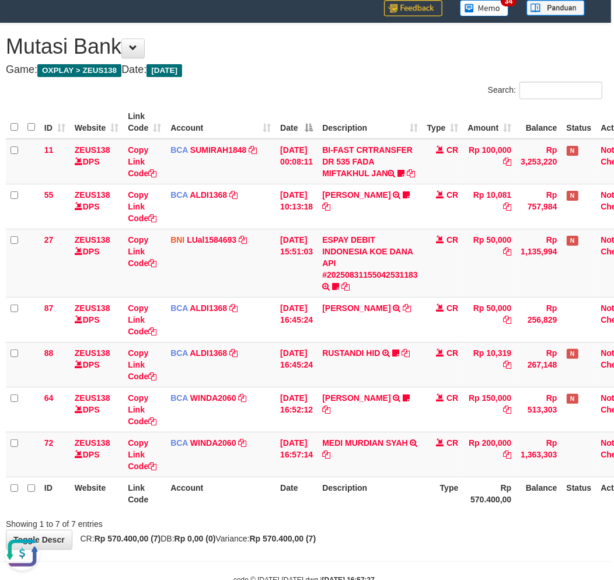
click at [407, 507] on th "Description" at bounding box center [370, 493] width 105 height 33
click at [406, 505] on th "Description" at bounding box center [370, 493] width 105 height 33
click at [406, 506] on th "Description" at bounding box center [370, 493] width 105 height 33
click at [405, 507] on th "Description" at bounding box center [370, 493] width 105 height 33
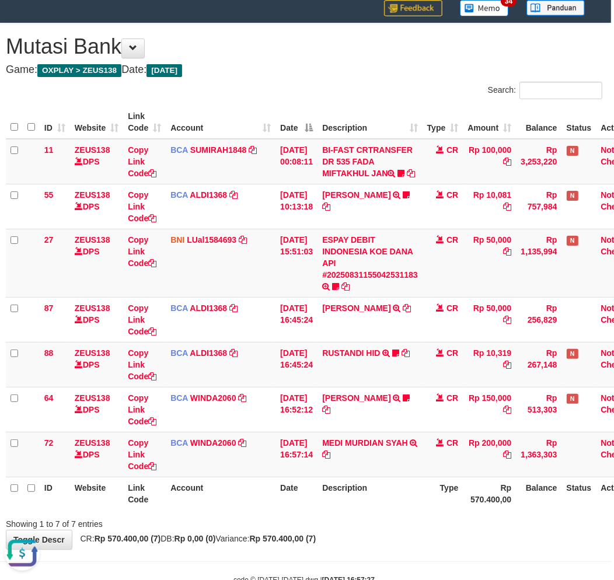
click at [390, 507] on th "Description" at bounding box center [370, 493] width 105 height 33
click at [357, 280] on link "ESPAY DEBIT INDONESIA KOE DANA API #20250831155042531183" at bounding box center [370, 257] width 96 height 44
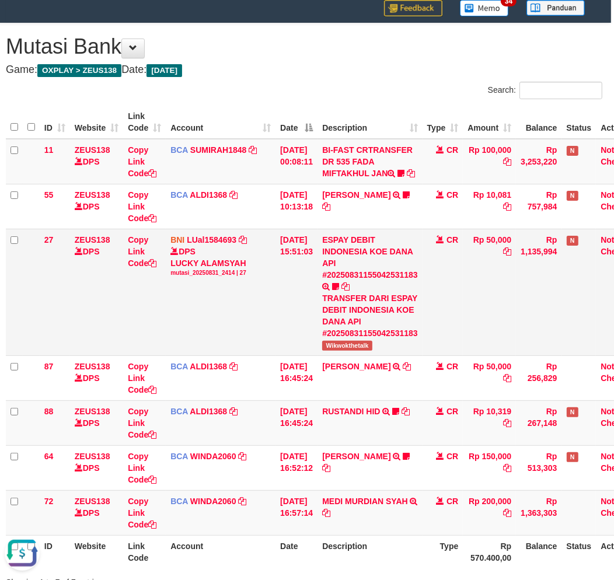
click at [345, 351] on span "Wikwokthetalk" at bounding box center [347, 346] width 50 height 10
copy span "Wikwokthetalk"
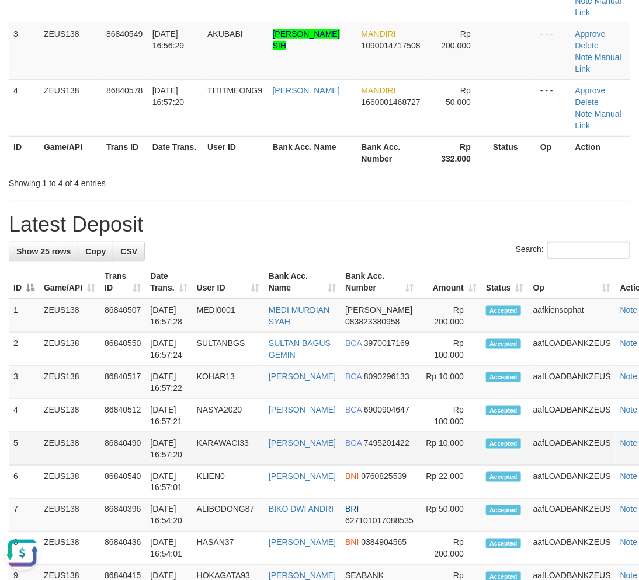
click at [171, 448] on tr "5 ZEUS138 86840490 [DATE] 16:57:20 KARAWACI33 [PERSON_NAME] BCA 7495201422 Rp 1…" at bounding box center [336, 449] width 654 height 33
click at [390, 213] on h1 "Latest Deposit" at bounding box center [319, 224] width 621 height 23
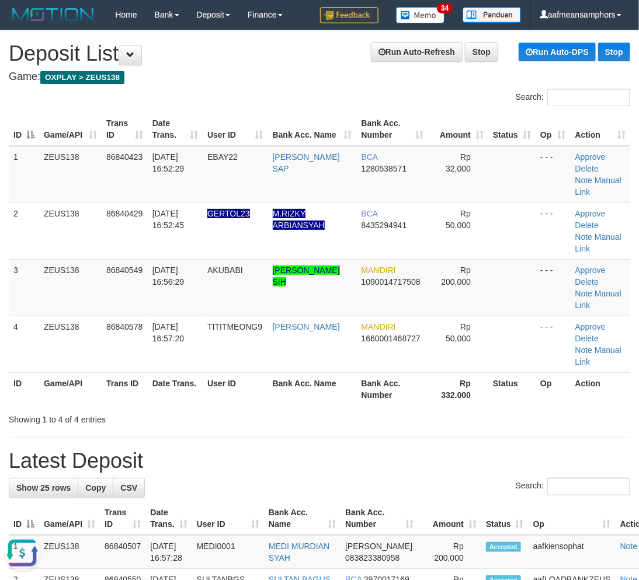
click at [278, 449] on h1 "Latest Deposit" at bounding box center [319, 460] width 621 height 23
drag, startPoint x: 281, startPoint y: 385, endPoint x: 264, endPoint y: 389, distance: 17.3
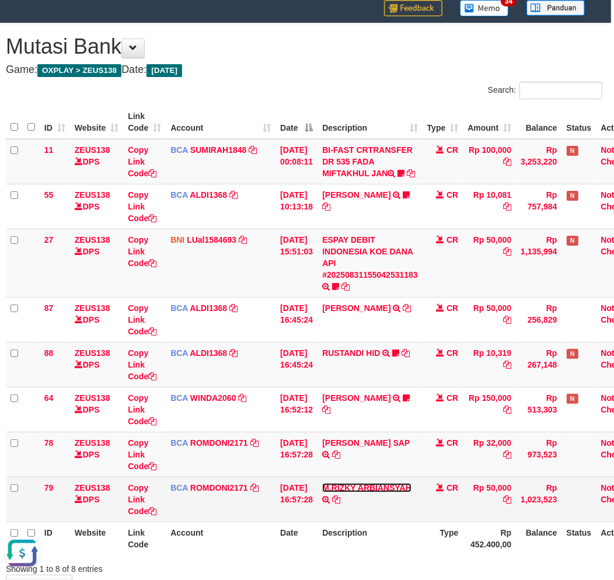
click at [365, 493] on link "M.RIZKY ARBIANSYAH" at bounding box center [366, 487] width 89 height 9
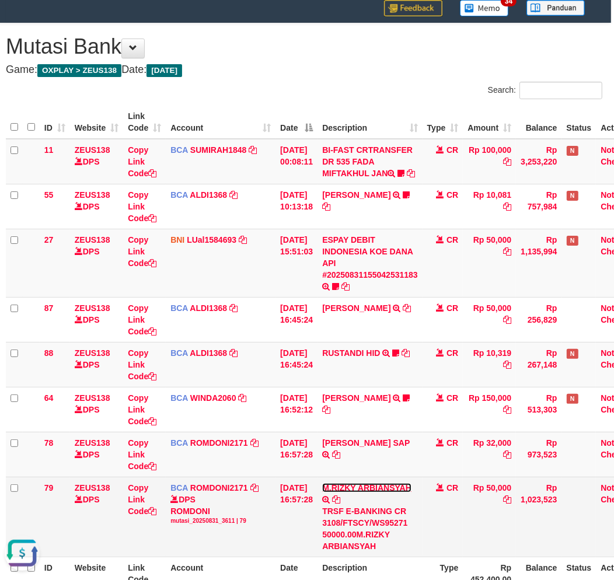
click at [362, 503] on td "M.RIZKY ARBIANSYAH TRSF E-BANKING CR 3108/FTSCY/WS95271 50000.00M.RIZKY ARBIANS…" at bounding box center [370, 517] width 105 height 80
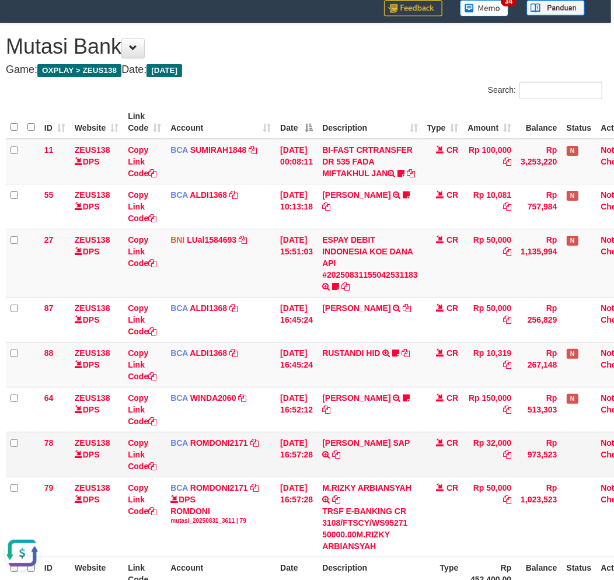
scroll to position [161, 3]
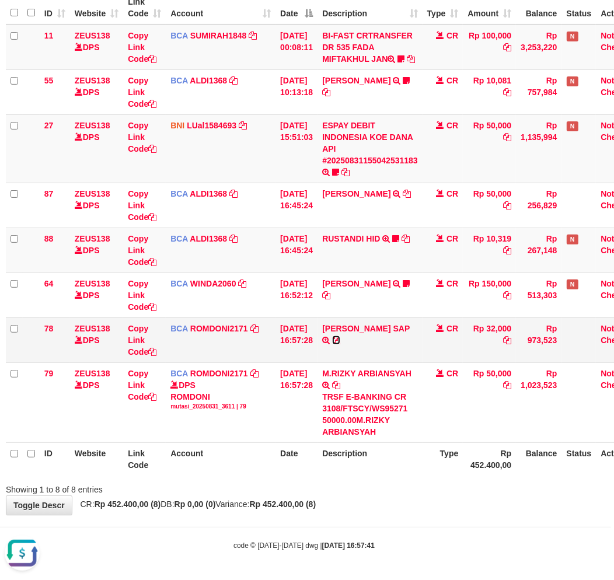
click at [340, 337] on icon at bounding box center [336, 340] width 8 height 8
click at [465, 515] on div "**********" at bounding box center [304, 212] width 614 height 606
drag, startPoint x: 357, startPoint y: 486, endPoint x: 376, endPoint y: 487, distance: 19.3
click at [357, 487] on div "Showing 1 to 8 of 8 entries" at bounding box center [304, 487] width 614 height 16
click at [384, 488] on div "Showing 1 to 8 of 8 entries" at bounding box center [304, 487] width 614 height 16
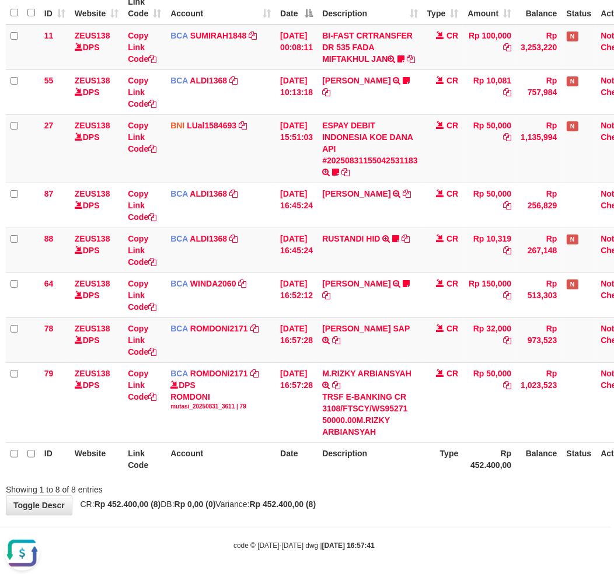
click at [383, 488] on div "Showing 1 to 8 of 8 entries" at bounding box center [304, 487] width 614 height 16
click at [398, 519] on body "Toggle navigation Home Bank Account List Load By Website Group [OXPLAY] ZEUS138…" at bounding box center [304, 214] width 614 height 731
click at [393, 518] on body "Toggle navigation Home Bank Account List Load By Website Group [OXPLAY] ZEUS138…" at bounding box center [304, 214] width 614 height 731
click at [386, 518] on body "Toggle navigation Home Bank Account List Load By Website Group [OXPLAY] ZEUS138…" at bounding box center [304, 214] width 614 height 731
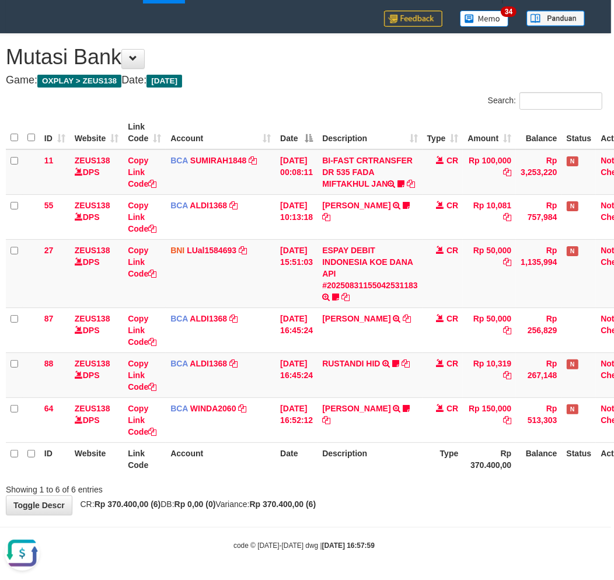
click at [463, 487] on div "Showing 1 to 6 of 6 entries" at bounding box center [304, 487] width 614 height 16
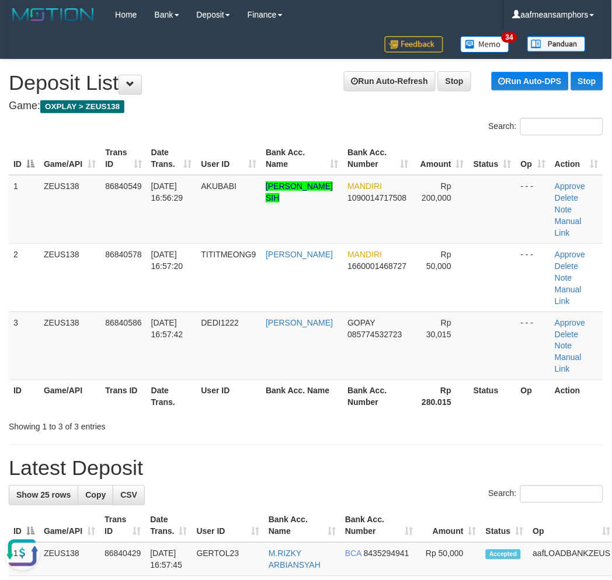
click at [204, 417] on div "Showing 1 to 3 of 3 entries" at bounding box center [128, 425] width 238 height 16
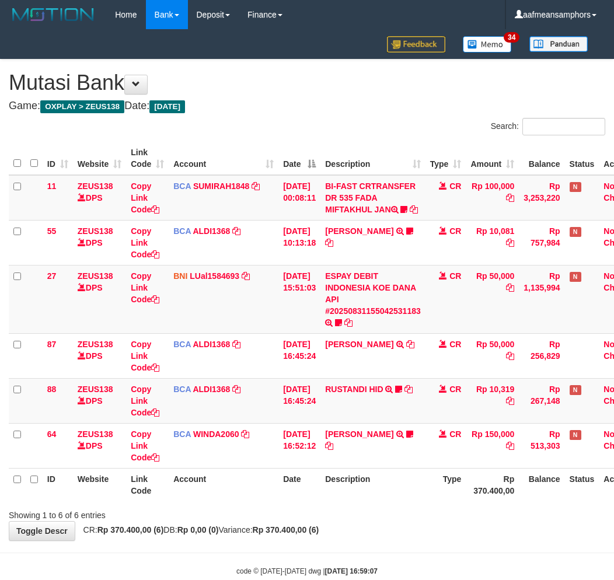
scroll to position [36, 3]
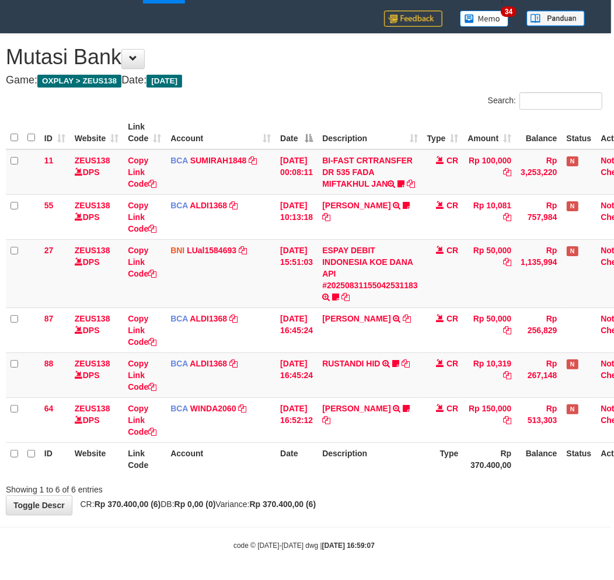
click at [393, 498] on div "**********" at bounding box center [304, 274] width 614 height 481
click at [334, 515] on div "**********" at bounding box center [304, 274] width 614 height 481
click at [321, 515] on div "**********" at bounding box center [304, 274] width 614 height 481
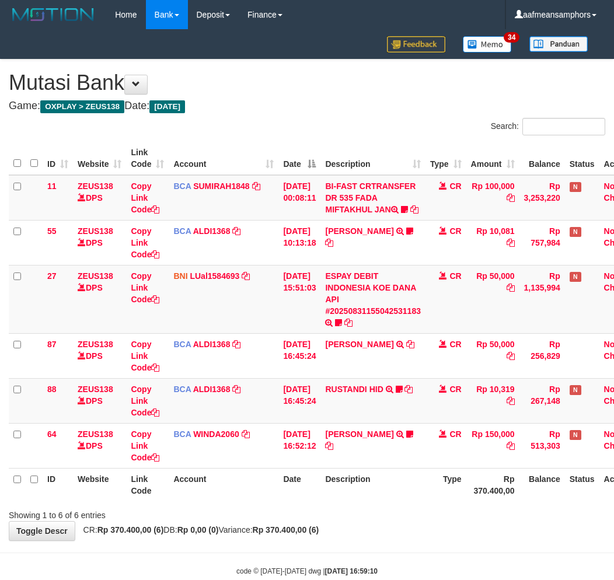
click at [415, 524] on body "Toggle navigation Home Bank Account List Load By Website Group [OXPLAY] ZEUS138…" at bounding box center [307, 303] width 614 height 606
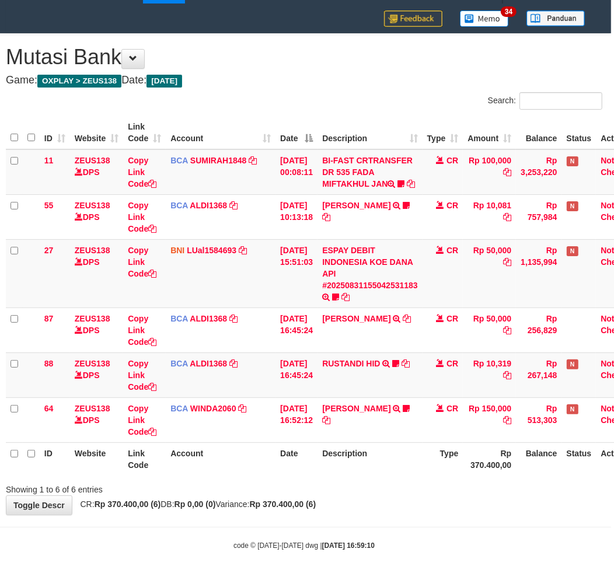
click at [416, 504] on div "**********" at bounding box center [304, 274] width 614 height 481
click at [421, 516] on body "Toggle navigation Home Bank Account List Load By Website Group [OXPLAY] ZEUS138…" at bounding box center [304, 277] width 614 height 606
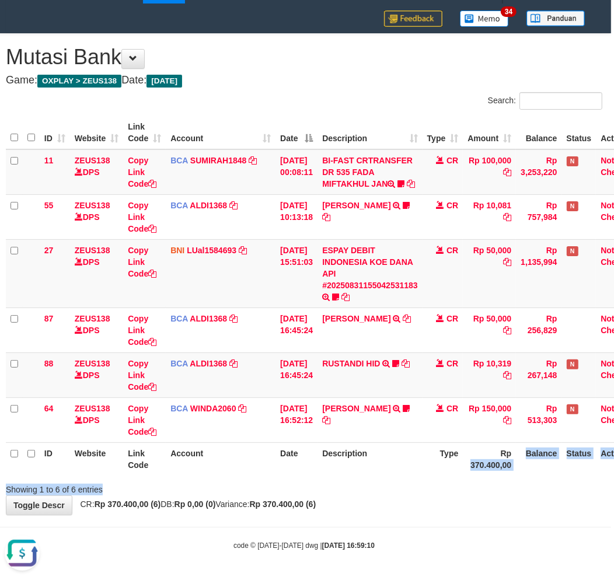
drag, startPoint x: 446, startPoint y: 481, endPoint x: 620, endPoint y: 475, distance: 174.6
click at [445, 482] on div "Search: ID Website Link Code Account Date Description Type Amount Balance Statu…" at bounding box center [304, 293] width 597 height 403
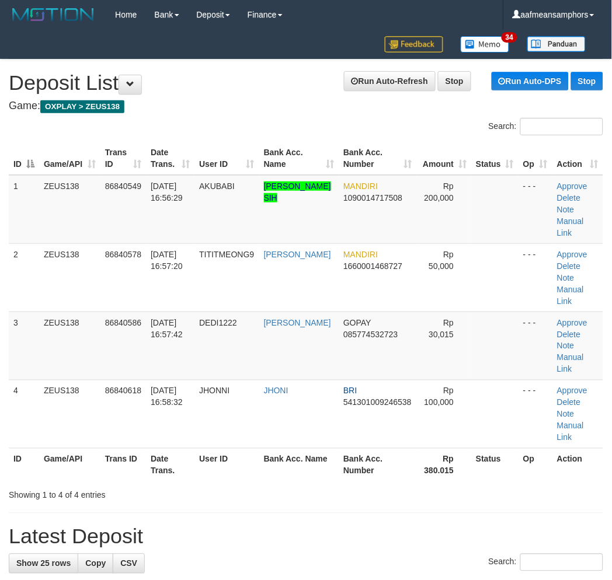
click at [299, 525] on h1 "Latest Deposit" at bounding box center [306, 536] width 594 height 23
drag, startPoint x: 299, startPoint y: 477, endPoint x: 256, endPoint y: 475, distance: 43.9
drag, startPoint x: 317, startPoint y: 468, endPoint x: 220, endPoint y: 474, distance: 97.1
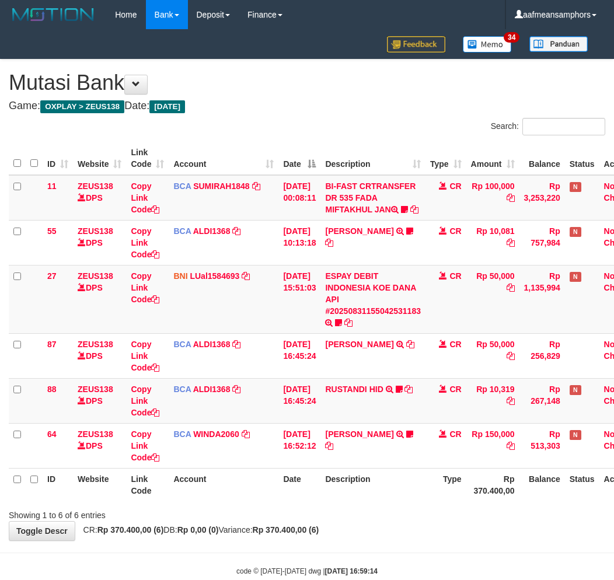
click at [444, 522] on body "Toggle navigation Home Bank Account List Load By Website Group [OXPLAY] ZEUS138…" at bounding box center [307, 303] width 614 height 606
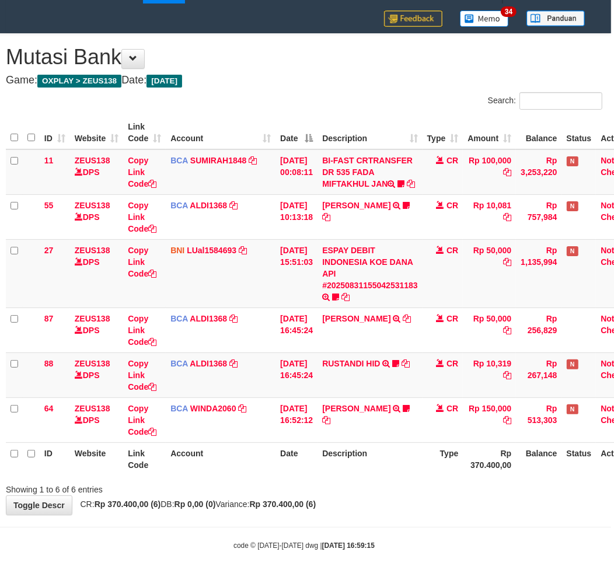
click at [423, 468] on th "Description" at bounding box center [370, 458] width 105 height 33
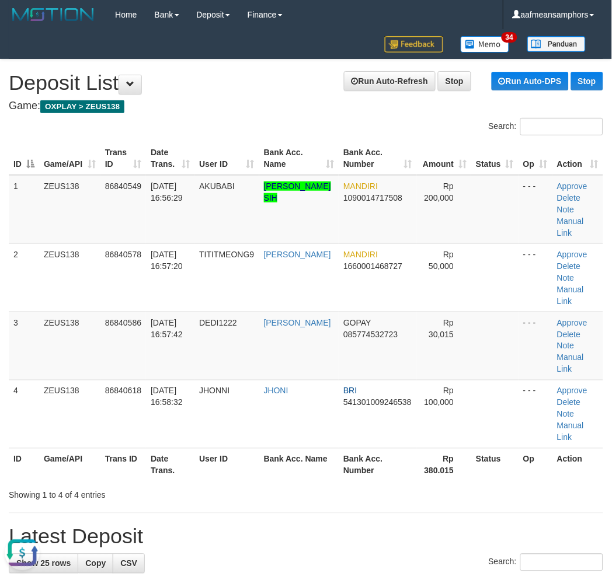
click at [253, 525] on h1 "Latest Deposit" at bounding box center [306, 536] width 594 height 23
drag, startPoint x: 251, startPoint y: 479, endPoint x: 1, endPoint y: 458, distance: 250.8
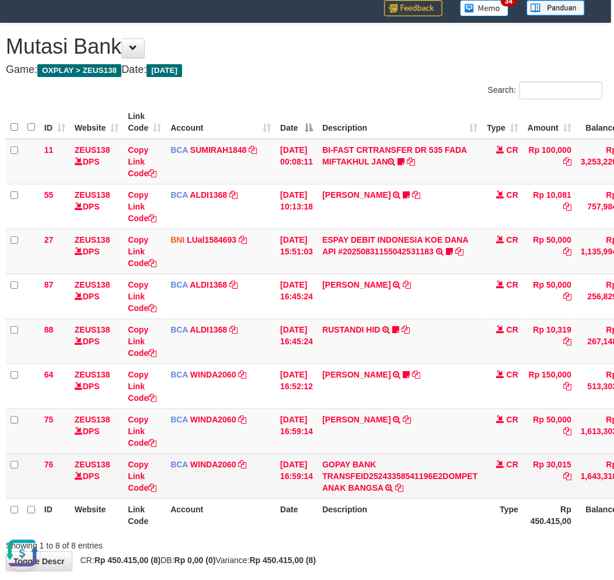
click at [565, 458] on td "Rp 30,015" at bounding box center [549, 476] width 53 height 45
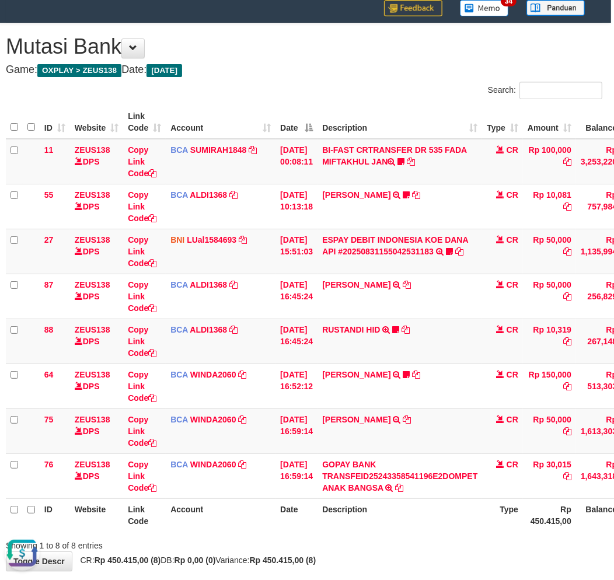
copy td "30,015"
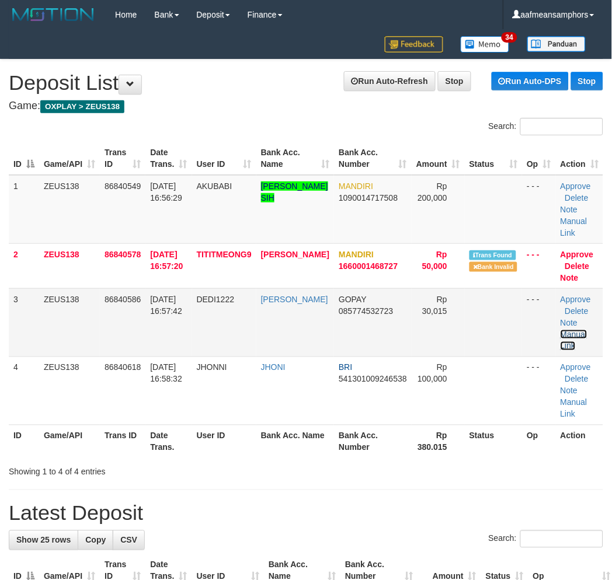
click at [573, 334] on link "Manual Link" at bounding box center [573, 340] width 27 height 21
click at [564, 333] on link "Manual Link" at bounding box center [573, 340] width 27 height 21
click at [560, 330] on link "Manual Link" at bounding box center [573, 340] width 27 height 21
click at [339, 517] on h1 "Latest Deposit" at bounding box center [306, 513] width 594 height 23
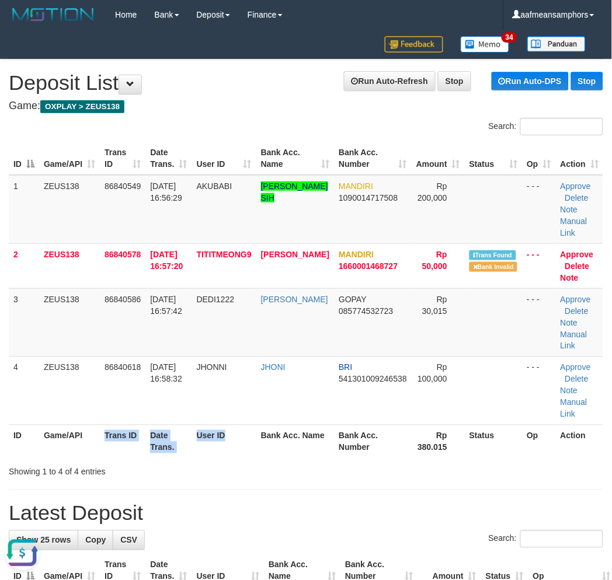
click at [254, 451] on tr "ID Game/API Trans ID Date Trans. User ID Bank Acc. Name Bank Acc. Number Rp 380…" at bounding box center [306, 441] width 594 height 33
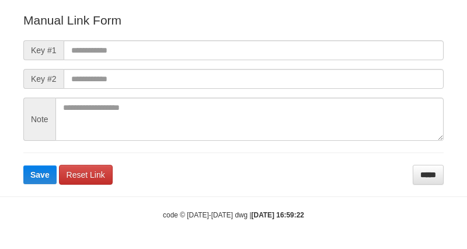
scroll to position [130, 0]
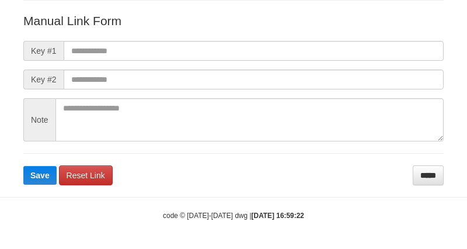
click at [334, 60] on form "Manual Link Form Key #1 Key #2 Note Save Reset Link *****" at bounding box center [233, 98] width 420 height 173
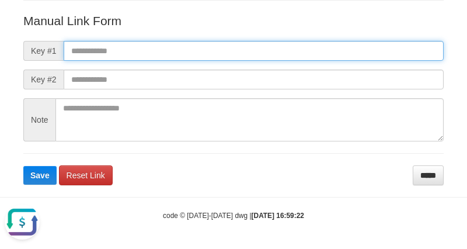
click at [330, 50] on input "text" at bounding box center [254, 51] width 380 height 20
paste input "**********"
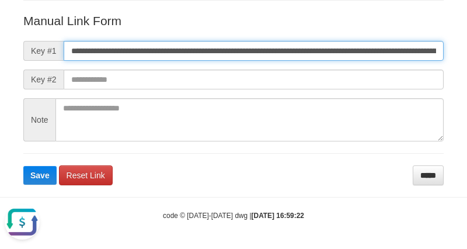
scroll to position [0, 650]
type input "**********"
click at [23, 166] on button "Save" at bounding box center [39, 175] width 33 height 19
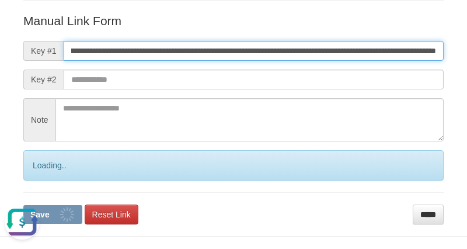
click at [23, 205] on button "Save" at bounding box center [52, 214] width 59 height 19
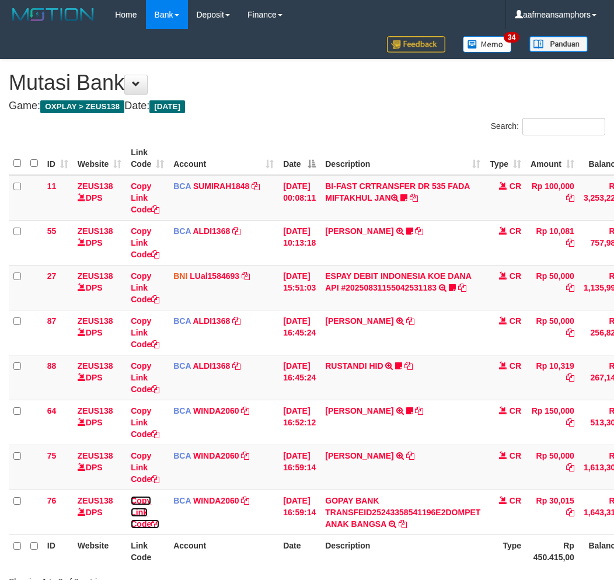
scroll to position [36, 3]
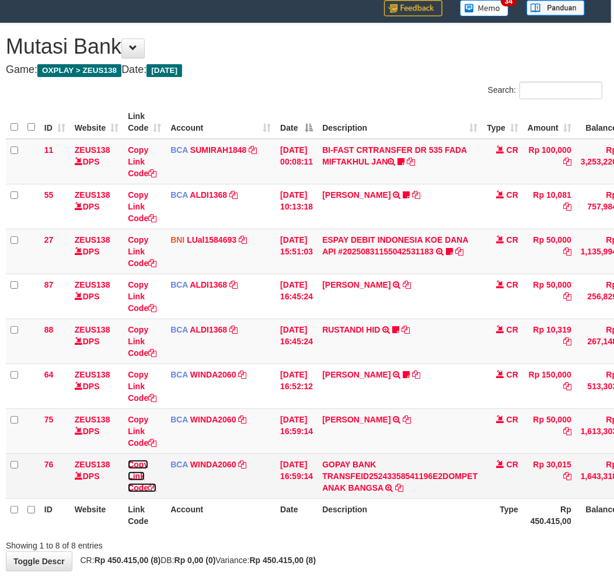
drag, startPoint x: 0, startPoint y: 0, endPoint x: 136, endPoint y: 475, distance: 493.7
click at [136, 475] on link "Copy Link Code" at bounding box center [142, 476] width 29 height 33
click at [135, 475] on link "Copy Link Code" at bounding box center [142, 476] width 29 height 33
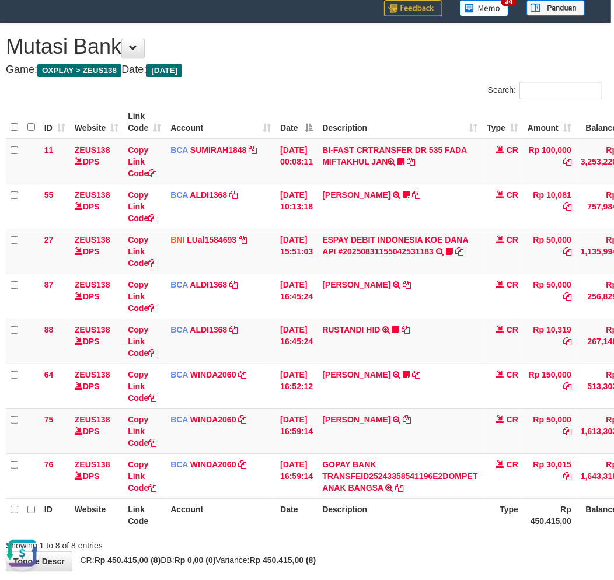
scroll to position [0, 0]
click at [399, 505] on th "Description" at bounding box center [400, 514] width 165 height 33
click at [409, 416] on icon at bounding box center [407, 420] width 8 height 8
click at [422, 451] on td "OKY PRASETYA TRSF E-BANKING CR 3108/FTSCY/WS95271 50000.00OKY PRASETYA" at bounding box center [400, 431] width 165 height 45
click at [447, 449] on td "OKY PRASETYA TRSF E-BANKING CR 3108/FTSCY/WS95271 50000.00OKY PRASETYA" at bounding box center [400, 431] width 165 height 45
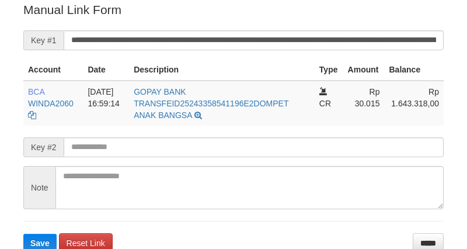
click at [23, 233] on button "Save" at bounding box center [39, 242] width 33 height 19
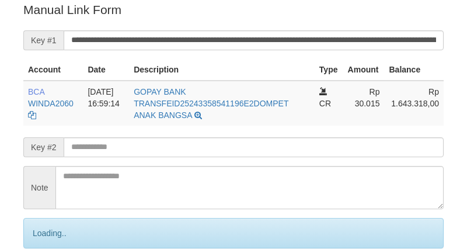
scroll to position [236, 0]
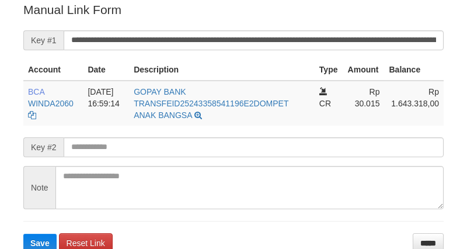
click at [23, 233] on button "Save" at bounding box center [39, 242] width 33 height 19
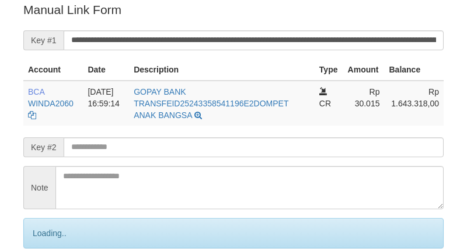
scroll to position [236, 0]
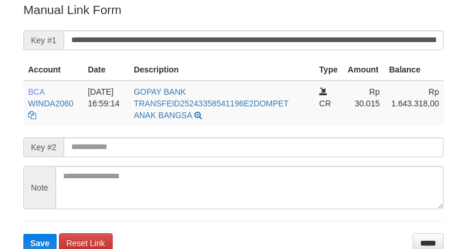
scroll to position [236, 0]
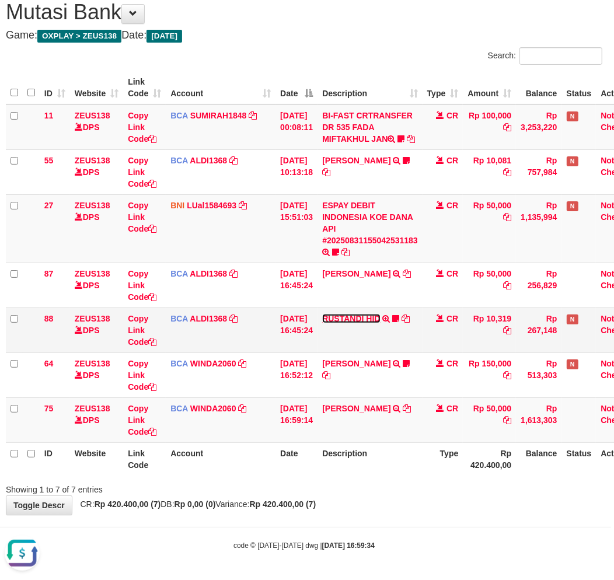
click at [369, 322] on link "RUSTANDI HID" at bounding box center [351, 318] width 58 height 9
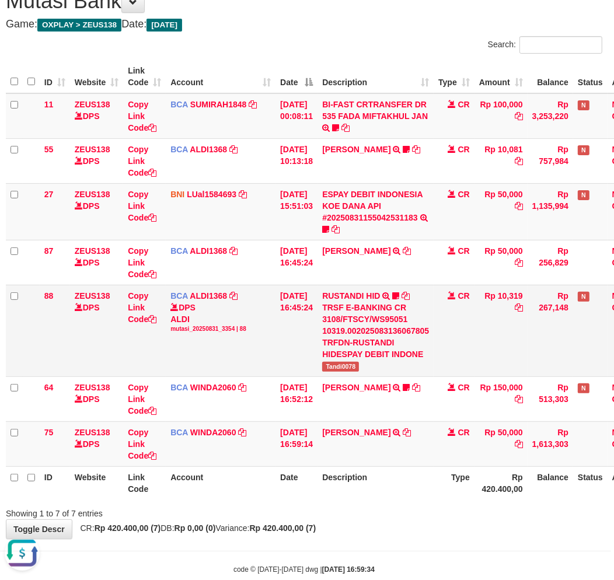
click at [354, 367] on span "Tandi0078" at bounding box center [340, 367] width 37 height 10
copy span "Tandi0078"
click at [357, 218] on link "ESPAY DEBIT INDONESIA KOE DANA API #20250831155042531183" at bounding box center [372, 206] width 100 height 33
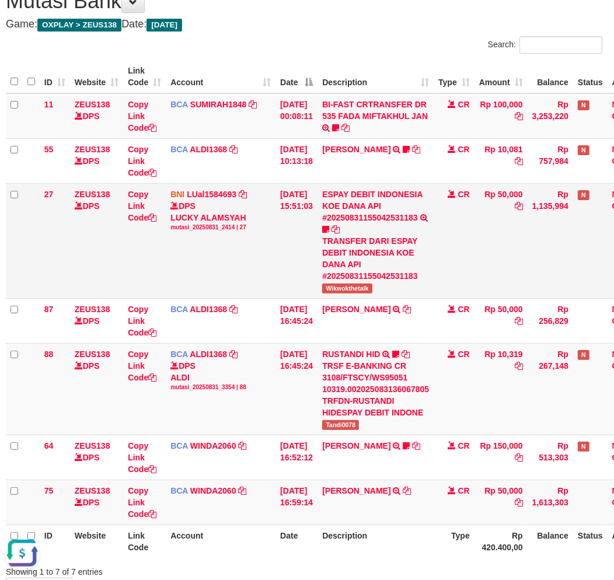
click at [343, 289] on span "Wikwokthetalk" at bounding box center [347, 289] width 50 height 10
copy span "Wikwokthetalk"
click at [391, 533] on th "Description" at bounding box center [376, 541] width 116 height 33
click at [374, 531] on th "Description" at bounding box center [376, 541] width 116 height 33
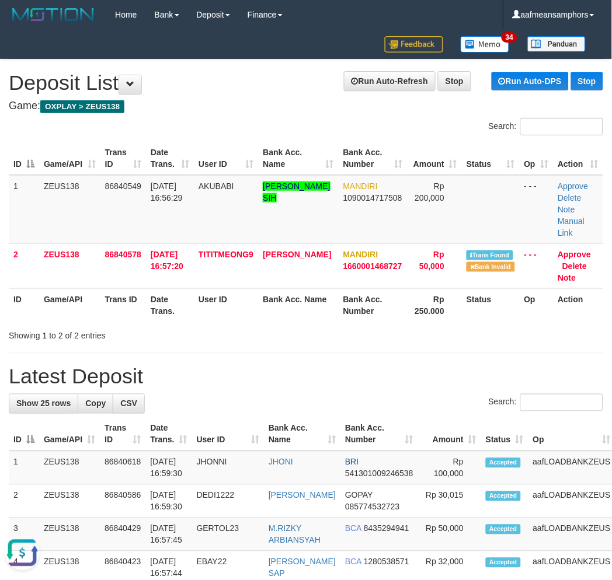
click at [273, 320] on th "Bank Acc. Name" at bounding box center [298, 304] width 80 height 33
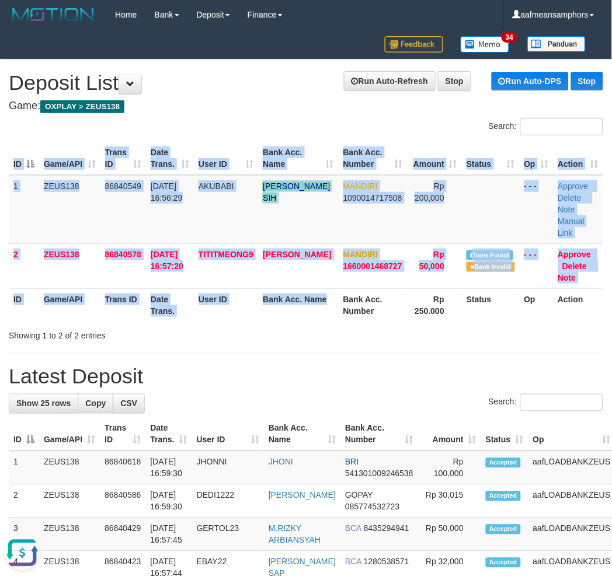
drag, startPoint x: 272, startPoint y: 320, endPoint x: 224, endPoint y: 327, distance: 48.4
click at [276, 321] on div "ID Game/API Trans ID Date Trans. User ID Bank Acc. Name Bank Acc. Number Amount…" at bounding box center [306, 231] width 612 height 187
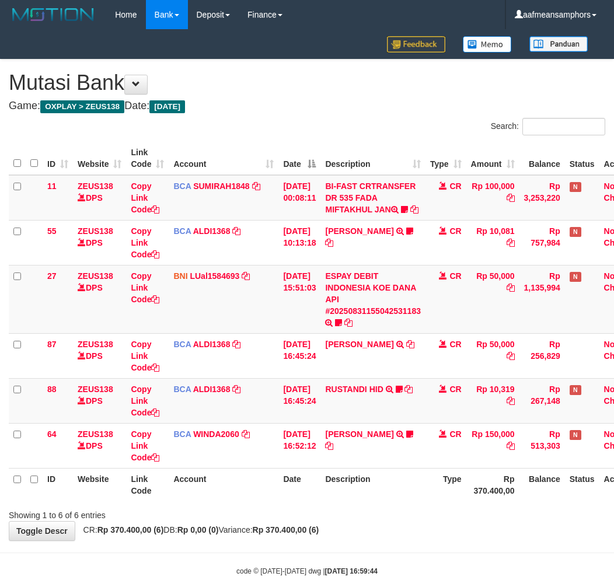
click at [372, 521] on div "Showing 1 to 6 of 6 entries" at bounding box center [307, 513] width 614 height 16
click at [393, 501] on th "Description" at bounding box center [372, 484] width 105 height 33
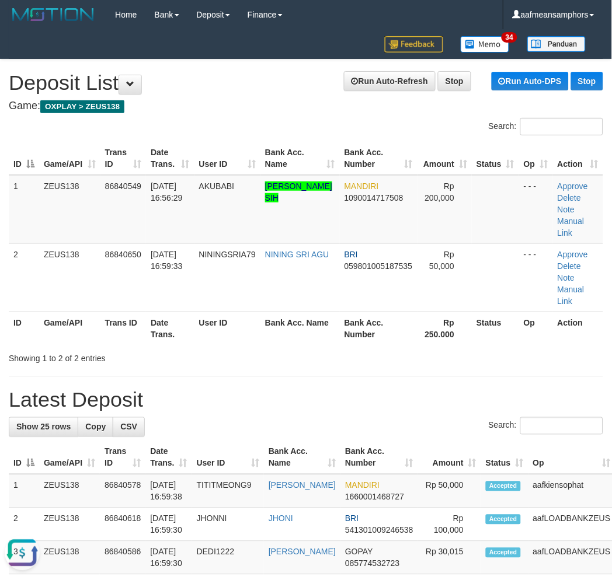
drag, startPoint x: 247, startPoint y: 368, endPoint x: 196, endPoint y: 348, distance: 54.7
drag, startPoint x: 220, startPoint y: 393, endPoint x: 316, endPoint y: 402, distance: 96.7
click at [316, 402] on h1 "Latest Deposit" at bounding box center [306, 400] width 594 height 23
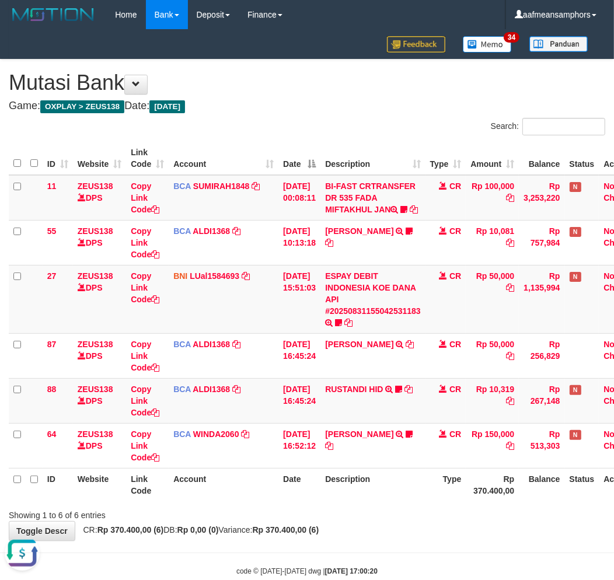
click at [360, 521] on div "Showing 1 to 6 of 6 entries" at bounding box center [307, 513] width 614 height 16
drag, startPoint x: 386, startPoint y: 519, endPoint x: 412, endPoint y: 517, distance: 25.8
click at [383, 519] on div "Showing 1 to 6 of 6 entries" at bounding box center [307, 513] width 614 height 16
click at [407, 518] on div "Showing 1 to 6 of 6 entries" at bounding box center [307, 513] width 614 height 16
click at [403, 521] on div "Showing 1 to 6 of 6 entries" at bounding box center [307, 513] width 614 height 16
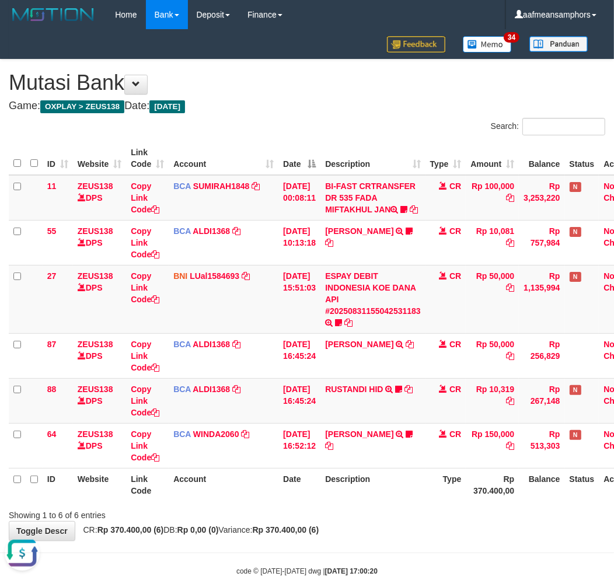
click at [406, 521] on div "Showing 1 to 6 of 6 entries" at bounding box center [307, 513] width 614 height 16
click at [403, 521] on div "Showing 1 to 6 of 6 entries" at bounding box center [307, 513] width 614 height 16
click at [412, 521] on div "Showing 1 to 6 of 6 entries" at bounding box center [307, 513] width 614 height 16
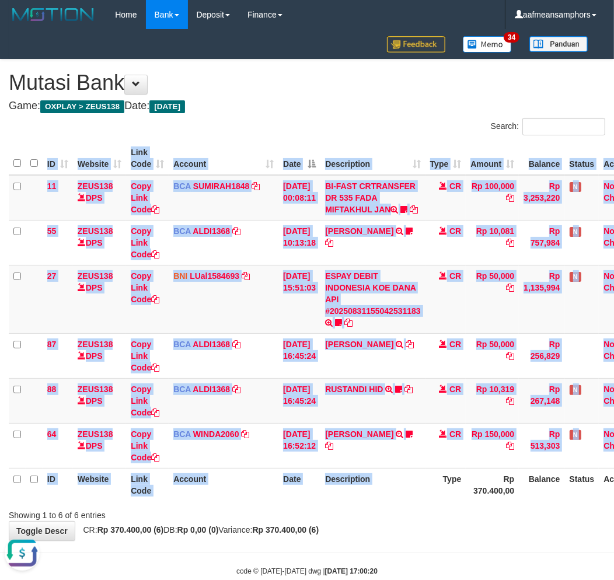
drag, startPoint x: 447, startPoint y: 509, endPoint x: 441, endPoint y: 514, distance: 7.9
click at [441, 505] on div "ID Website Link Code Account Date Description Type Amount Balance Status Action…" at bounding box center [307, 321] width 614 height 367
click at [392, 316] on link "ESPAY DEBIT INDONESIA KOE DANA API #20250831155042531183" at bounding box center [373, 293] width 96 height 44
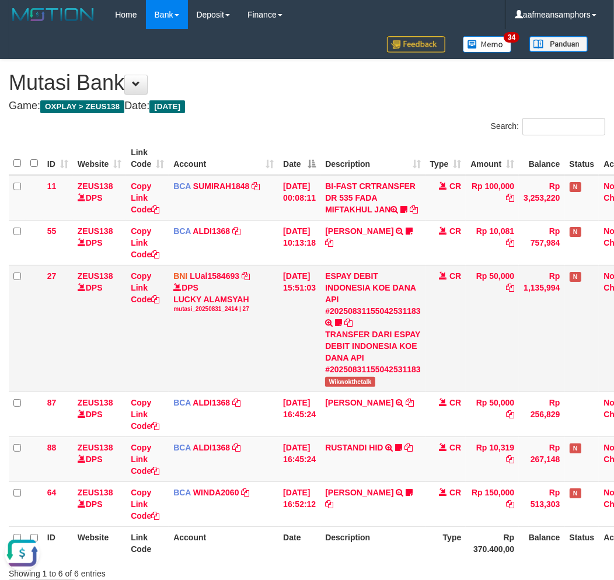
click at [357, 392] on td "ESPAY DEBIT INDONESIA KOE DANA API #20250831155042531183 TRANSFER DARI ESPAY DE…" at bounding box center [372, 328] width 105 height 127
click at [356, 387] on span "Wikwokthetalk" at bounding box center [350, 382] width 50 height 10
copy span "Wikwokthetalk"
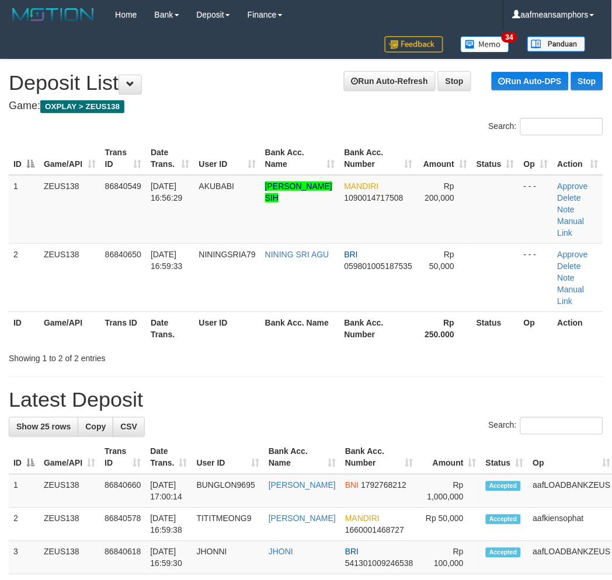
click at [564, 218] on link "Manual Link" at bounding box center [570, 227] width 27 height 21
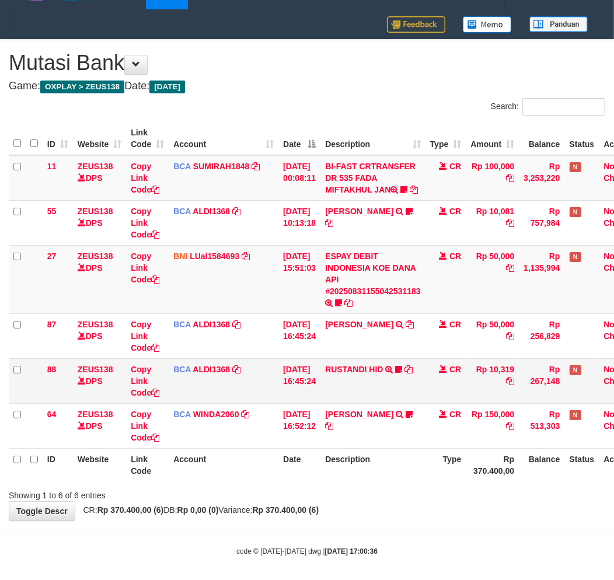
scroll to position [36, 0]
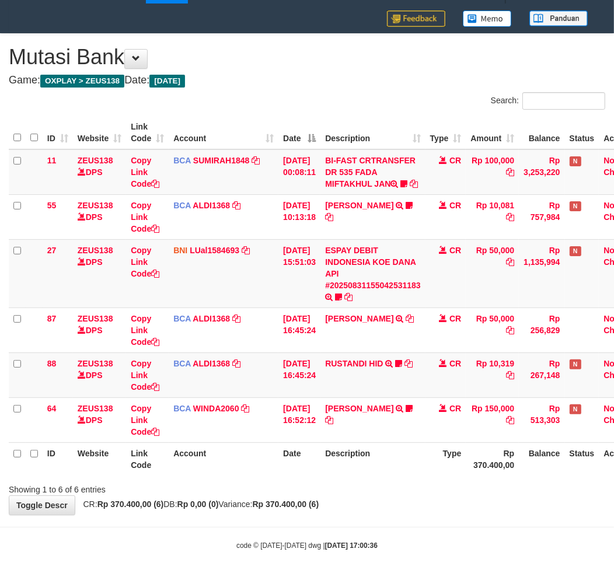
click at [409, 490] on div "Showing 1 to 6 of 6 entries" at bounding box center [307, 487] width 614 height 16
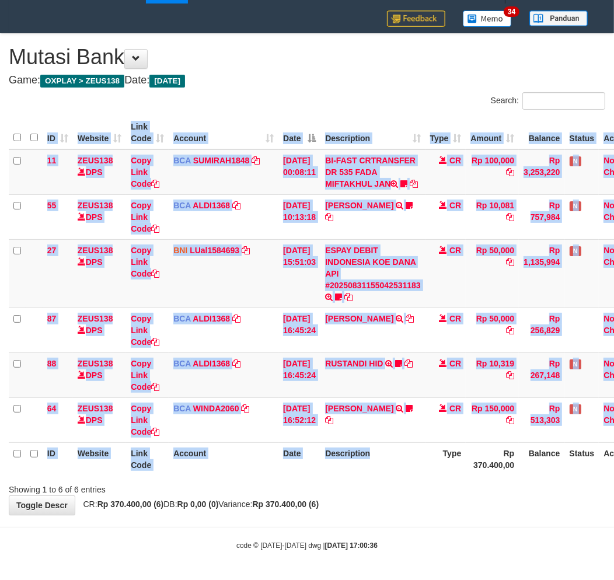
click at [403, 476] on div "ID Website Link Code Account Date Description Type Amount Balance Status Action…" at bounding box center [307, 296] width 614 height 367
click at [402, 476] on div "ID Website Link Code Account Date Description Type Amount Balance Status Action…" at bounding box center [307, 296] width 614 height 367
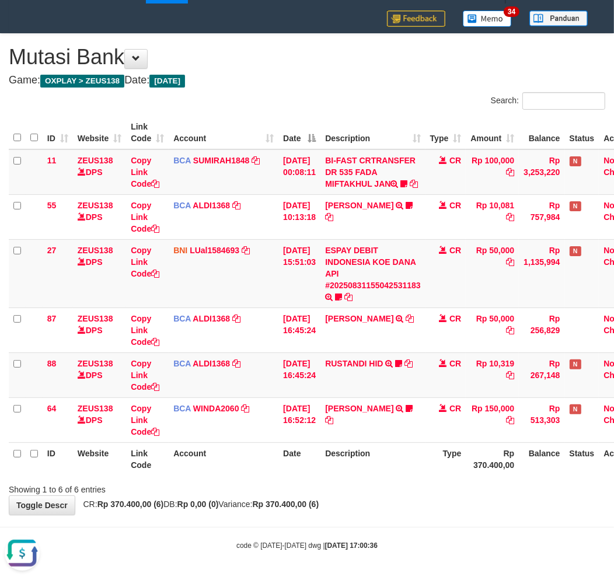
click at [319, 506] on strong "Rp 370.400,00 (6)" at bounding box center [286, 504] width 67 height 9
click at [319, 509] on strong "Rp 370.400,00 (6)" at bounding box center [286, 504] width 67 height 9
click at [357, 505] on div "**********" at bounding box center [307, 274] width 614 height 481
click at [367, 502] on div "**********" at bounding box center [307, 274] width 614 height 481
click at [397, 544] on div "code © 2012-2018 dwg | 2025/08/31 17:00:36" at bounding box center [307, 545] width 614 height 12
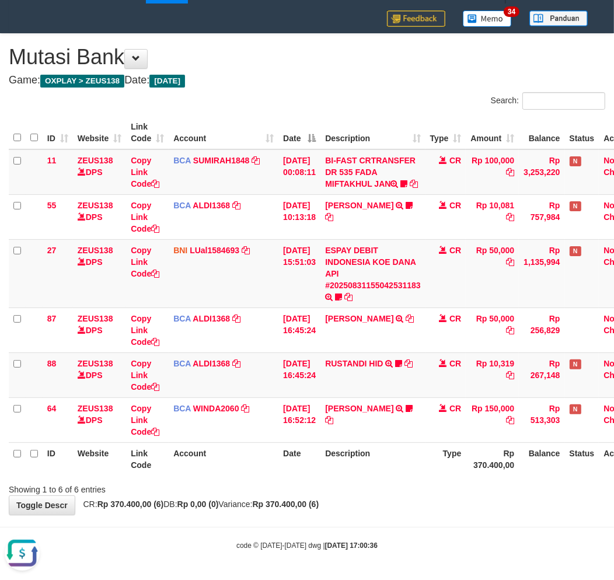
click at [398, 545] on div "code © 2012-2018 dwg | 2025/08/31 17:00:36" at bounding box center [307, 545] width 614 height 12
click at [404, 539] on body "Toggle navigation Home Bank Account List Load By Website Group [OXPLAY] ZEUS138…" at bounding box center [307, 277] width 614 height 606
click at [400, 535] on body "Toggle navigation Home Bank Account List Load By Website Group [OXPLAY] ZEUS138…" at bounding box center [307, 277] width 614 height 606
click at [398, 533] on body "Toggle navigation Home Bank Account List Load By Website Group [OXPLAY] ZEUS138…" at bounding box center [307, 277] width 614 height 606
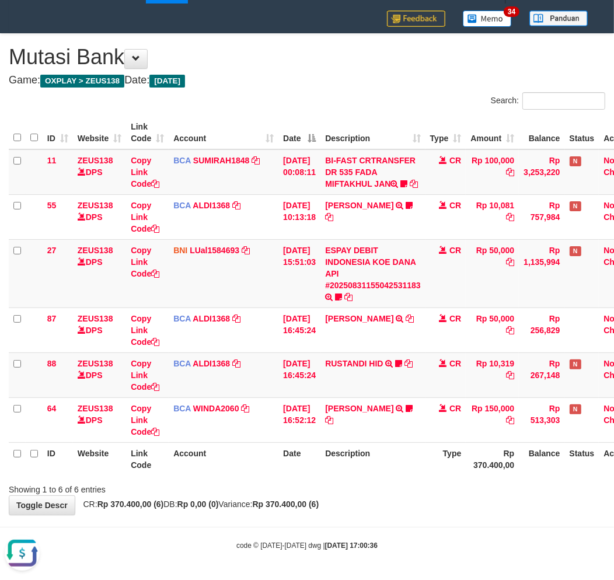
drag, startPoint x: 398, startPoint y: 533, endPoint x: 395, endPoint y: 523, distance: 10.3
click at [394, 533] on body "Toggle navigation Home Bank Account List Load By Website Group [OXPLAY] ZEUS138…" at bounding box center [307, 277] width 614 height 606
click at [381, 523] on body "Toggle navigation Home Bank Account List Load By Website Group [OXPLAY] ZEUS138…" at bounding box center [307, 277] width 614 height 606
click at [391, 518] on body "Toggle navigation Home Bank Account List Load By Website Group [OXPLAY] ZEUS138…" at bounding box center [307, 277] width 614 height 606
click at [390, 518] on body "Toggle navigation Home Bank Account List Load By Website Group [OXPLAY] ZEUS138…" at bounding box center [307, 277] width 614 height 606
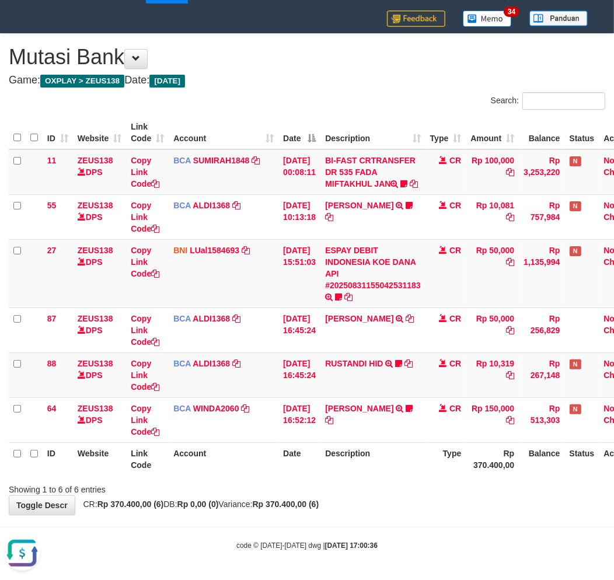
click at [386, 519] on body "Toggle navigation Home Bank Account List Load By Website Group [OXPLAY] ZEUS138…" at bounding box center [307, 277] width 614 height 606
click at [386, 518] on body "Toggle navigation Home Bank Account List Load By Website Group [OXPLAY] ZEUS138…" at bounding box center [307, 277] width 614 height 606
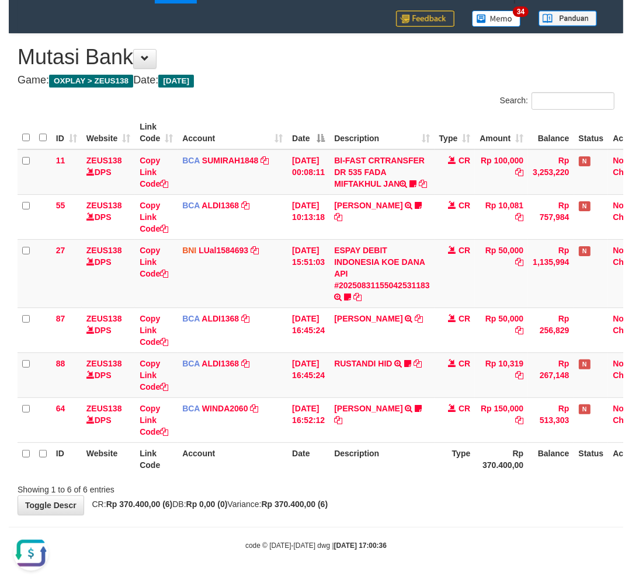
scroll to position [7, 0]
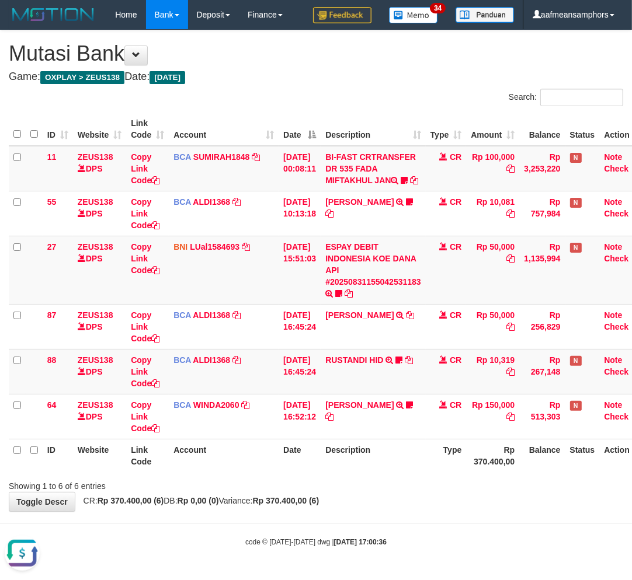
click at [426, 505] on div "**********" at bounding box center [316, 270] width 632 height 481
click at [428, 505] on div "**********" at bounding box center [316, 270] width 632 height 481
click at [426, 505] on div "**********" at bounding box center [316, 270] width 632 height 481
click at [423, 505] on div "**********" at bounding box center [316, 270] width 632 height 481
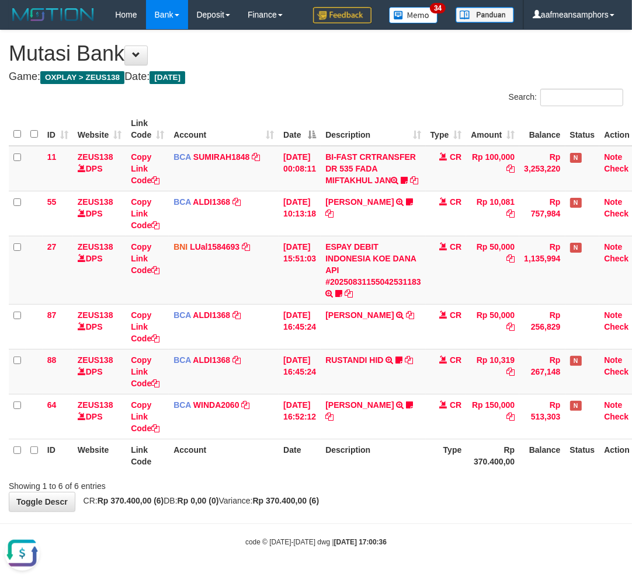
click at [421, 504] on div "**********" at bounding box center [316, 270] width 632 height 481
click at [421, 498] on div "**********" at bounding box center [316, 270] width 632 height 481
click at [419, 501] on div "**********" at bounding box center [316, 270] width 632 height 481
click at [415, 503] on div "**********" at bounding box center [316, 270] width 632 height 481
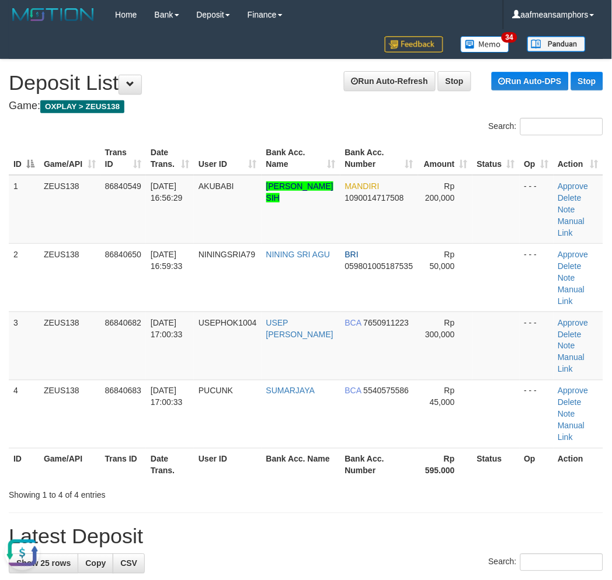
drag, startPoint x: 340, startPoint y: 500, endPoint x: 353, endPoint y: 500, distance: 13.4
click at [273, 498] on div "Showing 1 to 4 of 4 entries" at bounding box center [306, 493] width 612 height 16
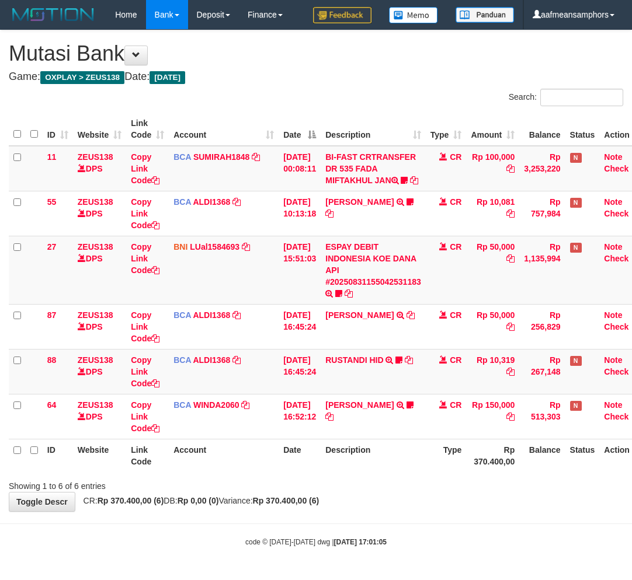
click at [398, 511] on div "**********" at bounding box center [316, 270] width 632 height 481
click at [429, 491] on div "Showing 1 to 6 of 6 entries" at bounding box center [316, 484] width 632 height 16
click at [425, 492] on div "Showing 1 to 6 of 6 entries" at bounding box center [316, 484] width 632 height 16
click at [422, 492] on div "Showing 1 to 6 of 6 entries" at bounding box center [316, 484] width 632 height 16
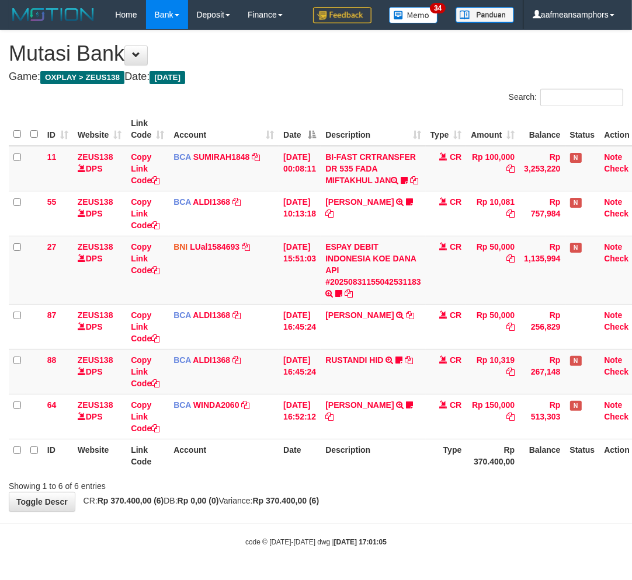
click at [419, 495] on div "**********" at bounding box center [316, 270] width 632 height 481
click at [428, 497] on div "**********" at bounding box center [316, 270] width 632 height 481
click at [427, 497] on div "**********" at bounding box center [316, 270] width 632 height 481
click at [425, 498] on div "**********" at bounding box center [316, 270] width 632 height 481
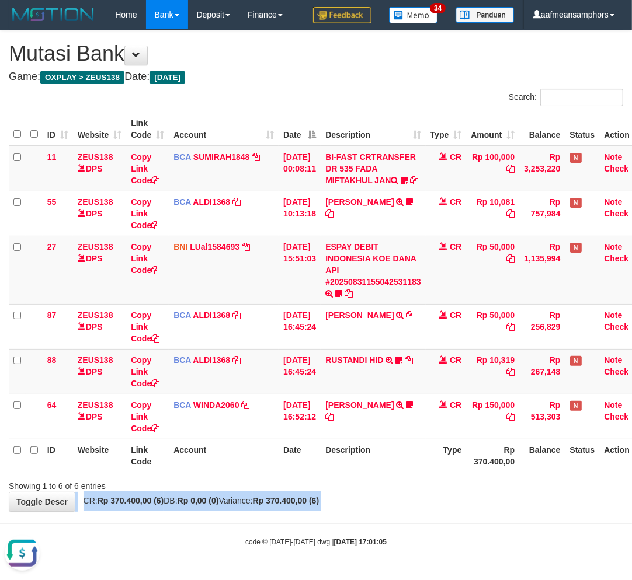
click at [425, 498] on div "**********" at bounding box center [316, 270] width 632 height 481
click at [423, 500] on div "**********" at bounding box center [316, 270] width 632 height 481
click at [420, 503] on div "**********" at bounding box center [316, 270] width 632 height 481
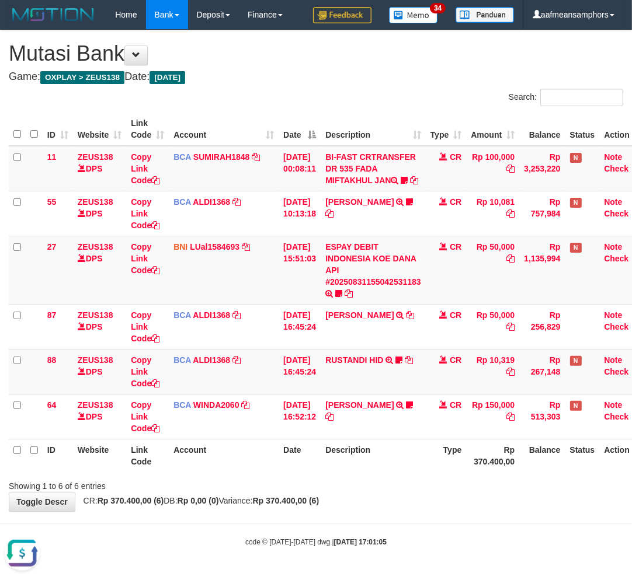
click at [419, 503] on div "**********" at bounding box center [316, 270] width 632 height 481
click at [419, 535] on body "Toggle navigation Home Bank Account List Load By Website Group [OXPLAY] ZEUS138…" at bounding box center [316, 288] width 632 height 577
click at [421, 533] on body "Toggle navigation Home Bank Account List Load By Website Group [OXPLAY] ZEUS138…" at bounding box center [316, 288] width 632 height 577
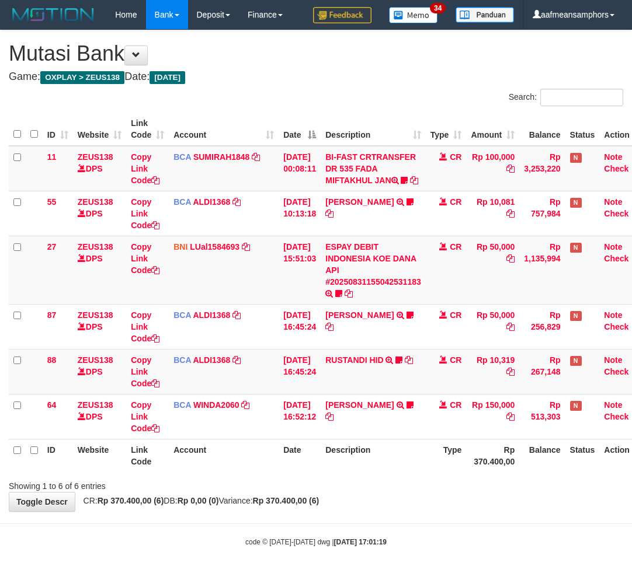
click at [416, 541] on div "code © 2012-2018 dwg | 2025/08/31 17:01:19" at bounding box center [316, 542] width 632 height 12
click at [431, 532] on body "Toggle navigation Home Bank Account List Load By Website Group [OXPLAY] ZEUS138…" at bounding box center [316, 288] width 632 height 577
drag, startPoint x: 0, startPoint y: 0, endPoint x: 429, endPoint y: 538, distance: 687.8
click at [429, 537] on body "Toggle navigation Home Bank Account List Load By Website Group [OXPLAY] ZEUS138…" at bounding box center [316, 288] width 632 height 577
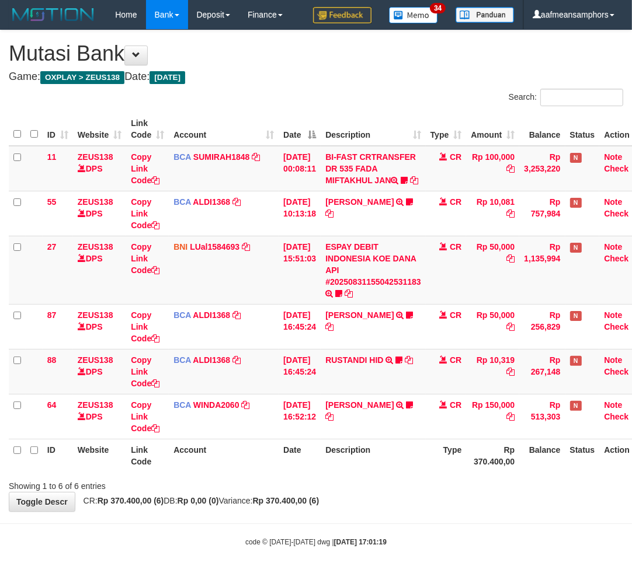
click at [429, 538] on body "Toggle navigation Home Bank Account List Load By Website Group [OXPLAY] ZEUS138…" at bounding box center [316, 288] width 632 height 577
click at [434, 535] on body "Toggle navigation Home Bank Account List Load By Website Group [OXPLAY] ZEUS138…" at bounding box center [316, 288] width 632 height 577
click at [431, 538] on body "Toggle navigation Home Bank Account List Load By Website Group [OXPLAY] ZEUS138…" at bounding box center [316, 288] width 632 height 577
click at [430, 538] on body "Toggle navigation Home Bank Account List Load By Website Group [OXPLAY] ZEUS138…" at bounding box center [316, 288] width 632 height 577
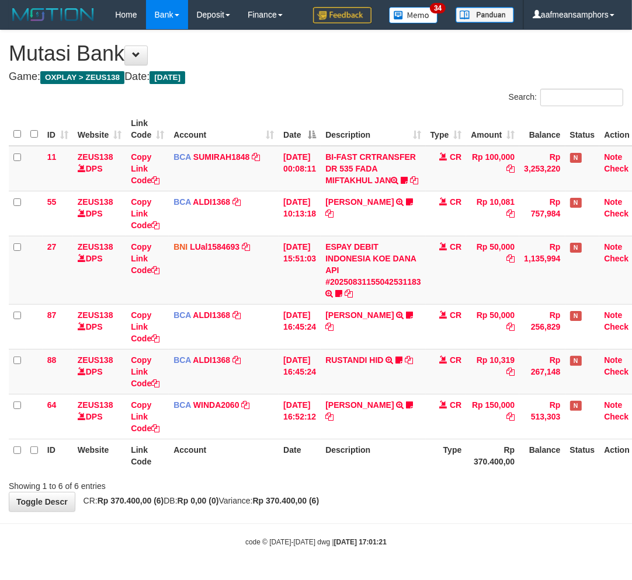
click at [442, 535] on body "Toggle navigation Home Bank Account List Load By Website Group [OXPLAY] ZEUS138…" at bounding box center [316, 288] width 632 height 577
click at [437, 472] on th "Type" at bounding box center [446, 455] width 41 height 33
click at [420, 508] on div "**********" at bounding box center [316, 270] width 632 height 481
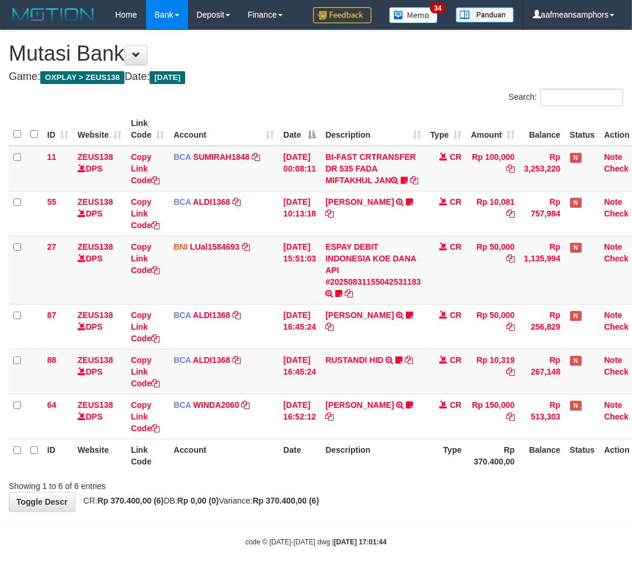
click at [405, 505] on div "**********" at bounding box center [316, 270] width 632 height 481
click at [375, 287] on link "ESPAY DEBIT INDONESIA KOE DANA API #20250831155042531183" at bounding box center [373, 264] width 96 height 44
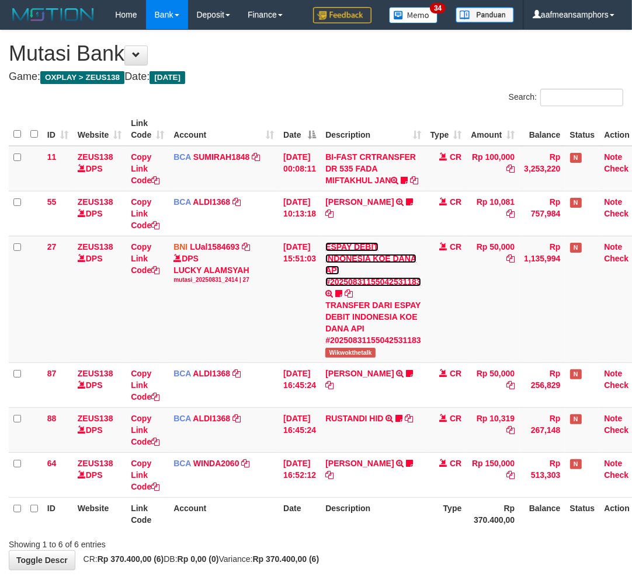
scroll to position [7, 0]
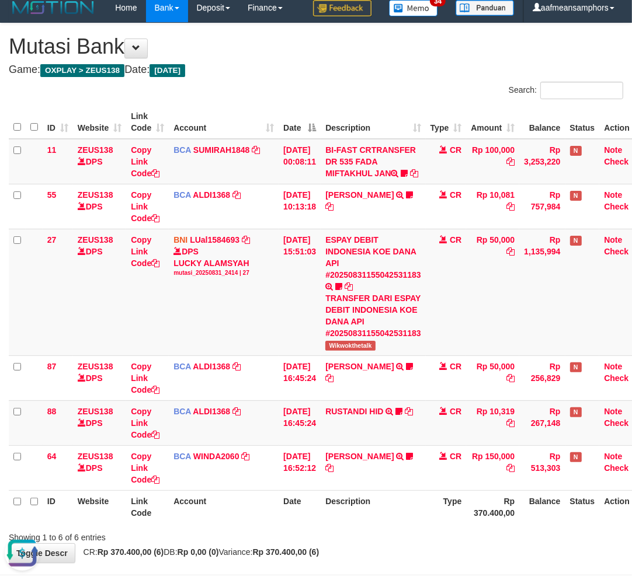
click at [388, 515] on th "Description" at bounding box center [372, 506] width 105 height 33
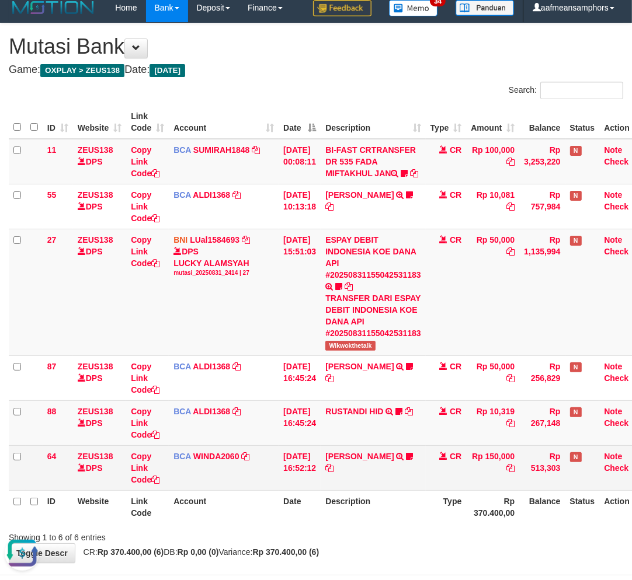
drag, startPoint x: 382, startPoint y: 507, endPoint x: 377, endPoint y: 511, distance: 6.6
click at [380, 490] on td "ISMULLAH SARAGIH TRSF E-BANKING CR 3108/FTSCY/WS95031 150000.00ISMULLAH SARAGIH…" at bounding box center [372, 467] width 105 height 45
click at [378, 490] on td "ISMULLAH SARAGIH TRSF E-BANKING CR 3108/FTSCY/WS95031 150000.00ISMULLAH SARAGIH…" at bounding box center [372, 467] width 105 height 45
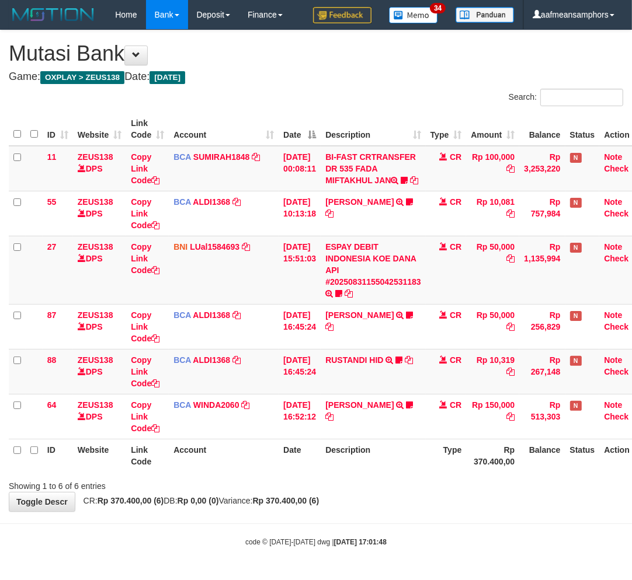
click at [409, 508] on div "**********" at bounding box center [316, 270] width 632 height 481
drag, startPoint x: 440, startPoint y: 512, endPoint x: 451, endPoint y: 511, distance: 10.5
click at [442, 511] on div "**********" at bounding box center [316, 270] width 632 height 481
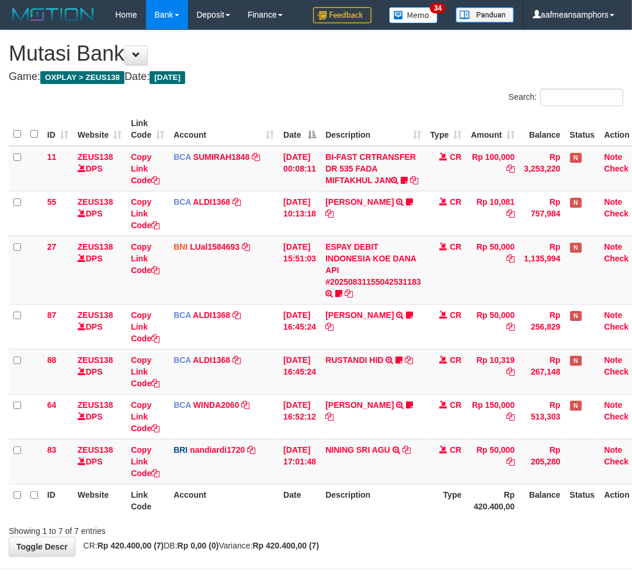
click at [418, 517] on th "Description" at bounding box center [372, 500] width 105 height 33
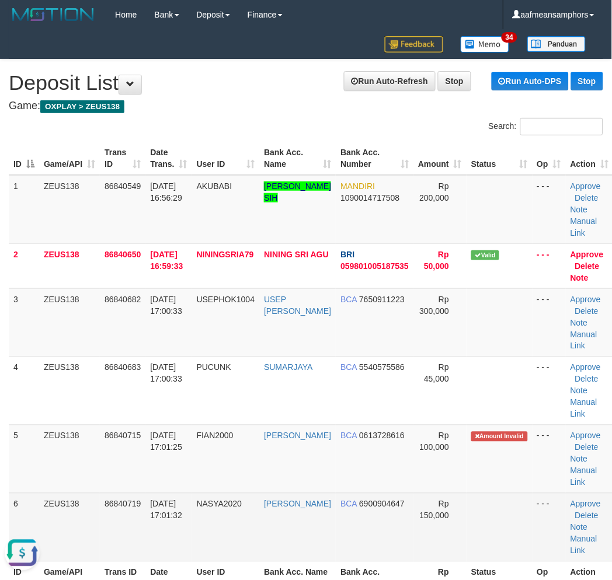
click at [207, 504] on span "NASYA2020" at bounding box center [220, 504] width 46 height 9
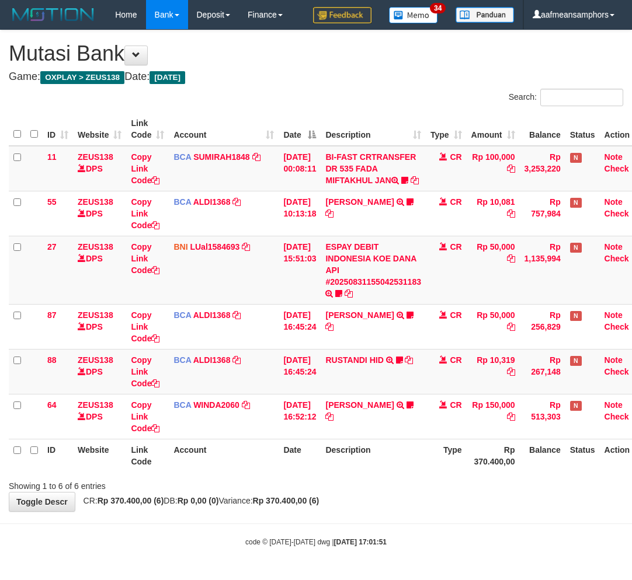
click at [412, 459] on th "Description" at bounding box center [372, 455] width 105 height 33
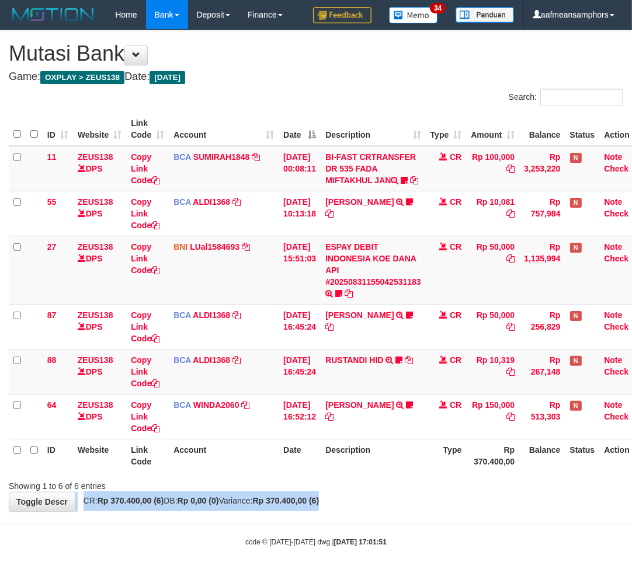
drag, startPoint x: 398, startPoint y: 502, endPoint x: 383, endPoint y: 518, distance: 22.3
click at [381, 511] on div "**********" at bounding box center [316, 270] width 632 height 481
click at [371, 511] on div "**********" at bounding box center [316, 270] width 632 height 481
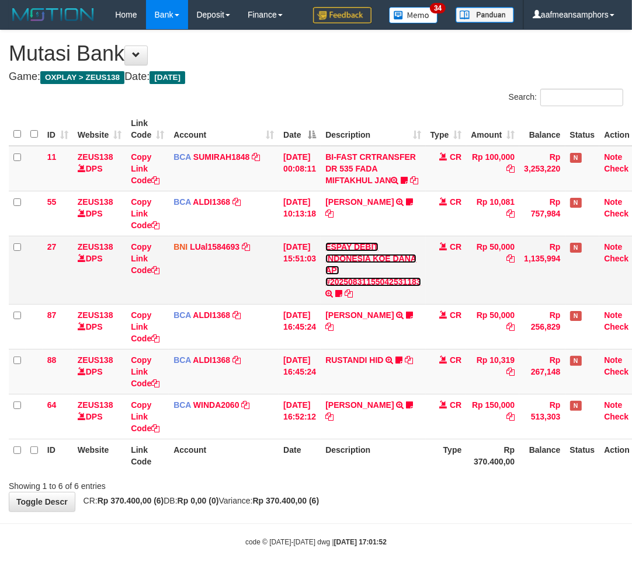
click at [387, 287] on link "ESPAY DEBIT INDONESIA KOE DANA API #20250831155042531183" at bounding box center [373, 264] width 96 height 44
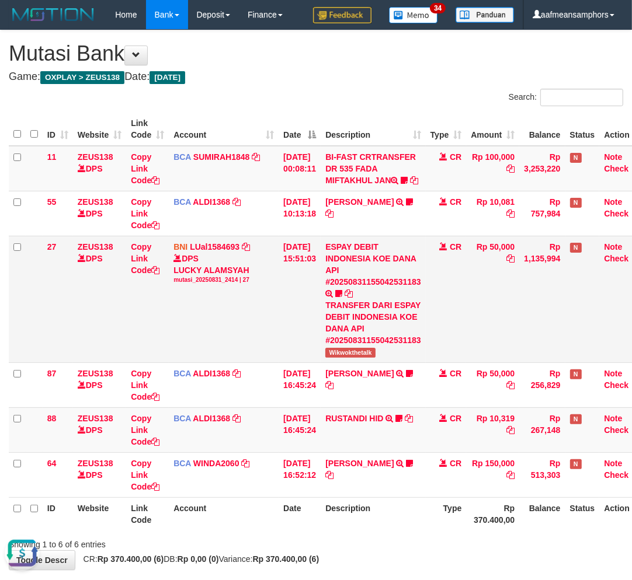
click at [347, 358] on span "Wikwokthetalk" at bounding box center [350, 353] width 50 height 10
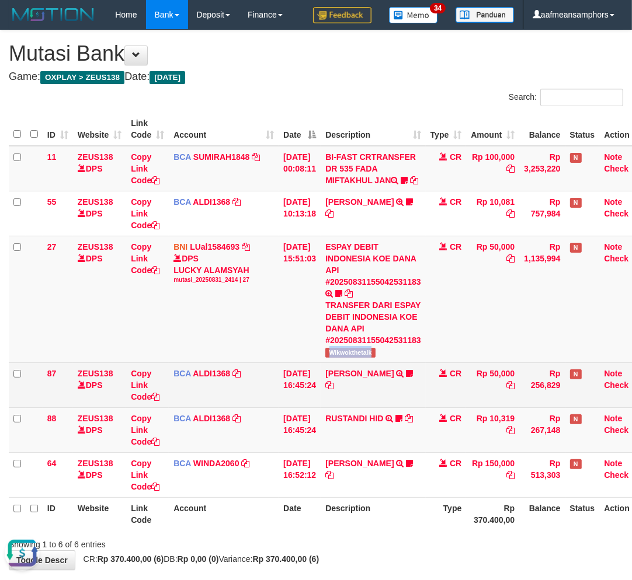
copy span "Wikwokthetalk"
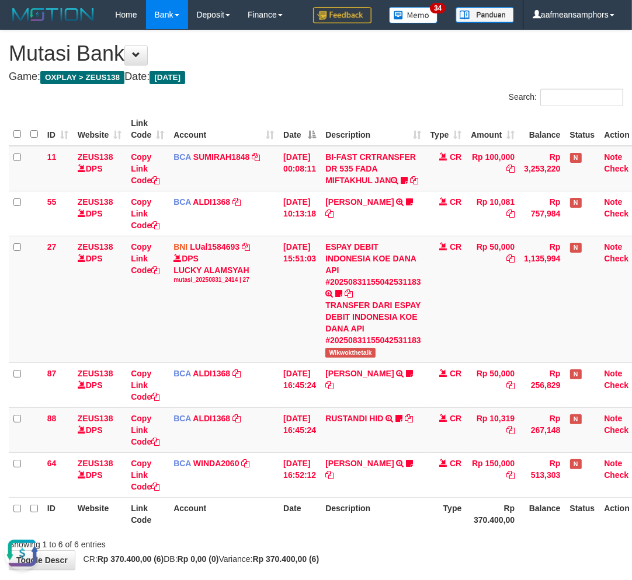
click at [375, 531] on th "Description" at bounding box center [372, 513] width 105 height 33
click at [369, 531] on th "Description" at bounding box center [372, 513] width 105 height 33
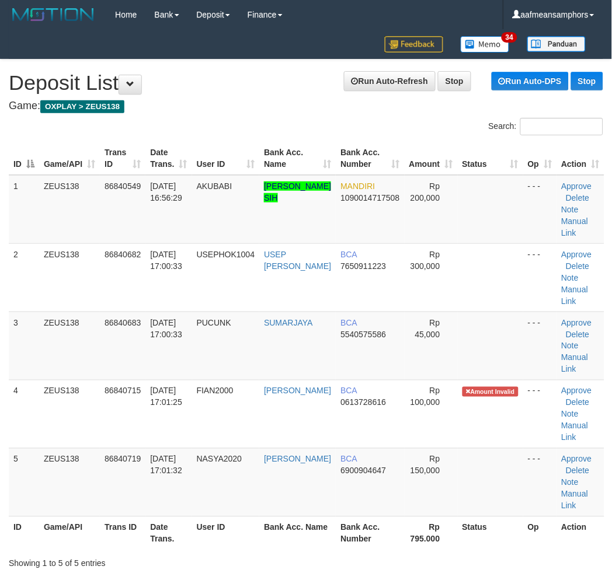
click at [211, 553] on div "Showing 1 to 5 of 5 entries" at bounding box center [128, 561] width 238 height 16
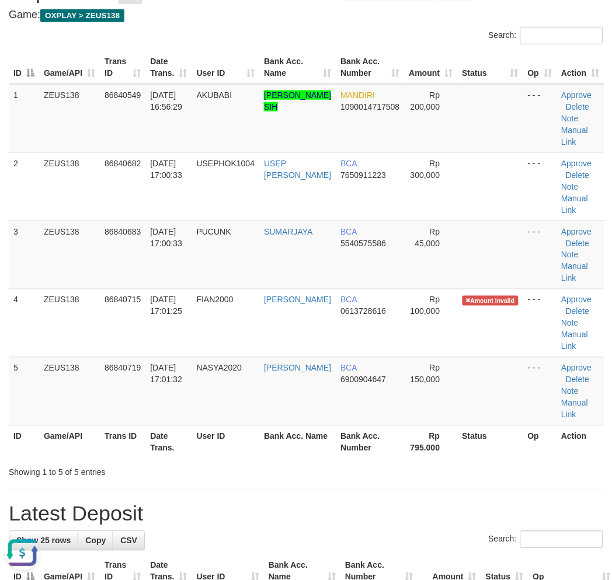
scroll to position [194, 0]
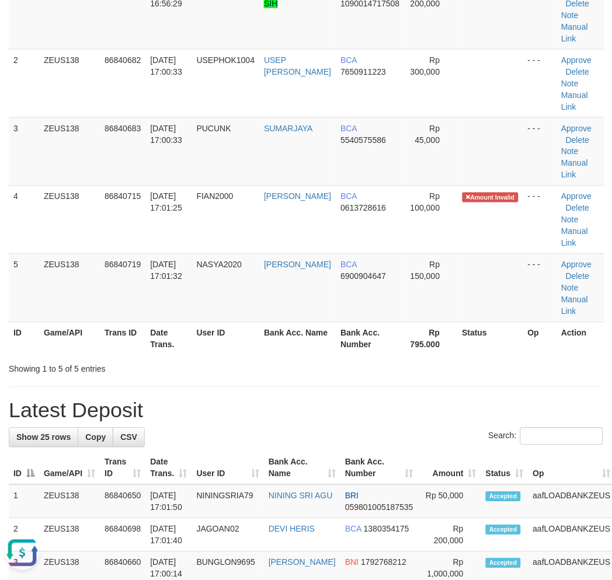
drag, startPoint x: 217, startPoint y: 378, endPoint x: 197, endPoint y: 388, distance: 22.2
click at [290, 400] on h1 "Latest Deposit" at bounding box center [306, 410] width 594 height 23
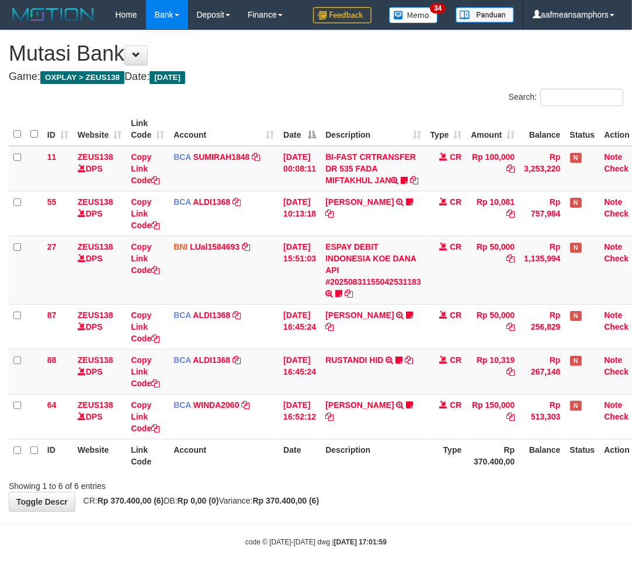
drag, startPoint x: 461, startPoint y: 495, endPoint x: 449, endPoint y: 491, distance: 12.4
click at [455, 492] on div "Showing 1 to 6 of 6 entries" at bounding box center [316, 484] width 632 height 16
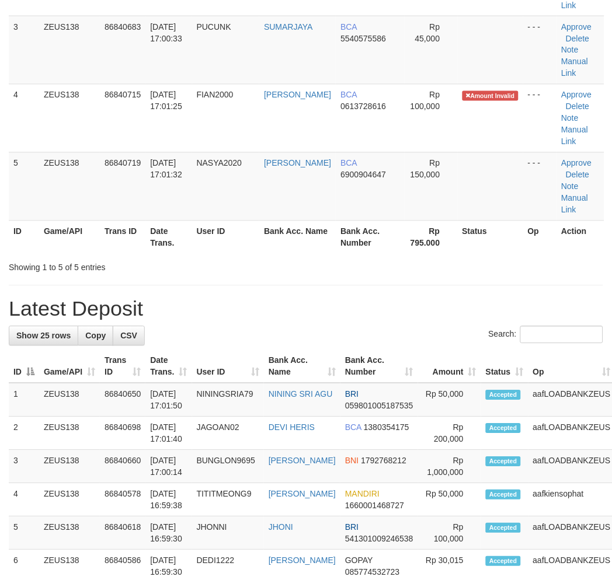
scroll to position [194, 0]
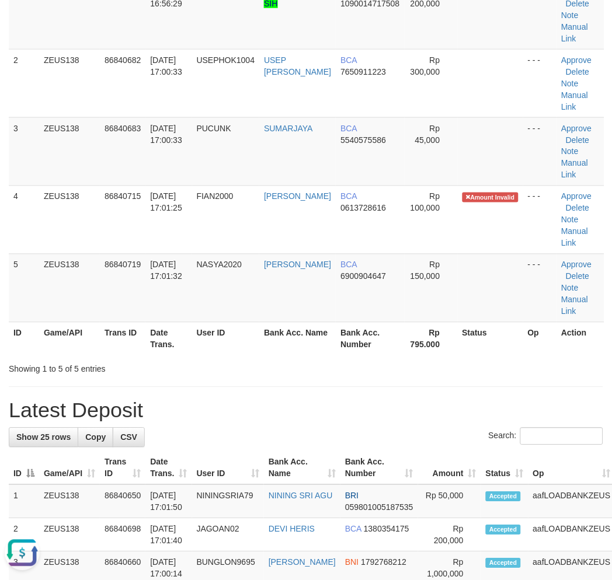
click at [285, 399] on h1 "Latest Deposit" at bounding box center [306, 410] width 594 height 23
drag, startPoint x: 475, startPoint y: 417, endPoint x: 465, endPoint y: 417, distance: 10.5
click at [468, 417] on h1 "Latest Deposit" at bounding box center [306, 410] width 594 height 23
drag, startPoint x: 340, startPoint y: 407, endPoint x: 22, endPoint y: 469, distance: 323.6
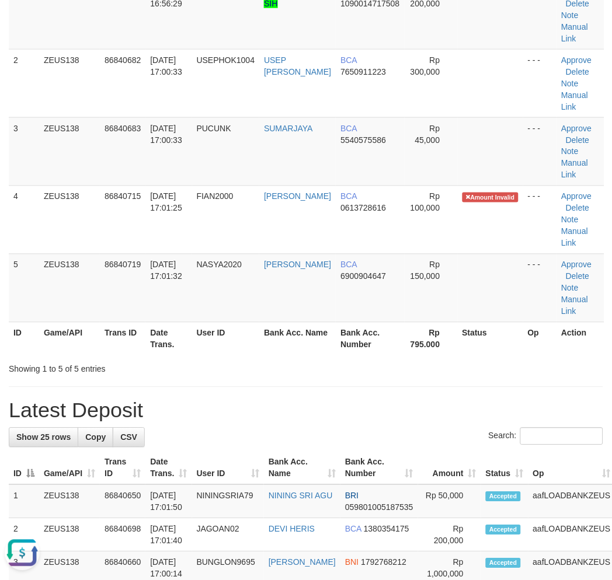
click at [350, 410] on h1 "Latest Deposit" at bounding box center [306, 410] width 594 height 23
drag, startPoint x: 245, startPoint y: 421, endPoint x: 1, endPoint y: 473, distance: 249.5
click at [354, 418] on h1 "Latest Deposit" at bounding box center [306, 410] width 594 height 23
drag, startPoint x: 328, startPoint y: 399, endPoint x: 196, endPoint y: 430, distance: 135.6
click at [323, 400] on h1 "Latest Deposit" at bounding box center [306, 410] width 594 height 23
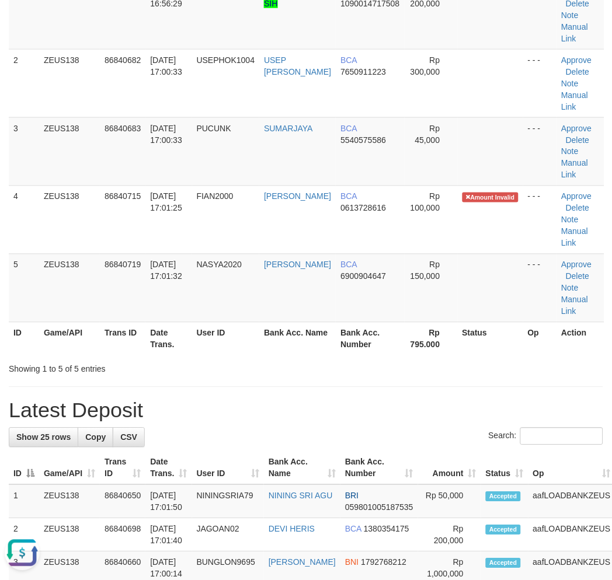
drag, startPoint x: 455, startPoint y: 400, endPoint x: 2, endPoint y: 489, distance: 461.6
click at [451, 401] on h1 "Latest Deposit" at bounding box center [306, 410] width 594 height 23
click at [201, 419] on h1 "Latest Deposit" at bounding box center [306, 410] width 594 height 23
click at [400, 403] on h1 "Latest Deposit" at bounding box center [306, 410] width 594 height 23
click at [286, 402] on h1 "Latest Deposit" at bounding box center [306, 410] width 594 height 23
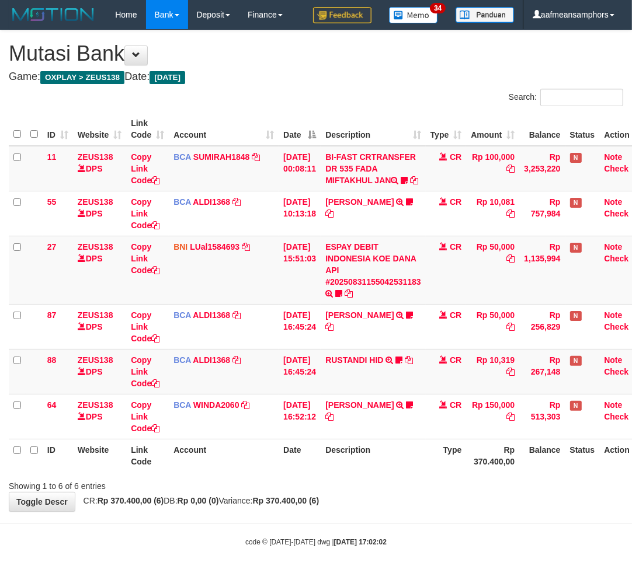
drag, startPoint x: 390, startPoint y: 521, endPoint x: 405, endPoint y: 522, distance: 14.6
click at [402, 523] on body "Toggle navigation Home Bank Account List Load By Website Group [OXPLAY] ZEUS138…" at bounding box center [316, 288] width 632 height 577
click at [445, 503] on div "**********" at bounding box center [316, 270] width 632 height 481
click at [433, 492] on div "Showing 1 to 6 of 6 entries" at bounding box center [316, 484] width 632 height 16
drag, startPoint x: 381, startPoint y: 509, endPoint x: 469, endPoint y: 470, distance: 95.9
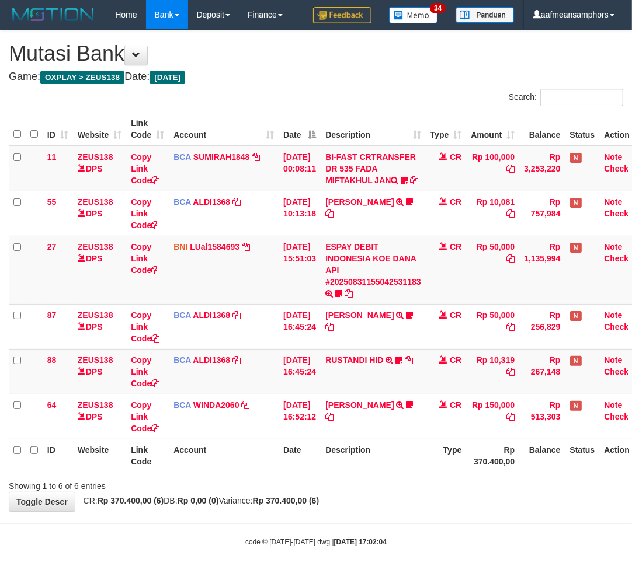
click at [381, 510] on div "**********" at bounding box center [316, 270] width 632 height 481
drag, startPoint x: 470, startPoint y: 487, endPoint x: 485, endPoint y: 475, distance: 19.5
click at [475, 482] on div "Search: ID Website Link Code Account Date Description Type Amount Balance Statu…" at bounding box center [316, 290] width 614 height 403
click at [515, 506] on div "**********" at bounding box center [316, 270] width 632 height 481
click at [494, 492] on div "Showing 1 to 6 of 6 entries" at bounding box center [316, 484] width 632 height 16
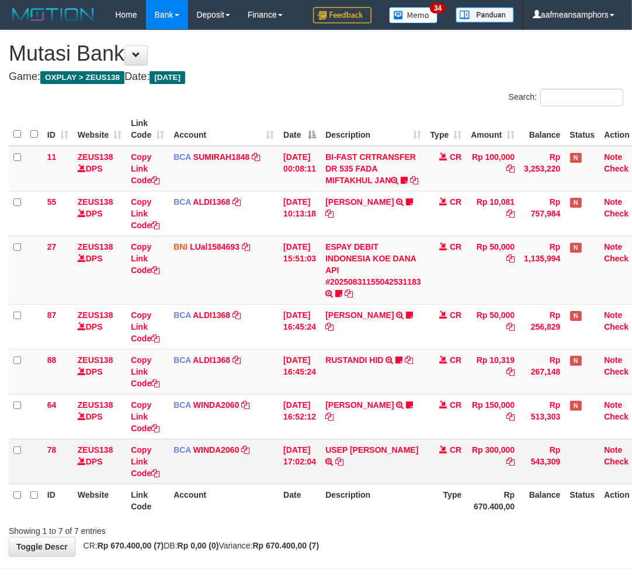
drag, startPoint x: 350, startPoint y: 476, endPoint x: 368, endPoint y: 468, distance: 19.6
click at [350, 476] on td "USEP MAULANA RIZKI TRSF E-BANKING CR 3108/FTSCY/WS95271 300000.00USEP MAULANA R…" at bounding box center [372, 461] width 105 height 45
drag, startPoint x: 344, startPoint y: 472, endPoint x: 375, endPoint y: 469, distance: 31.1
click at [343, 466] on icon at bounding box center [339, 462] width 8 height 8
click at [354, 510] on th "Description" at bounding box center [372, 500] width 105 height 33
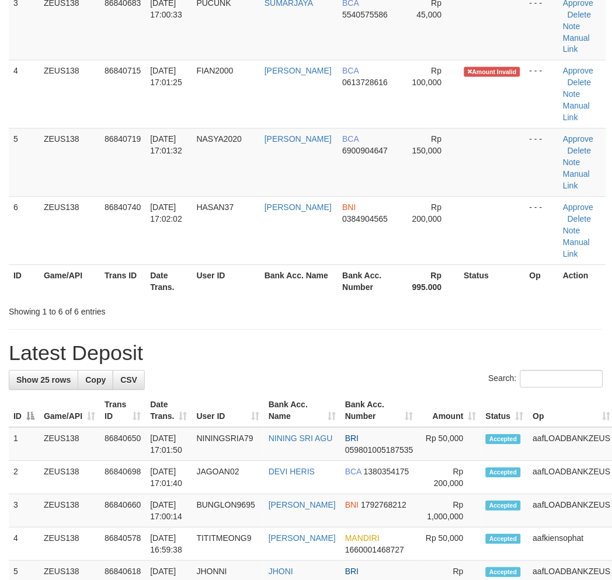
click at [280, 400] on tr "ID Game/API Trans ID Date Trans. User ID Bank Acc. Name Bank Acc. Number Amount…" at bounding box center [336, 411] width 654 height 33
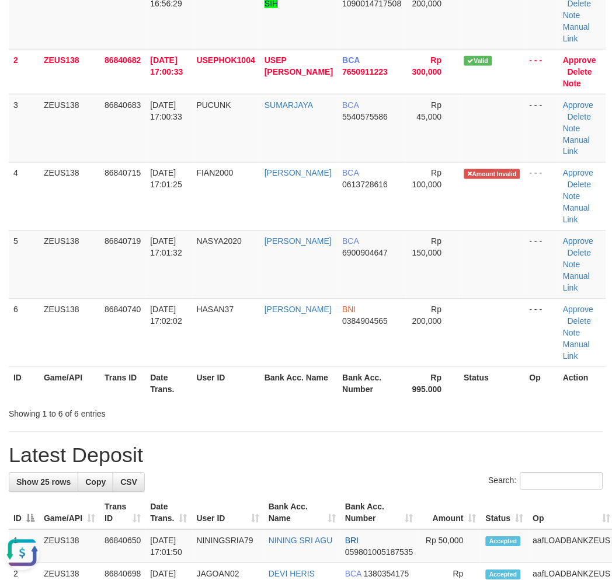
click at [284, 454] on h1 "Latest Deposit" at bounding box center [306, 455] width 594 height 23
click at [246, 462] on h1 "Latest Deposit" at bounding box center [306, 455] width 594 height 23
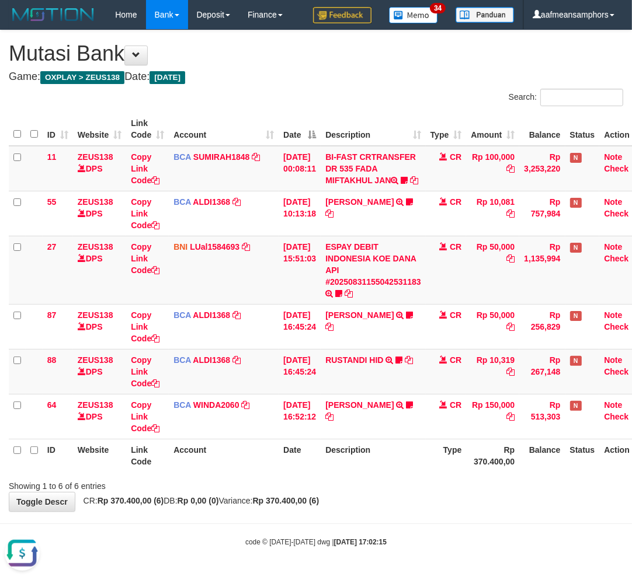
drag, startPoint x: 410, startPoint y: 506, endPoint x: 418, endPoint y: 500, distance: 9.6
click at [409, 506] on div "**********" at bounding box center [316, 270] width 632 height 481
click at [403, 492] on div "Showing 1 to 6 of 6 entries" at bounding box center [316, 484] width 632 height 16
click at [407, 492] on div "Showing 1 to 6 of 6 entries" at bounding box center [316, 484] width 632 height 16
click at [412, 492] on div "Showing 1 to 6 of 6 entries" at bounding box center [316, 484] width 632 height 16
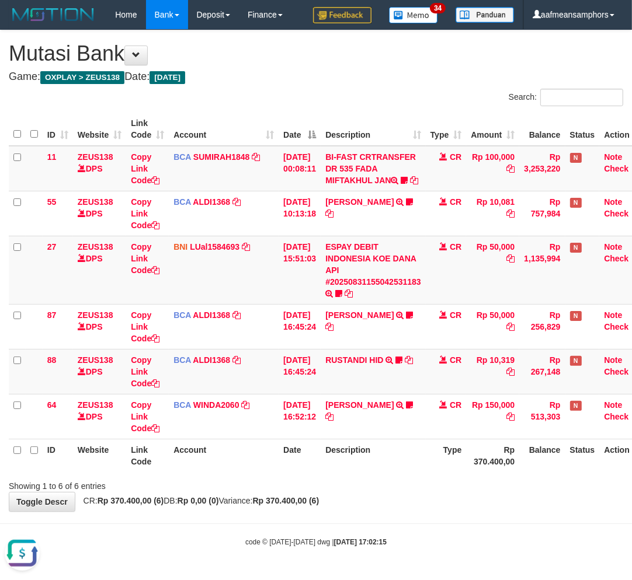
click at [407, 492] on div "Showing 1 to 6 of 6 entries" at bounding box center [316, 484] width 632 height 16
click at [395, 472] on th "Description" at bounding box center [372, 455] width 105 height 33
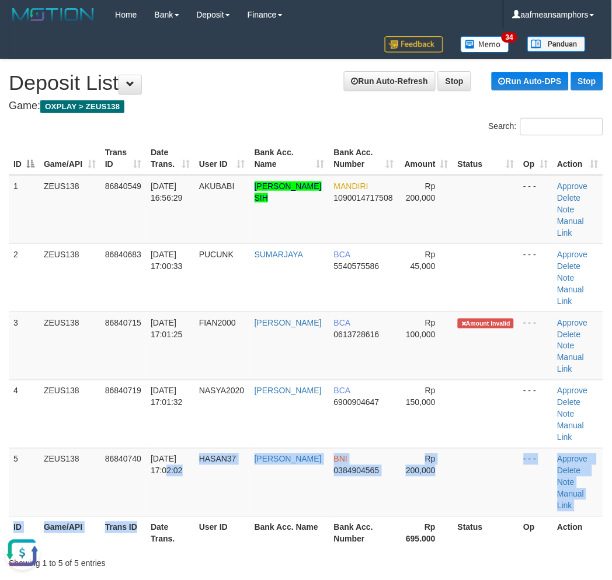
drag, startPoint x: 143, startPoint y: 521, endPoint x: 139, endPoint y: 516, distance: 6.2
click at [142, 521] on table "ID Game/API Trans ID Date Trans. User ID Bank Acc. Name Bank Acc. Number Amount…" at bounding box center [306, 346] width 594 height 408
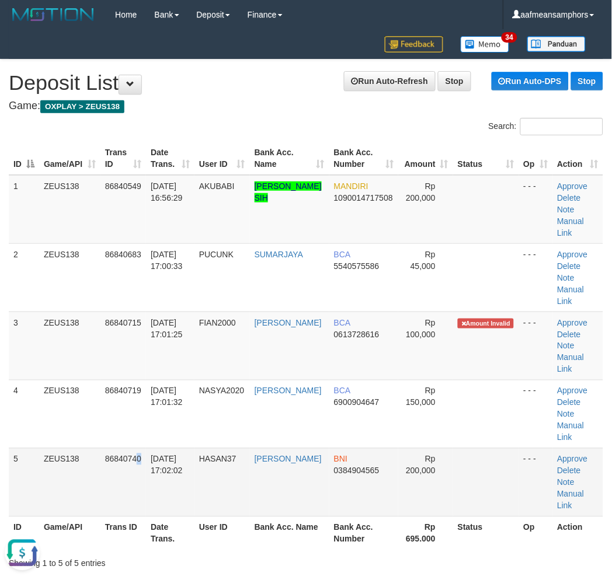
drag, startPoint x: 138, startPoint y: 514, endPoint x: 65, endPoint y: 505, distance: 72.9
click at [137, 508] on td "86840740" at bounding box center [123, 482] width 46 height 68
drag, startPoint x: 299, startPoint y: 527, endPoint x: 77, endPoint y: 507, distance: 223.3
click at [292, 524] on tr "ID Game/API Trans ID Date Trans. User ID Bank Acc. Name Bank Acc. Number Rp 695…" at bounding box center [306, 533] width 594 height 33
drag, startPoint x: 319, startPoint y: 517, endPoint x: 290, endPoint y: 508, distance: 31.0
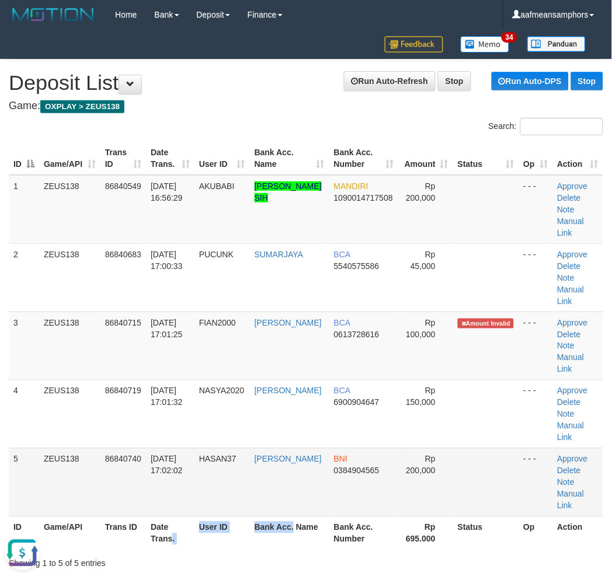
click at [316, 512] on table "ID Game/API Trans ID Date Trans. User ID Bank Acc. Name Bank Acc. Number Amount…" at bounding box center [306, 346] width 594 height 408
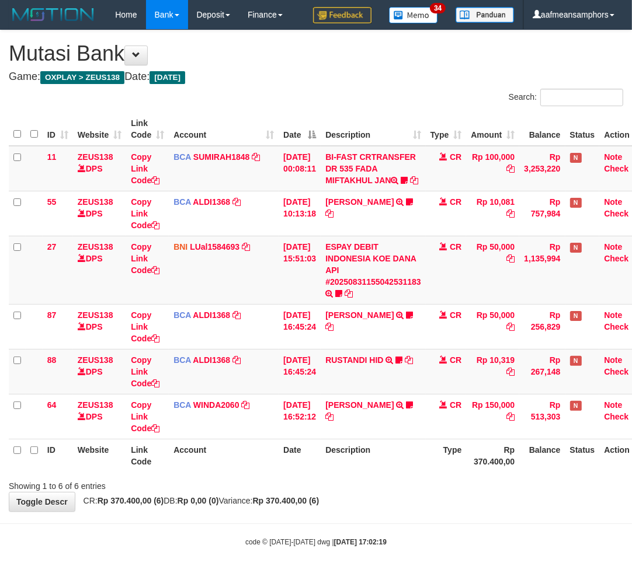
drag, startPoint x: 378, startPoint y: 512, endPoint x: 385, endPoint y: 511, distance: 7.0
click at [380, 511] on div "**********" at bounding box center [316, 270] width 632 height 481
click at [361, 476] on div at bounding box center [447, 476] width 368 height 1
click at [529, 511] on div "**********" at bounding box center [316, 270] width 632 height 481
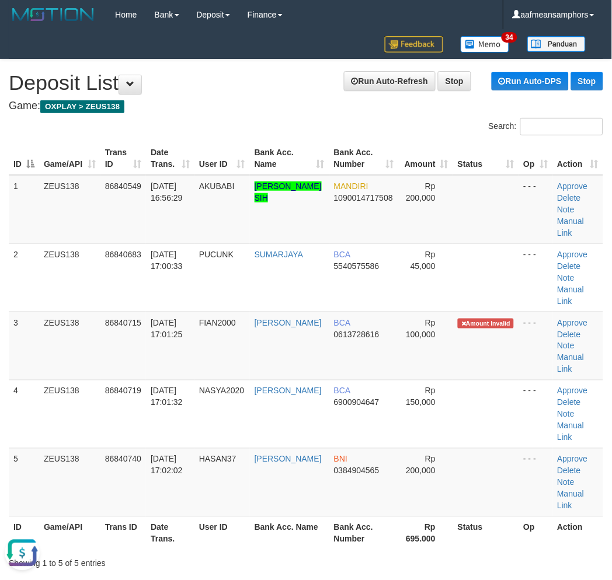
click at [163, 556] on div "Showing 1 to 5 of 5 entries" at bounding box center [128, 561] width 238 height 16
drag, startPoint x: 163, startPoint y: 556, endPoint x: 83, endPoint y: 546, distance: 80.7
click at [165, 555] on div "Showing 1 to 5 of 5 entries" at bounding box center [128, 561] width 238 height 16
drag, startPoint x: 190, startPoint y: 542, endPoint x: 0, endPoint y: 528, distance: 190.2
click at [183, 540] on th "Date Trans." at bounding box center [170, 533] width 48 height 33
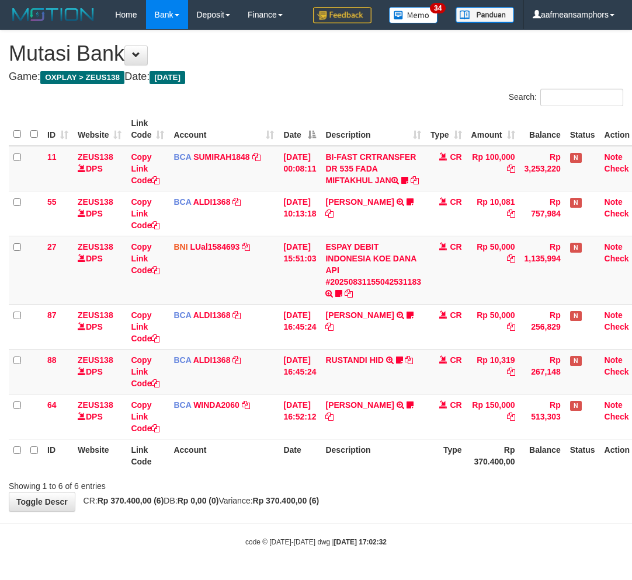
click at [372, 472] on th "Description" at bounding box center [372, 455] width 105 height 33
drag, startPoint x: 417, startPoint y: 527, endPoint x: 389, endPoint y: 532, distance: 28.4
click at [389, 532] on body "Toggle navigation Home Bank Account List Load By Website Group [OXPLAY] ZEUS138…" at bounding box center [316, 288] width 632 height 577
drag, startPoint x: 358, startPoint y: 523, endPoint x: 348, endPoint y: 524, distance: 9.4
click at [348, 524] on body "Toggle navigation Home Bank Account List Load By Website Group [OXPLAY] ZEUS138…" at bounding box center [316, 288] width 632 height 577
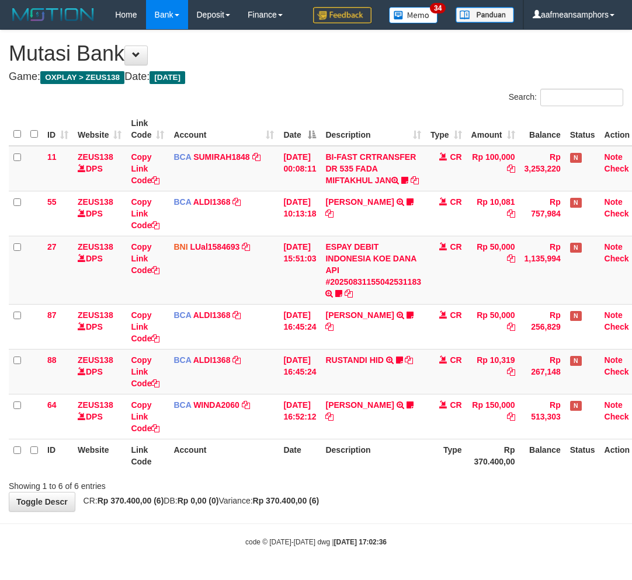
click at [319, 505] on strong "Rp 370.400,00 (6)" at bounding box center [286, 500] width 67 height 9
click at [351, 508] on div "**********" at bounding box center [316, 270] width 632 height 481
click at [349, 508] on div "**********" at bounding box center [316, 270] width 632 height 481
click at [354, 509] on div "**********" at bounding box center [316, 270] width 632 height 481
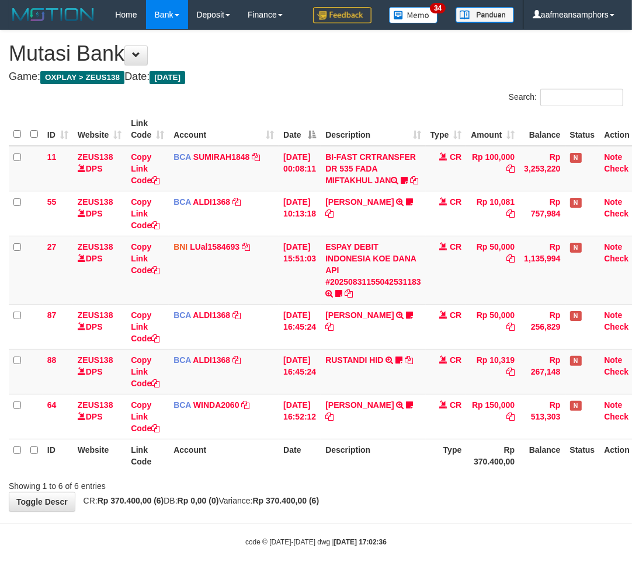
click at [354, 509] on div "**********" at bounding box center [316, 270] width 632 height 481
click at [349, 505] on div "**********" at bounding box center [316, 270] width 632 height 481
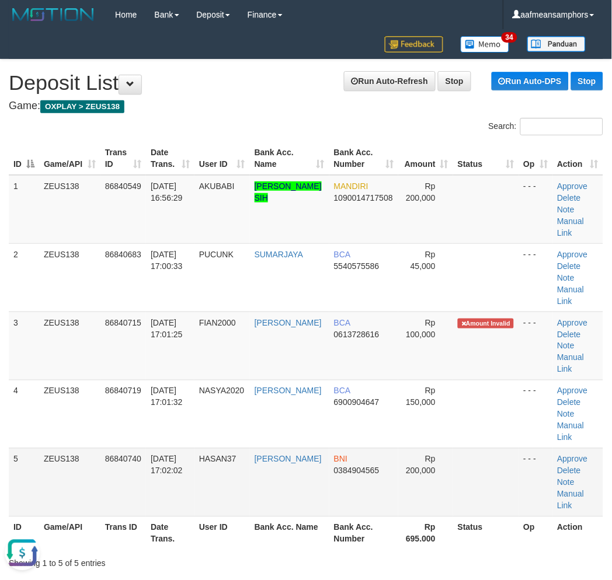
click at [205, 458] on td "HASAN37" at bounding box center [221, 482] width 55 height 68
